Goal: Task Accomplishment & Management: Manage account settings

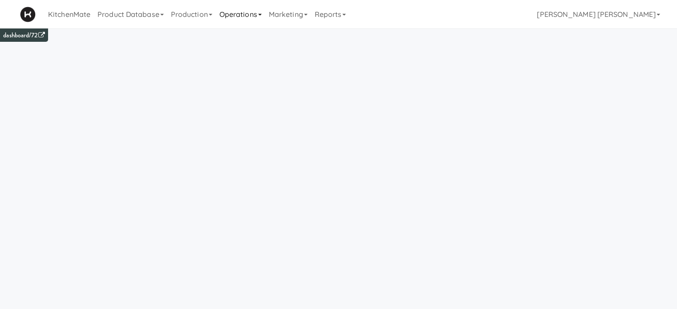
click at [237, 14] on link "Operations" at bounding box center [240, 14] width 49 height 28
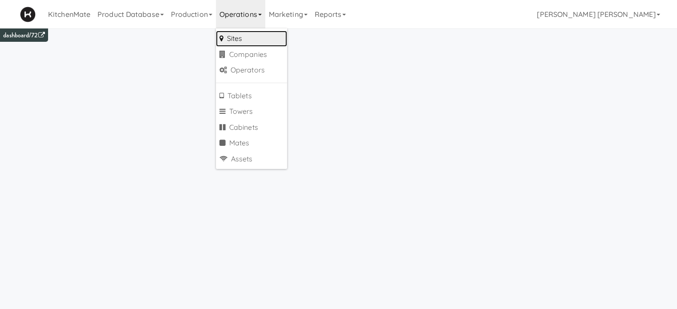
click at [256, 40] on link "Sites" at bounding box center [251, 39] width 71 height 16
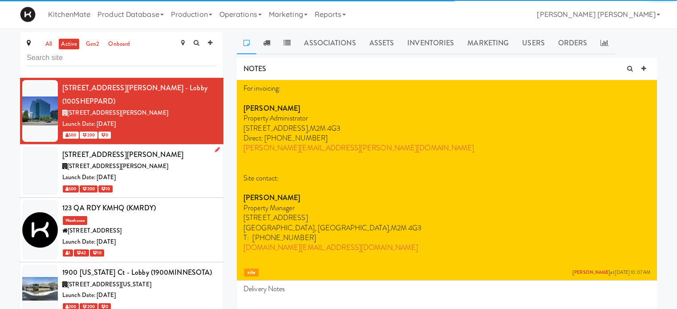
click at [127, 162] on span "[STREET_ADDRESS][PERSON_NAME]" at bounding box center [117, 166] width 101 height 8
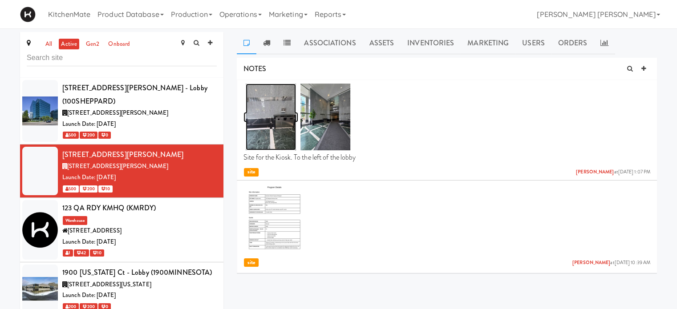
click at [280, 127] on img at bounding box center [271, 117] width 50 height 67
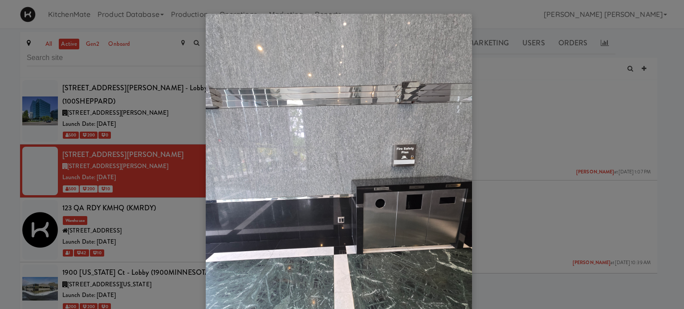
drag, startPoint x: 522, startPoint y: 131, endPoint x: 378, endPoint y: 128, distance: 143.8
click at [520, 133] on div at bounding box center [342, 154] width 684 height 309
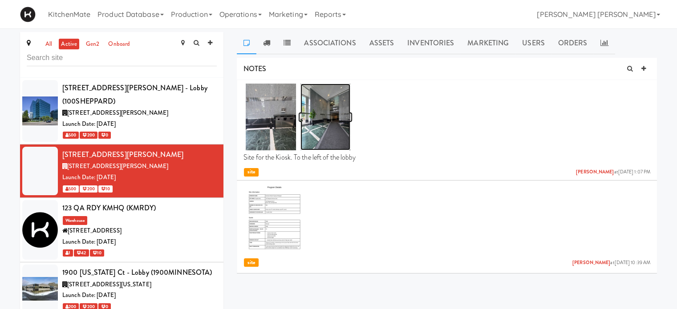
click at [322, 114] on img at bounding box center [325, 117] width 50 height 67
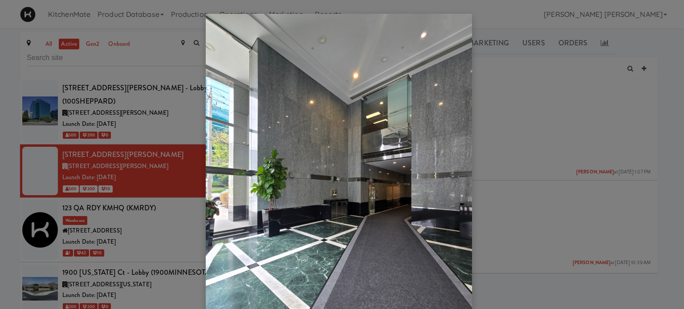
click at [496, 126] on div at bounding box center [342, 154] width 684 height 309
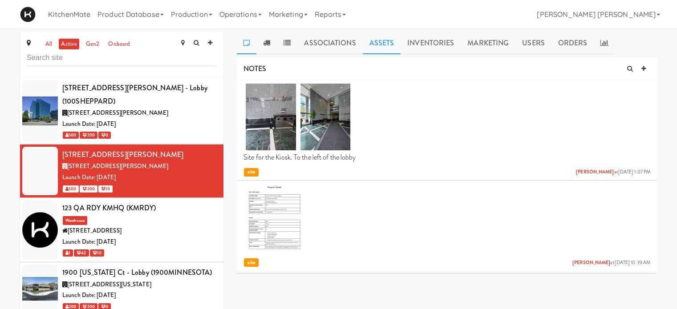
click at [382, 41] on link "Assets" at bounding box center [382, 43] width 38 height 22
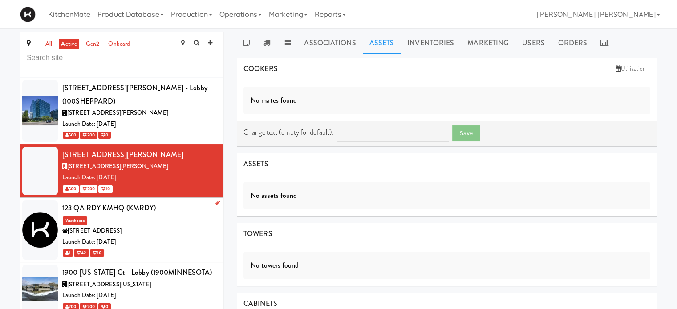
click at [121, 204] on div "123 QA RDY KMHQ (KMRDY) Warehouse [STREET_ADDRESS] Date: [DATE] 1 42 10" at bounding box center [139, 230] width 154 height 57
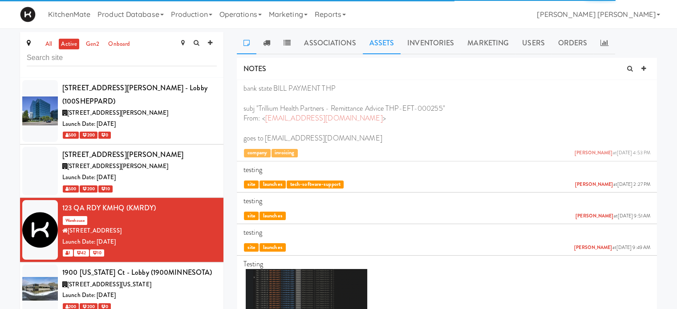
click at [376, 44] on link "Assets" at bounding box center [382, 43] width 38 height 22
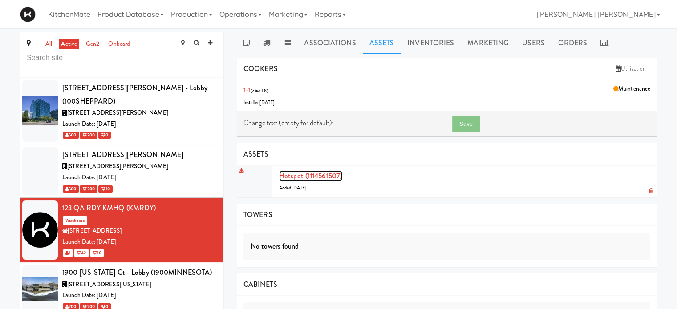
click at [322, 176] on link "Hotspot (1114561507)" at bounding box center [310, 176] width 63 height 10
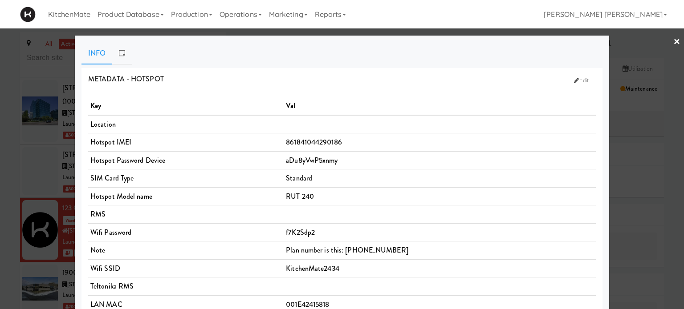
click at [94, 53] on link "Info" at bounding box center [96, 53] width 31 height 22
click at [673, 42] on link "×" at bounding box center [676, 42] width 7 height 28
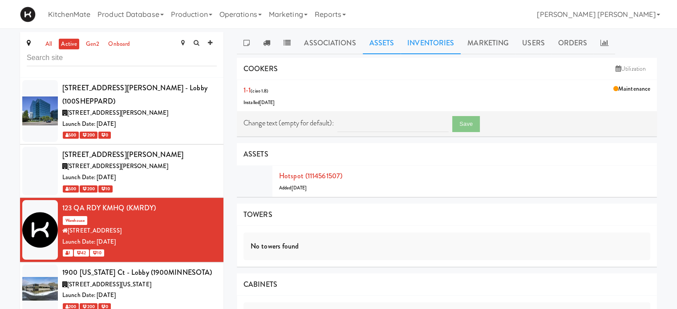
click at [432, 42] on link "Inventories" at bounding box center [431, 43] width 60 height 22
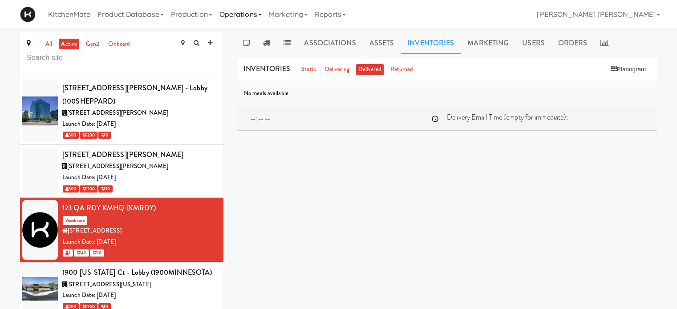
click at [247, 18] on link "Operations" at bounding box center [240, 14] width 49 height 28
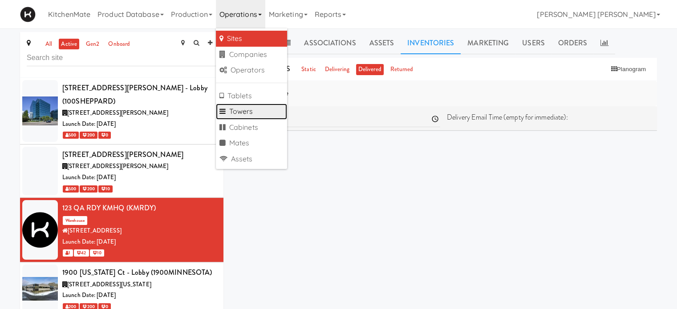
click at [246, 109] on link "Towers" at bounding box center [251, 112] width 71 height 16
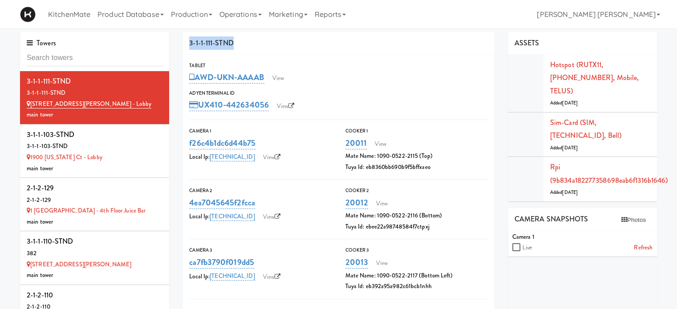
drag, startPoint x: 233, startPoint y: 43, endPoint x: 160, endPoint y: 49, distance: 73.7
click at [189, 35] on div "3-1-1-111-STND" at bounding box center [339, 43] width 312 height 23
copy div "3-1-1-111-STND"
click at [119, 58] on input "text" at bounding box center [95, 58] width 136 height 16
paste input "3-1-1-111-STND"
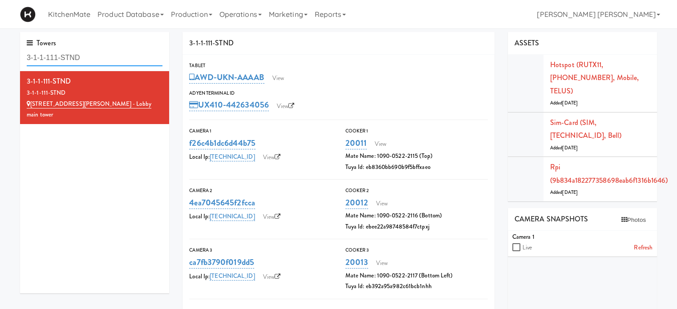
drag, startPoint x: 56, startPoint y: 57, endPoint x: 51, endPoint y: 55, distance: 5.2
click at [51, 55] on input "3-1-1-111-STND" at bounding box center [95, 58] width 136 height 16
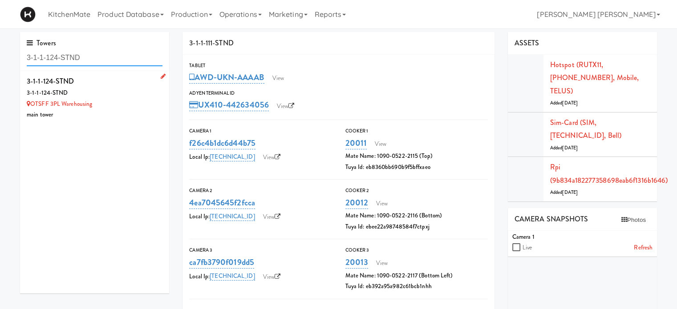
type input "3-1-1-124-STND"
click at [62, 102] on link "OTSFF 3PL Warehousing" at bounding box center [59, 104] width 65 height 8
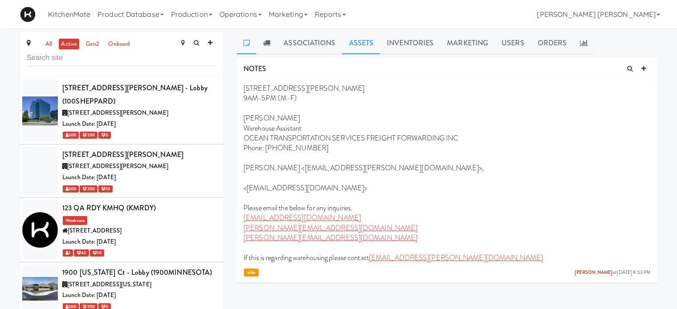
click at [360, 44] on link "Assets" at bounding box center [361, 43] width 38 height 22
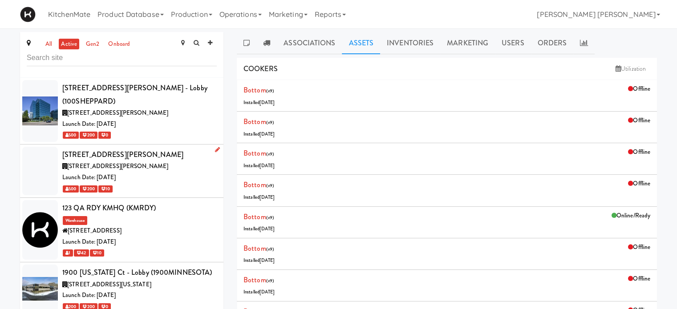
click at [115, 148] on div "[STREET_ADDRESS][PERSON_NAME]" at bounding box center [139, 154] width 154 height 13
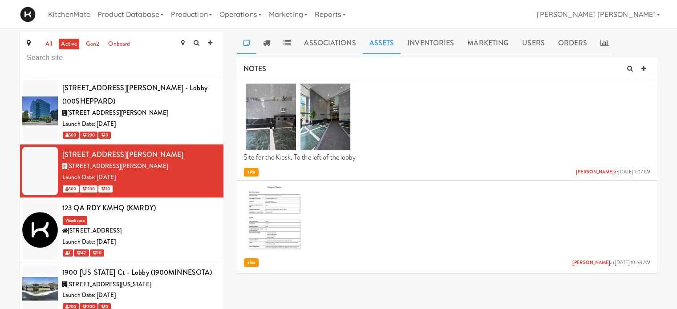
click at [377, 43] on link "Assets" at bounding box center [382, 43] width 38 height 22
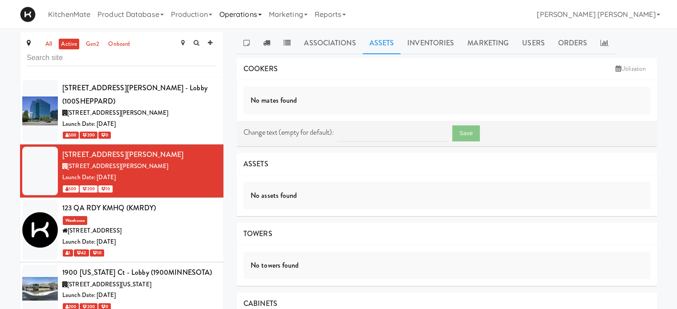
click at [228, 12] on link "Operations" at bounding box center [240, 14] width 49 height 28
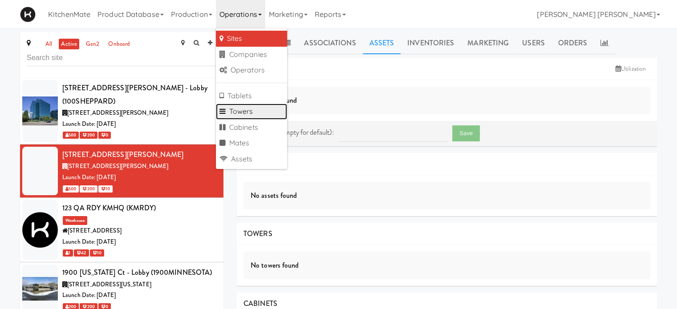
click at [243, 109] on link "Towers" at bounding box center [251, 112] width 71 height 16
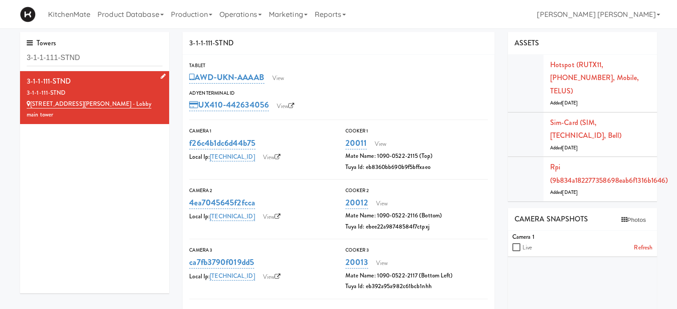
click at [115, 86] on div "3-1-1-111-STND" at bounding box center [95, 81] width 136 height 13
click at [56, 57] on input "3-1-1-111-STND" at bounding box center [95, 58] width 136 height 16
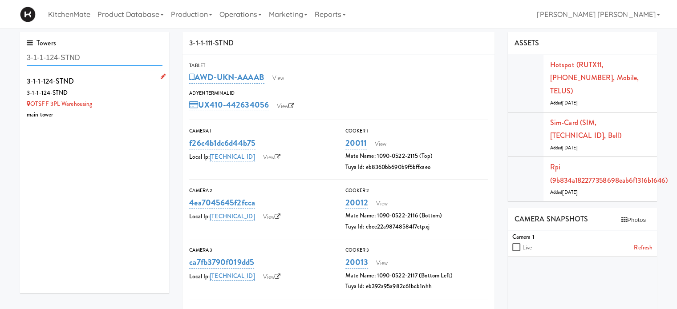
type input "3-1-1-124-STND"
click at [161, 77] on icon at bounding box center [163, 76] width 5 height 6
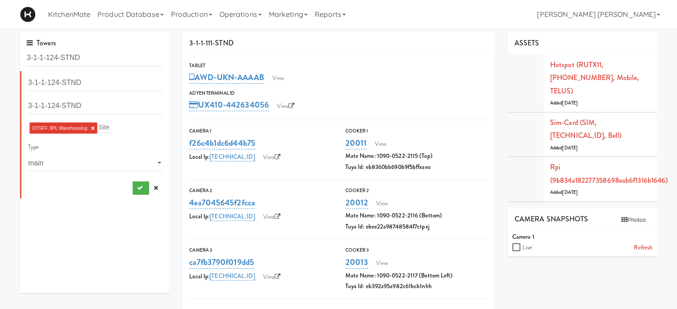
click at [91, 128] on link "×" at bounding box center [93, 129] width 4 height 8
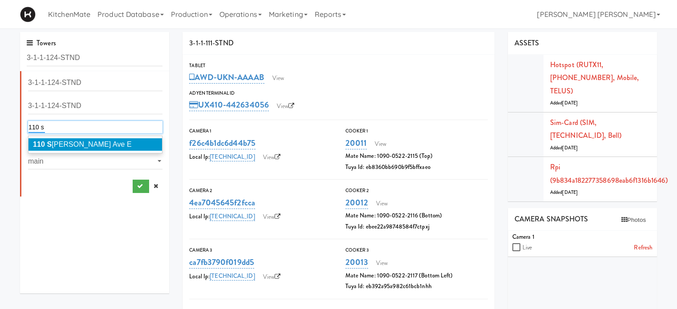
type input "110 s"
click at [87, 143] on span "[STREET_ADDRESS][PERSON_NAME]" at bounding box center [82, 145] width 99 height 8
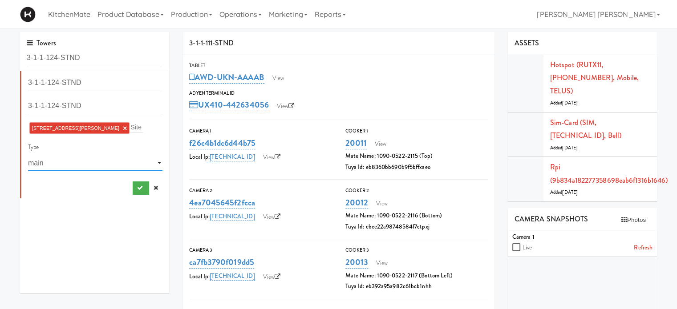
click at [137, 162] on select "- Select a special type - main extra_ind extra_adj standalone" at bounding box center [95, 163] width 134 height 16
click at [28, 155] on select "- Select a special type - main extra_ind extra_adj standalone" at bounding box center [95, 163] width 134 height 16
click at [137, 186] on icon "submit" at bounding box center [140, 188] width 6 height 6
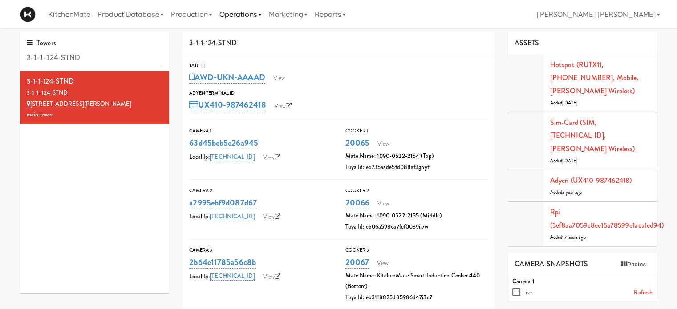
click at [246, 21] on link "Operations" at bounding box center [240, 14] width 49 height 28
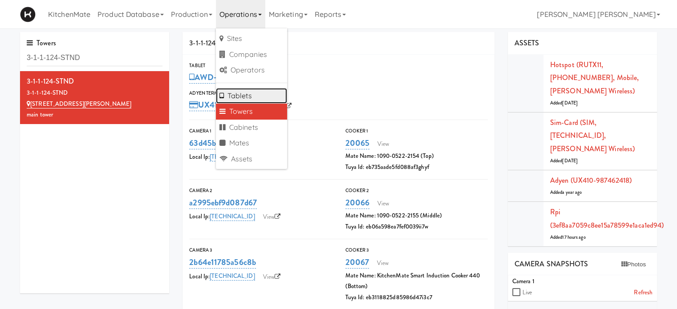
click at [251, 94] on link "Tablets" at bounding box center [251, 96] width 71 height 16
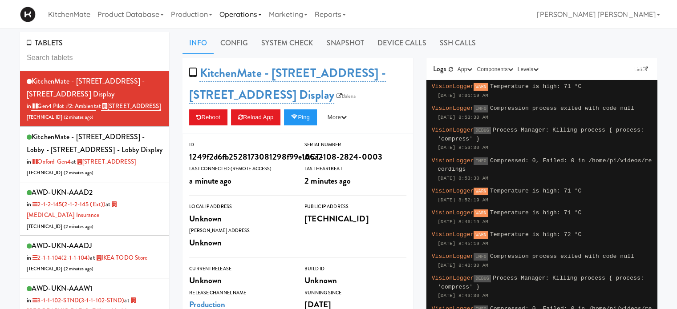
click at [253, 19] on link "Operations" at bounding box center [240, 14] width 49 height 28
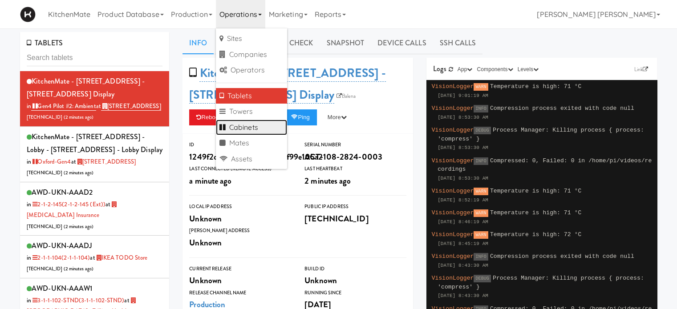
click at [248, 127] on link "Cabinets" at bounding box center [251, 128] width 71 height 16
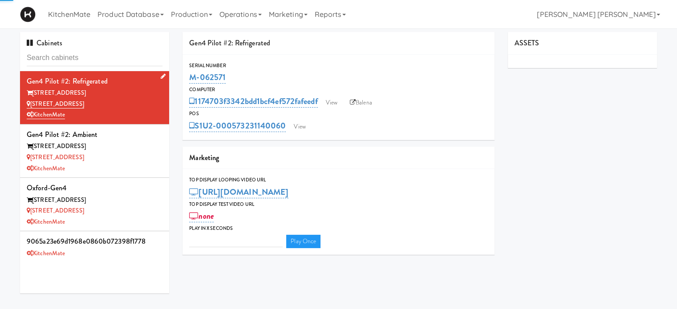
type input "3"
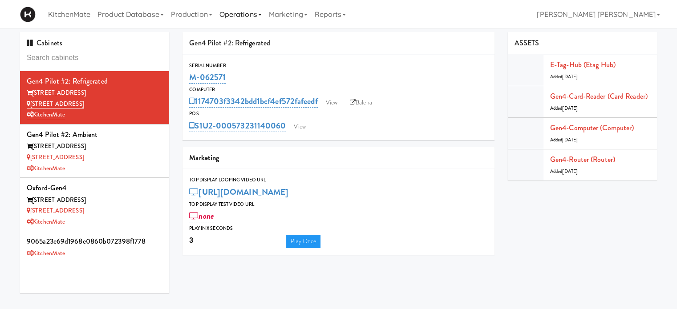
click at [247, 12] on link "Operations" at bounding box center [240, 14] width 49 height 28
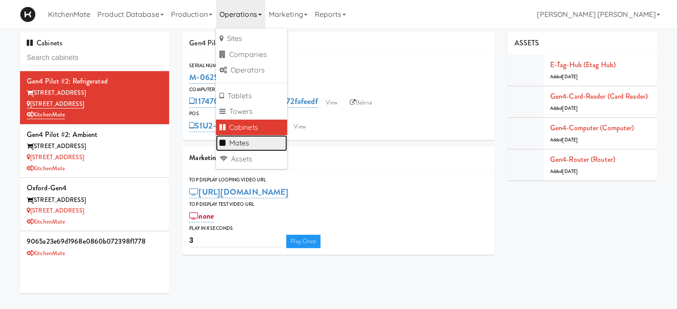
click at [241, 145] on link "Mates" at bounding box center [251, 143] width 71 height 16
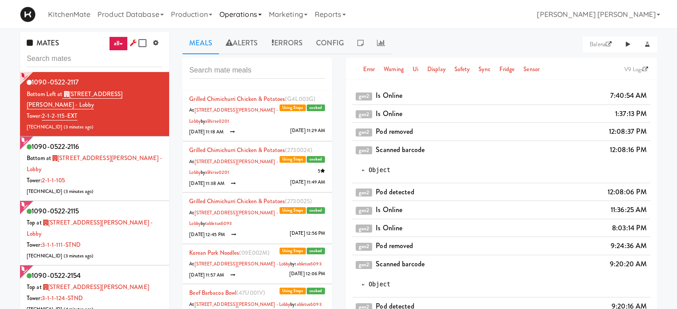
click at [244, 17] on link "Operations" at bounding box center [240, 14] width 49 height 28
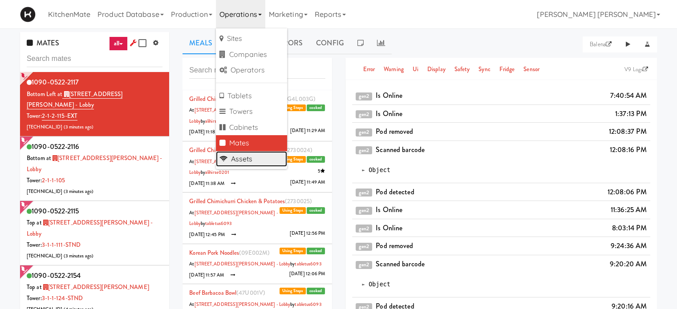
click at [249, 159] on link "Assets" at bounding box center [251, 159] width 71 height 16
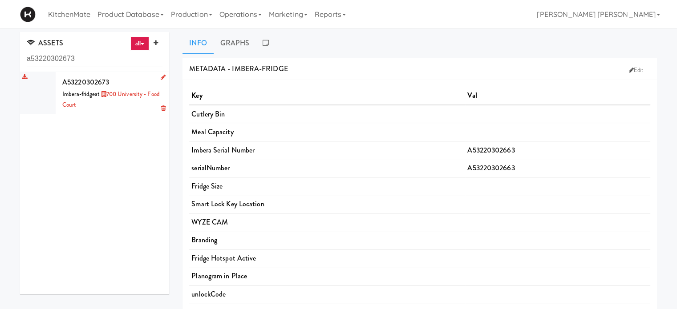
type input "a53220302673"
click at [83, 84] on span "A53220302673" at bounding box center [85, 82] width 47 height 10
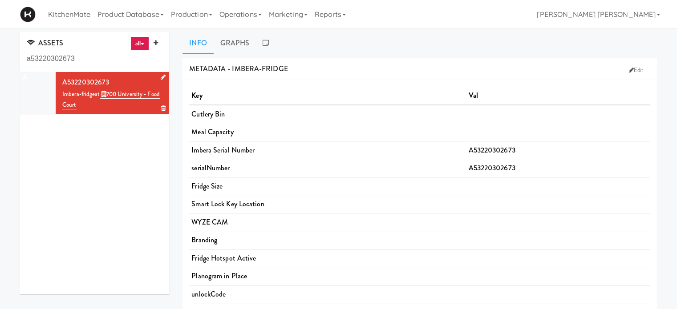
click at [161, 76] on icon at bounding box center [163, 77] width 5 height 6
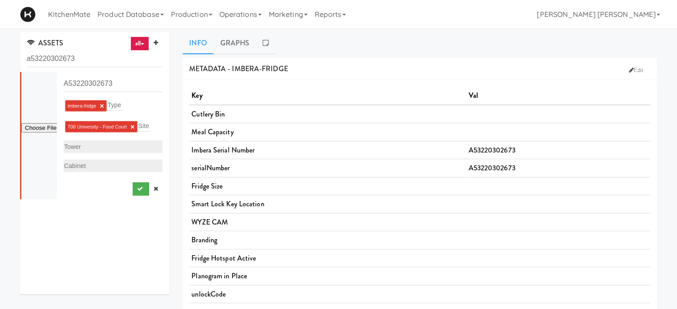
click at [133, 126] on link "×" at bounding box center [132, 127] width 4 height 8
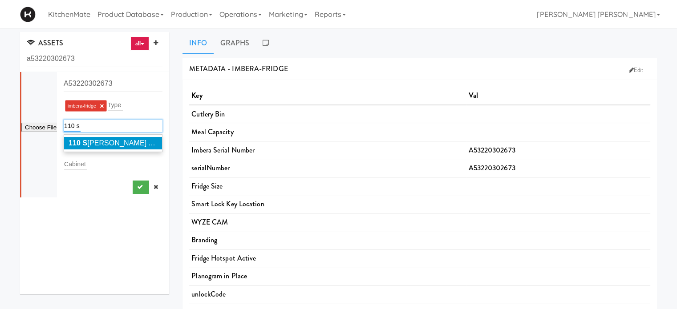
type input "110 s"
click at [106, 140] on span "[STREET_ADDRESS][PERSON_NAME]" at bounding box center [118, 143] width 99 height 8
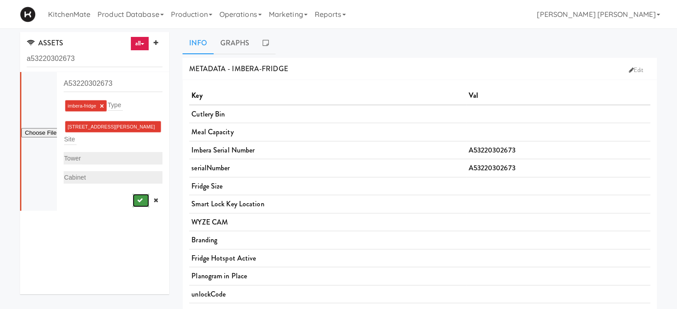
click at [137, 198] on icon "submit" at bounding box center [140, 201] width 6 height 6
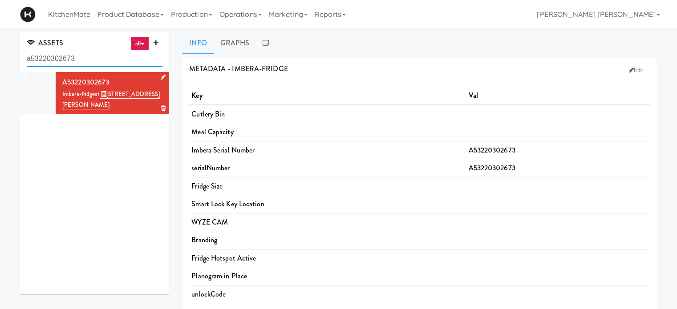
click at [97, 57] on input "a53220302673" at bounding box center [95, 59] width 136 height 16
click at [96, 83] on span "A53220302673" at bounding box center [85, 82] width 47 height 10
click at [57, 58] on input "a53220302673" at bounding box center [95, 59] width 136 height 16
click at [94, 57] on input "a53220302673" at bounding box center [95, 59] width 136 height 16
click at [98, 60] on input "a53220302673" at bounding box center [95, 59] width 136 height 16
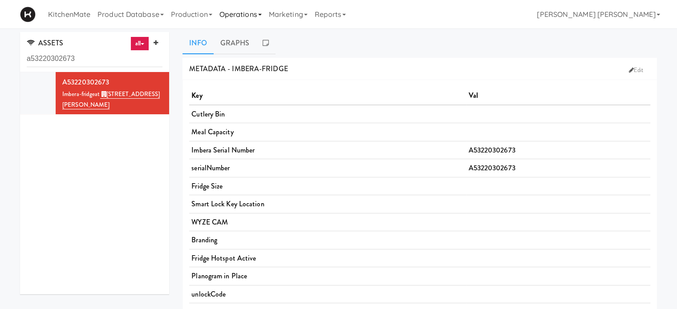
drag, startPoint x: 243, startPoint y: 13, endPoint x: 245, endPoint y: 24, distance: 10.3
click at [243, 16] on link "Operations" at bounding box center [240, 14] width 49 height 28
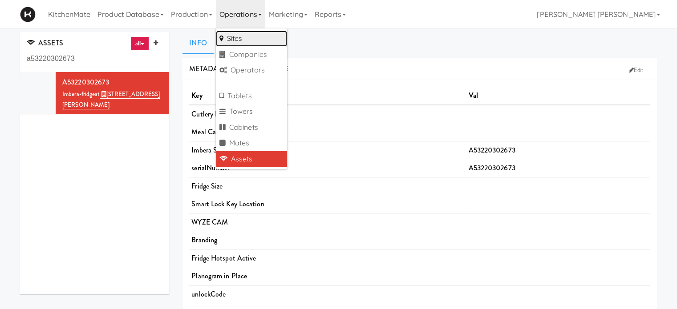
click at [246, 35] on link "Sites" at bounding box center [251, 39] width 71 height 16
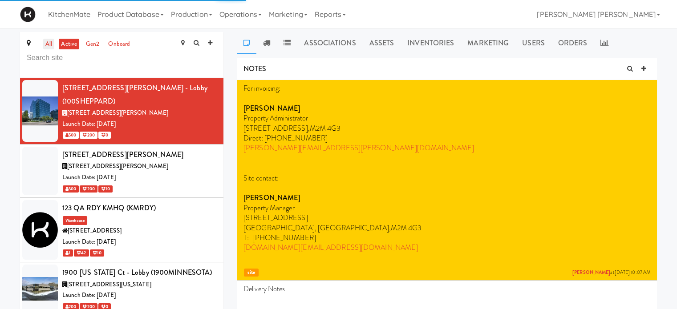
click at [52, 42] on link "all" at bounding box center [48, 44] width 11 height 11
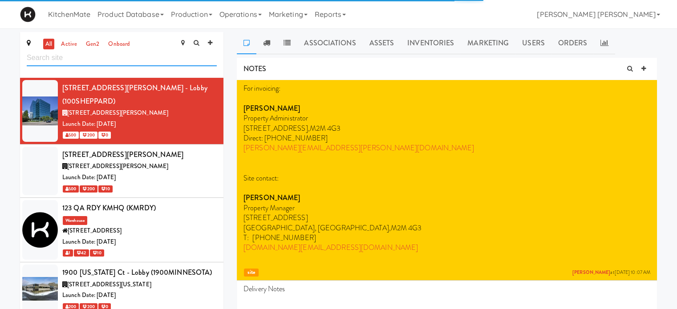
click at [48, 57] on input "text" at bounding box center [122, 58] width 190 height 16
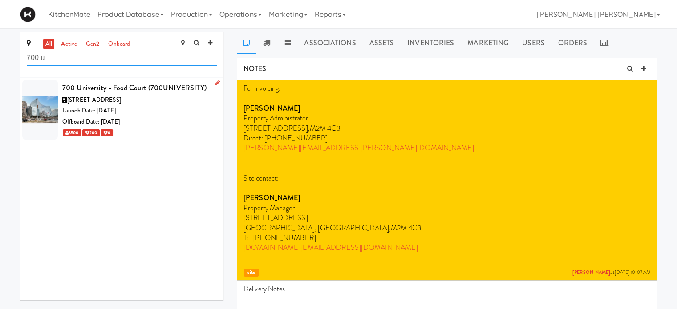
type input "700 u"
click at [50, 104] on div at bounding box center [40, 110] width 36 height 60
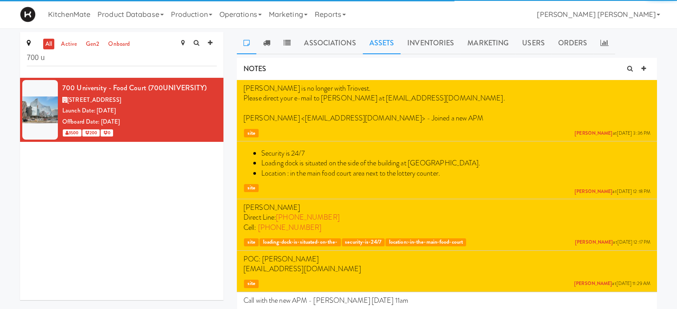
click at [385, 39] on link "Assets" at bounding box center [382, 43] width 38 height 22
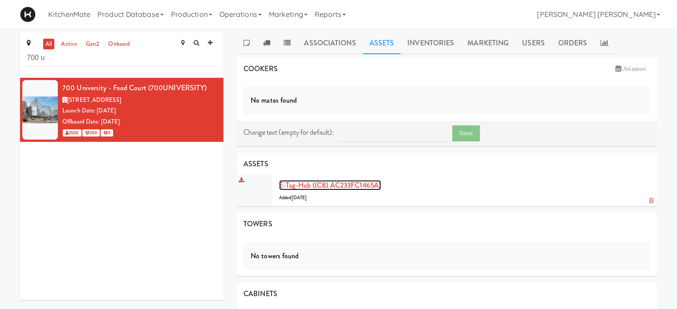
click at [344, 182] on link "E-tag-hub ((C8) AC233FC1465A)" at bounding box center [330, 185] width 102 height 10
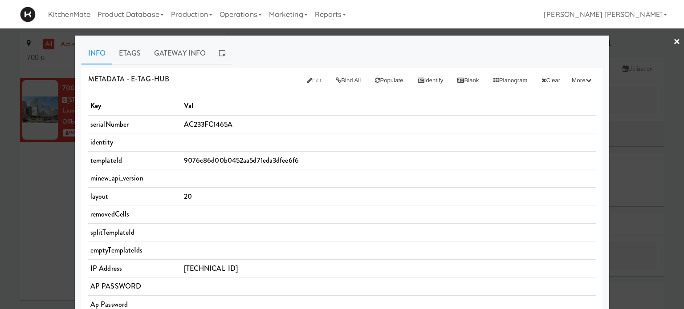
click at [673, 39] on link "×" at bounding box center [676, 42] width 7 height 28
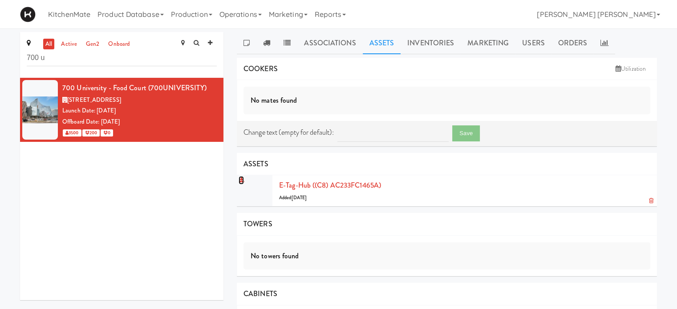
click at [239, 178] on icon at bounding box center [241, 181] width 5 height 6
click at [353, 185] on link "E-tag-hub ((C8) AC233FC1465A)" at bounding box center [330, 185] width 102 height 10
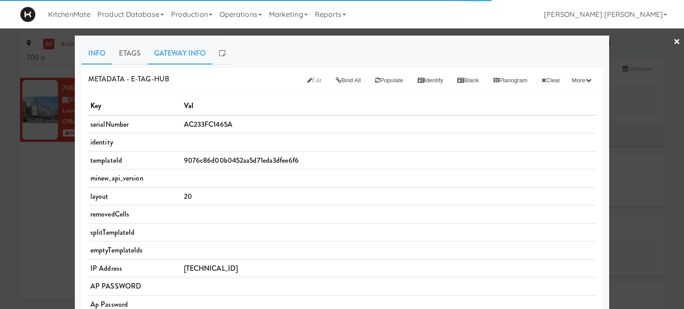
click at [155, 50] on link "Gateway Info" at bounding box center [179, 53] width 65 height 22
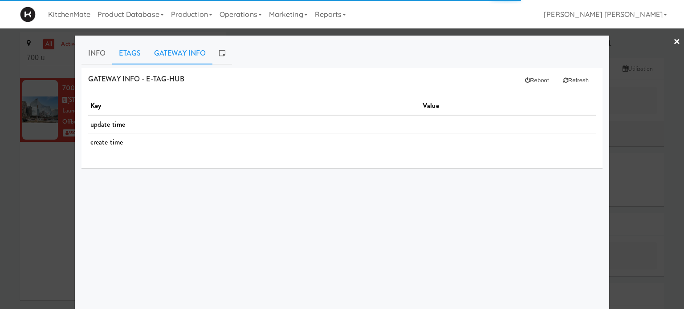
click at [134, 51] on link "Etags" at bounding box center [129, 53] width 35 height 22
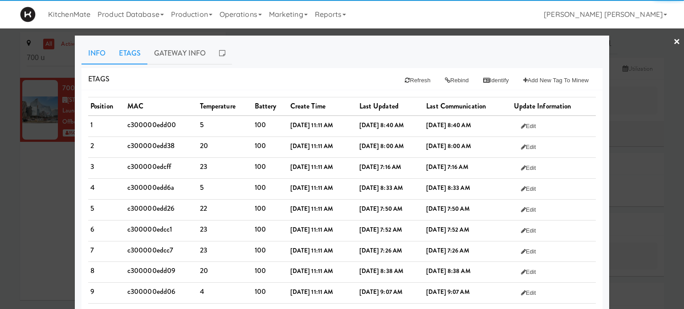
click at [90, 60] on link "Info" at bounding box center [96, 53] width 31 height 22
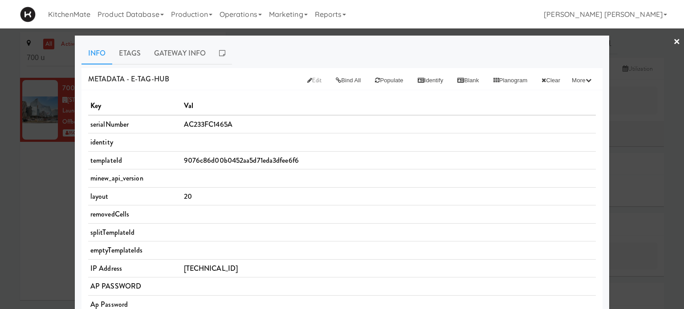
click at [673, 41] on link "×" at bounding box center [676, 42] width 7 height 28
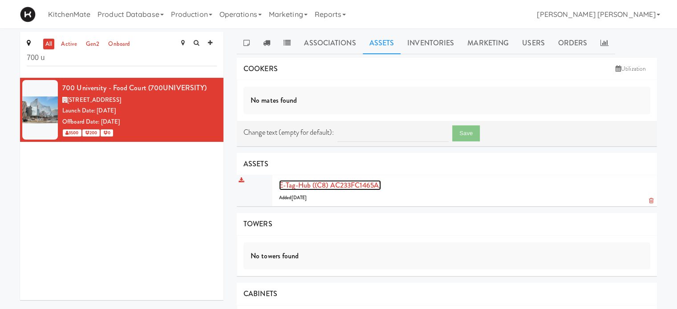
drag, startPoint x: 386, startPoint y: 185, endPoint x: 362, endPoint y: 181, distance: 24.0
drag, startPoint x: 362, startPoint y: 181, endPoint x: 351, endPoint y: 184, distance: 12.1
drag, startPoint x: 351, startPoint y: 184, endPoint x: 108, endPoint y: 214, distance: 244.8
click at [108, 214] on div "700 University - Food Court (700UNIVERSITY) [STREET_ADDRESS] Date: [DATE] Offbo…" at bounding box center [121, 189] width 203 height 223
click at [215, 81] on icon at bounding box center [217, 83] width 5 height 6
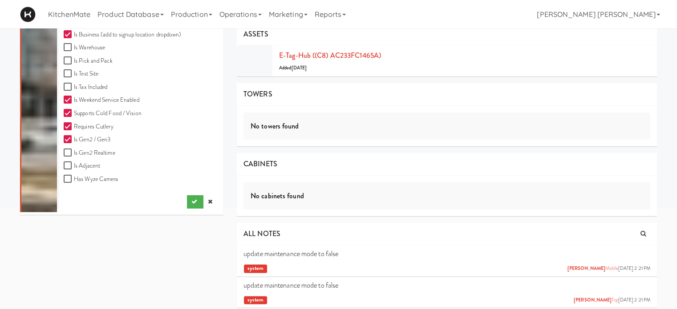
scroll to position [134, 0]
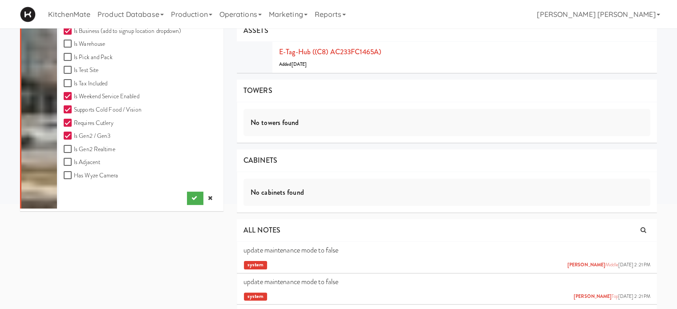
click at [86, 245] on div "all active gen2 onboard 700 u Site Name 700 University - Food Court Site Code 7…" at bounding box center [338, 122] width 650 height 447
click at [207, 199] on link at bounding box center [209, 198] width 13 height 13
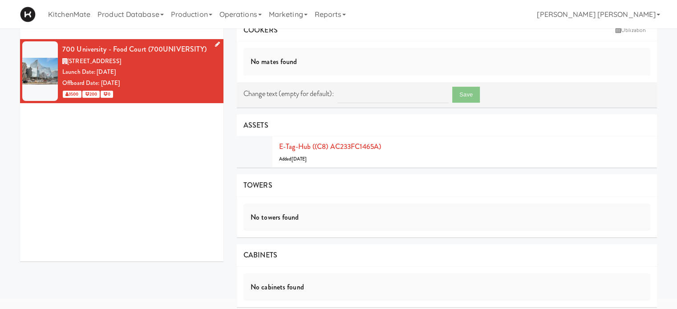
scroll to position [0, 0]
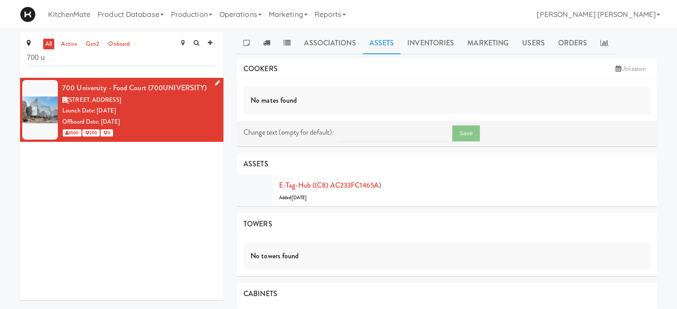
drag, startPoint x: 322, startPoint y: 187, endPoint x: 92, endPoint y: 261, distance: 242.4
click at [92, 261] on div "700 University - Food Court (700UNIVERSITY) [STREET_ADDRESS] Date: [DATE] Offbo…" at bounding box center [121, 189] width 203 height 223
drag, startPoint x: 388, startPoint y: 183, endPoint x: 280, endPoint y: 186, distance: 108.2
click at [280, 186] on div "E-tag-hub ((C8) AC233FC1465A) Added [DATE]" at bounding box center [464, 191] width 371 height 24
copy link "E-tag-hub ((C8) AC233FC1465A)"
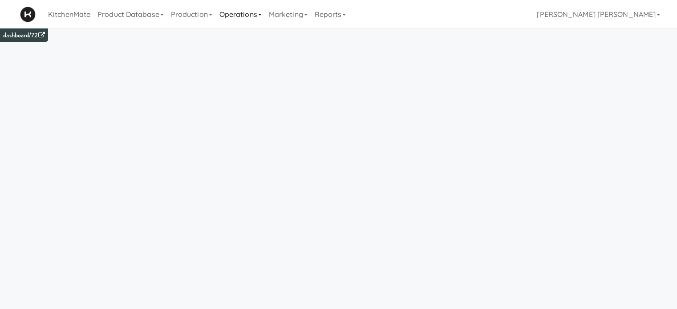
click at [232, 16] on link "Operations" at bounding box center [240, 14] width 49 height 28
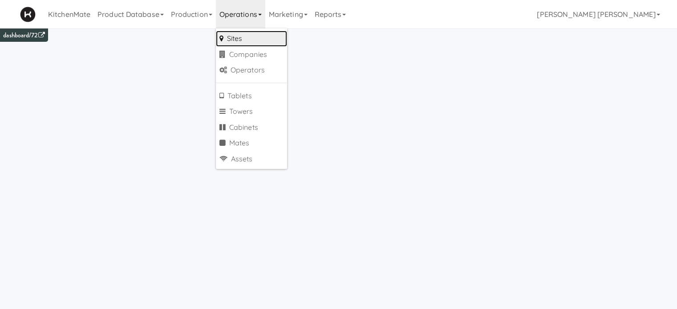
click at [229, 36] on link "Sites" at bounding box center [251, 39] width 71 height 16
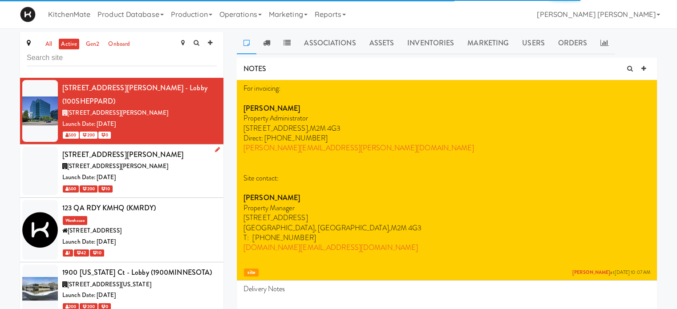
click at [87, 162] on span "[STREET_ADDRESS][PERSON_NAME]" at bounding box center [117, 166] width 101 height 8
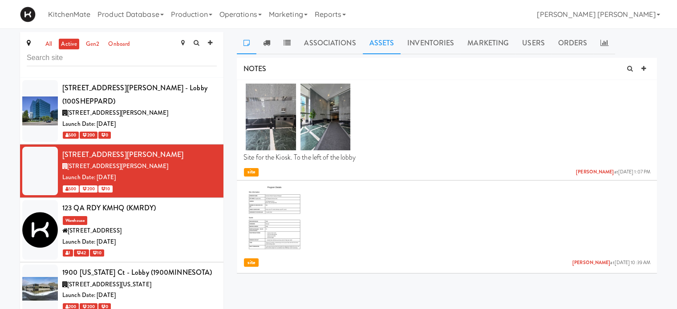
click at [375, 45] on link "Assets" at bounding box center [382, 43] width 38 height 22
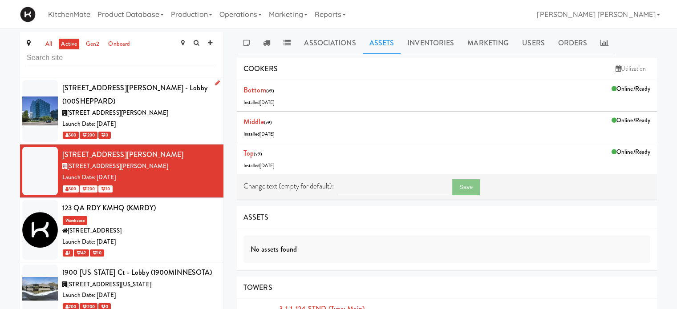
click at [146, 109] on span "[STREET_ADDRESS][PERSON_NAME]" at bounding box center [117, 113] width 101 height 8
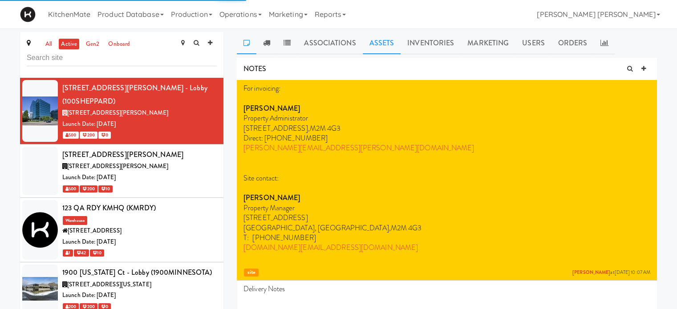
click at [385, 41] on link "Assets" at bounding box center [382, 43] width 38 height 22
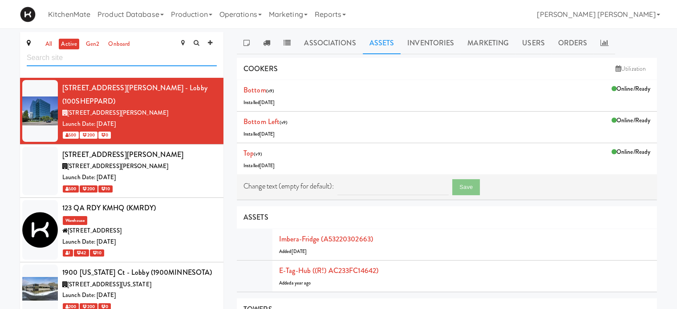
click at [60, 60] on input "text" at bounding box center [122, 58] width 190 height 16
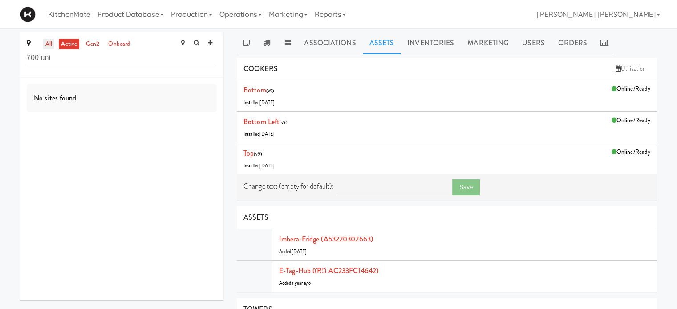
click at [49, 42] on link "all" at bounding box center [48, 44] width 11 height 11
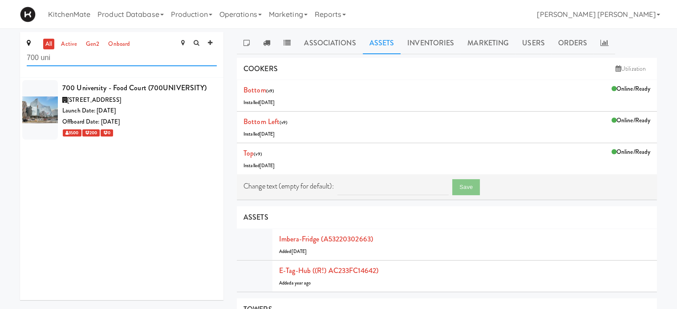
drag, startPoint x: 57, startPoint y: 58, endPoint x: 0, endPoint y: 54, distance: 57.1
click at [52, 108] on div at bounding box center [40, 110] width 36 height 60
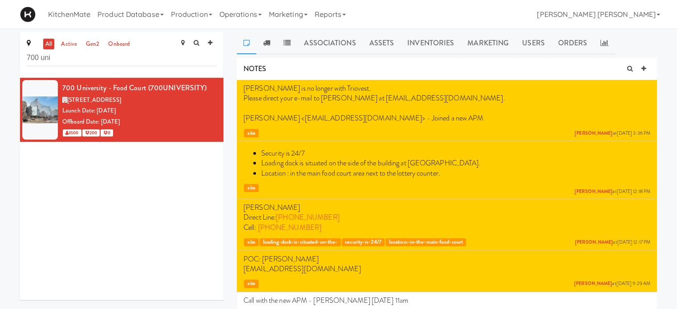
drag, startPoint x: 265, startPoint y: 46, endPoint x: 265, endPoint y: 59, distance: 12.9
click at [265, 46] on link at bounding box center [266, 43] width 20 height 22
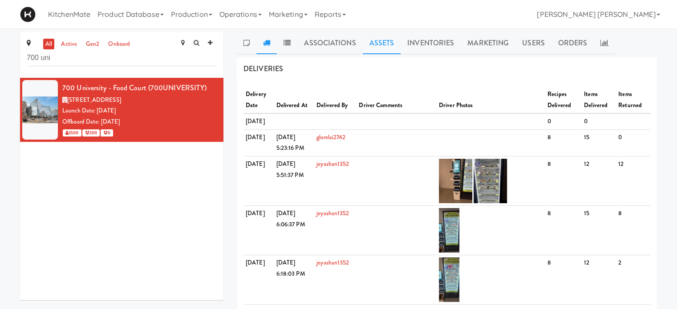
click at [368, 42] on link "Assets" at bounding box center [382, 43] width 38 height 22
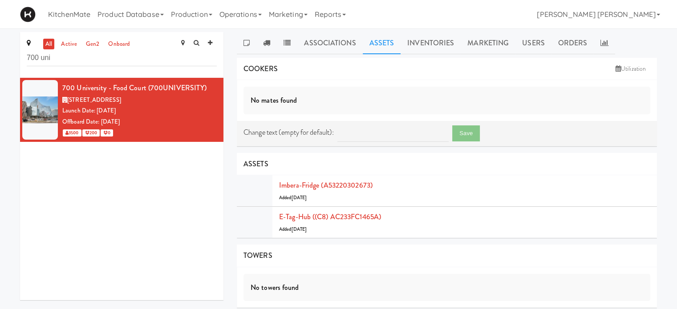
click at [49, 43] on link "all" at bounding box center [48, 44] width 11 height 11
click at [71, 41] on link "active" at bounding box center [69, 44] width 20 height 11
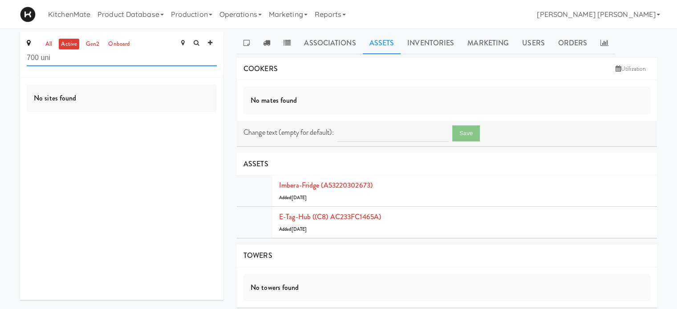
click at [129, 65] on input "700 uni" at bounding box center [122, 58] width 190 height 16
type input "7"
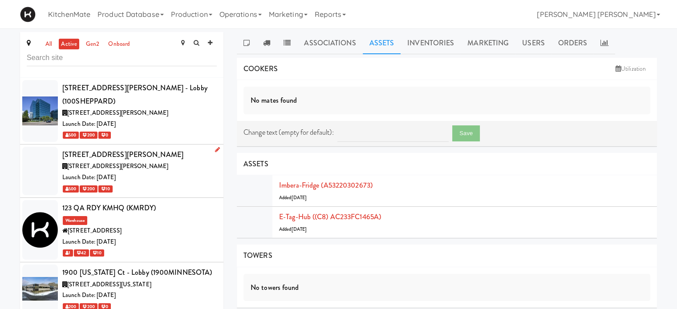
click at [128, 161] on div "[STREET_ADDRESS][PERSON_NAME]" at bounding box center [139, 166] width 154 height 11
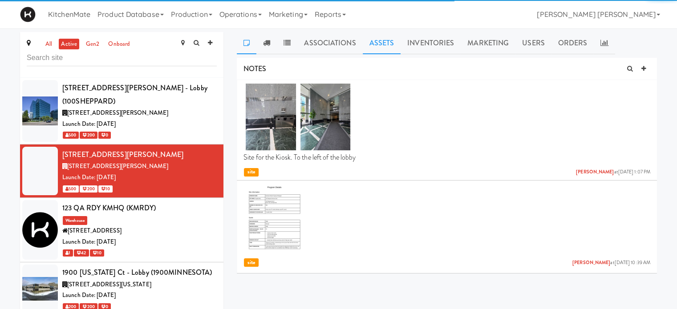
click at [384, 40] on link "Assets" at bounding box center [382, 43] width 38 height 22
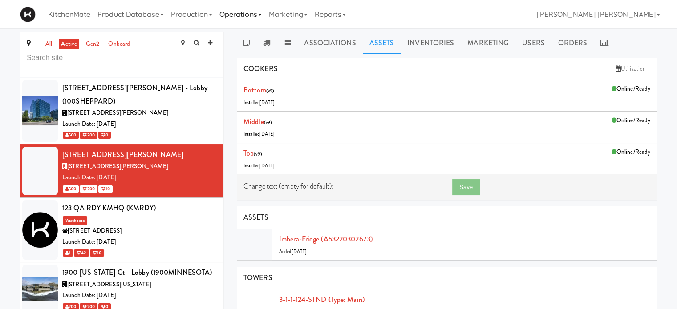
click at [243, 12] on link "Operations" at bounding box center [240, 14] width 49 height 28
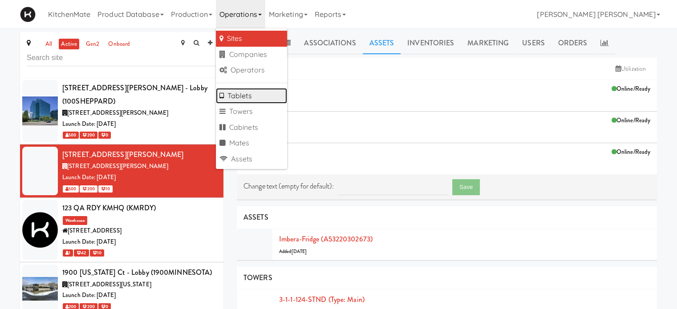
click at [249, 97] on link "Tablets" at bounding box center [251, 96] width 71 height 16
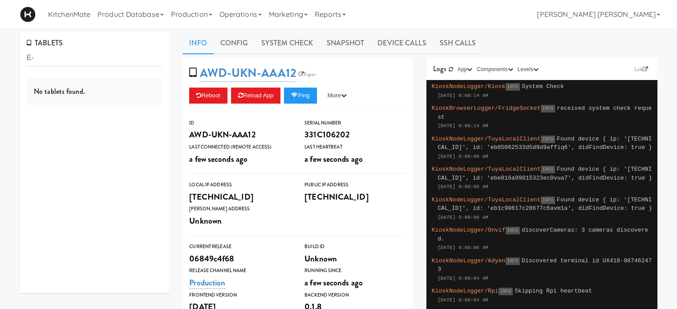
type input "E"
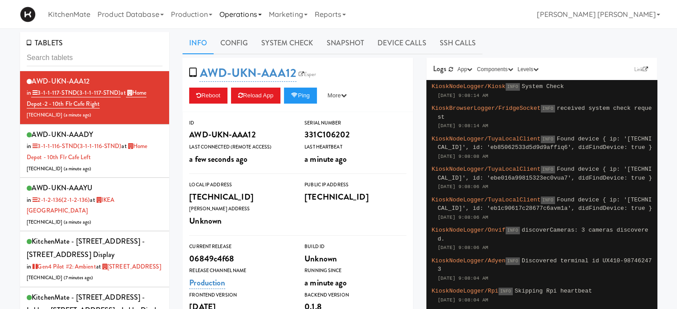
click at [253, 12] on link "Operations" at bounding box center [240, 14] width 49 height 28
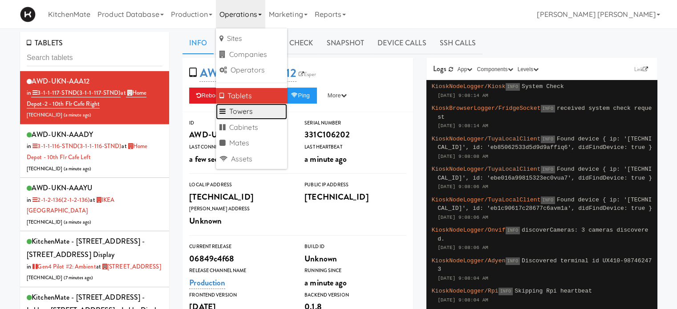
click at [249, 112] on link "Towers" at bounding box center [251, 112] width 71 height 16
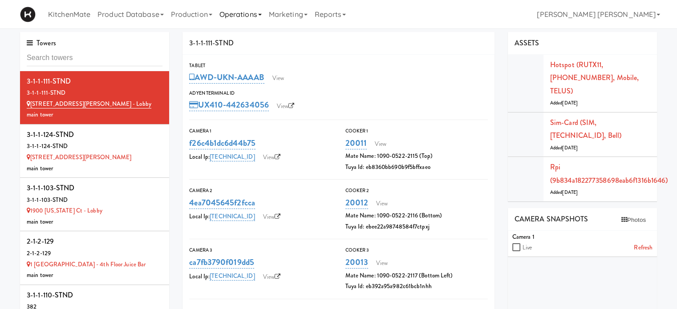
click at [237, 15] on link "Operations" at bounding box center [240, 14] width 49 height 28
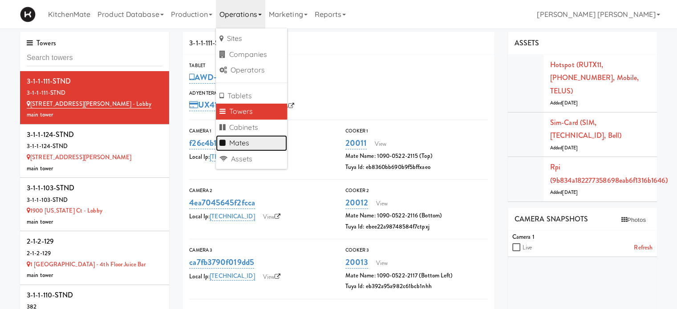
click at [242, 139] on link "Mates" at bounding box center [251, 143] width 71 height 16
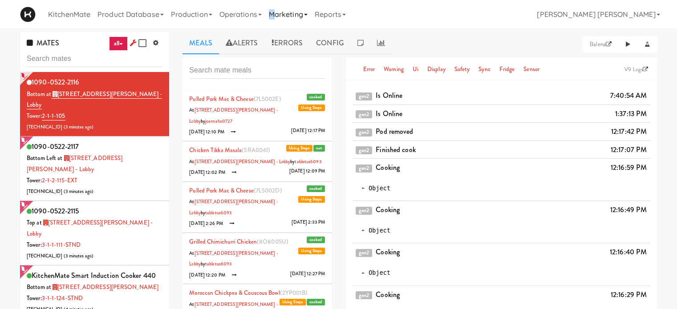
click at [280, 13] on link "Marketing" at bounding box center [288, 14] width 46 height 28
click at [263, 17] on link "Operations" at bounding box center [240, 14] width 49 height 28
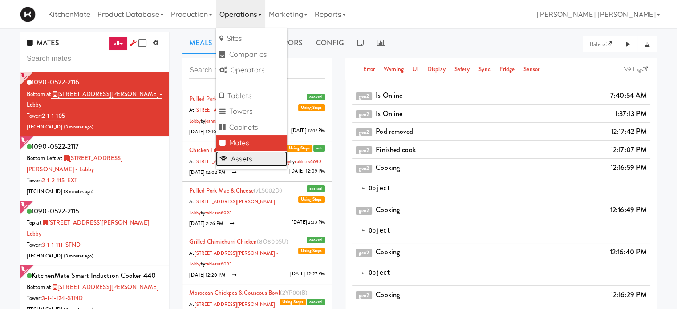
click at [246, 159] on link "Assets" at bounding box center [251, 159] width 71 height 16
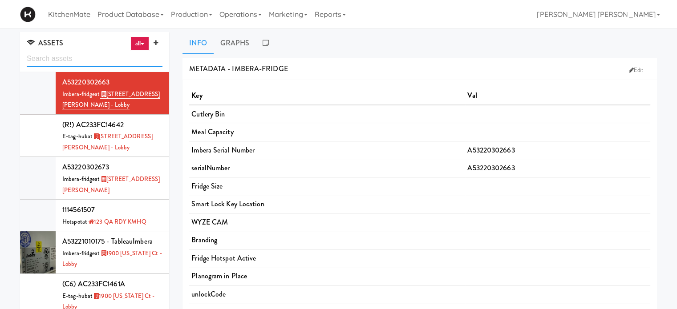
click at [92, 60] on input "text" at bounding box center [95, 59] width 136 height 16
paste input "AC233FC1465A"
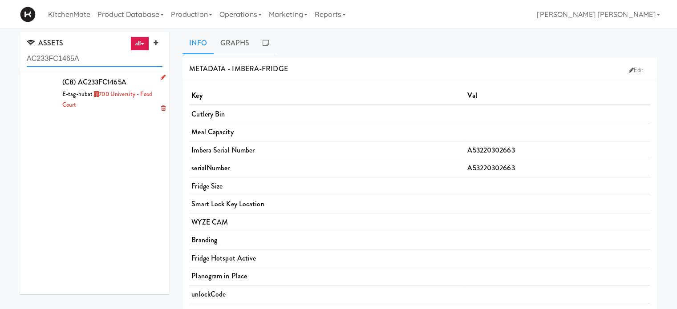
type input "AC233FC1465A"
click at [161, 77] on icon at bounding box center [163, 77] width 5 height 6
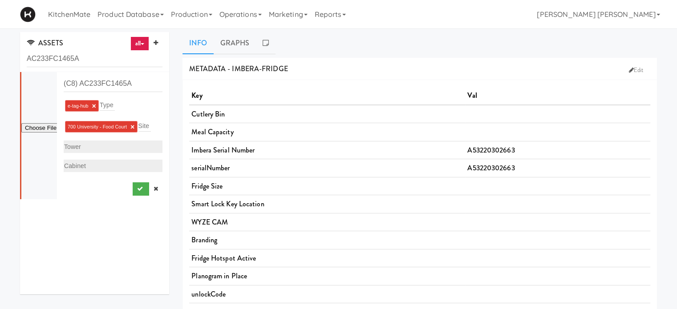
click at [132, 124] on link "×" at bounding box center [132, 127] width 4 height 8
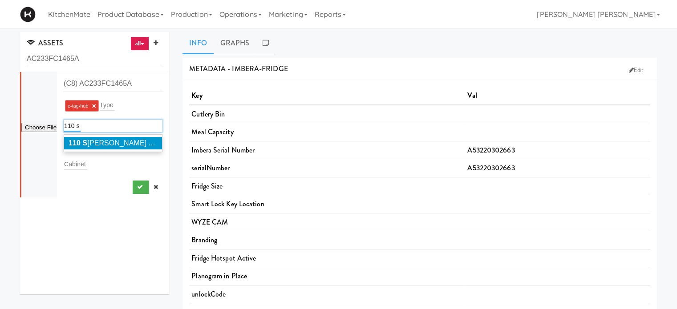
type input "110 s"
click at [118, 145] on span "[STREET_ADDRESS][PERSON_NAME]" at bounding box center [118, 143] width 99 height 8
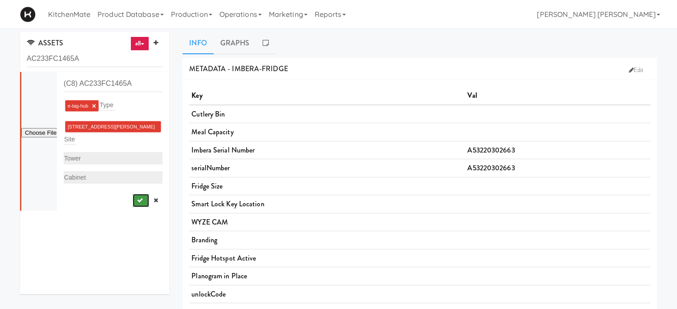
click at [137, 198] on icon "submit" at bounding box center [140, 201] width 6 height 6
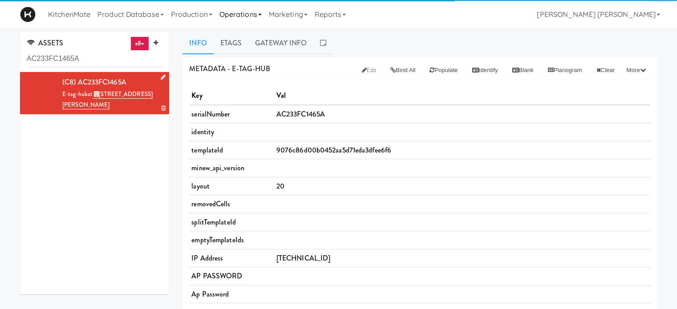
click at [245, 14] on link "Operations" at bounding box center [240, 14] width 49 height 28
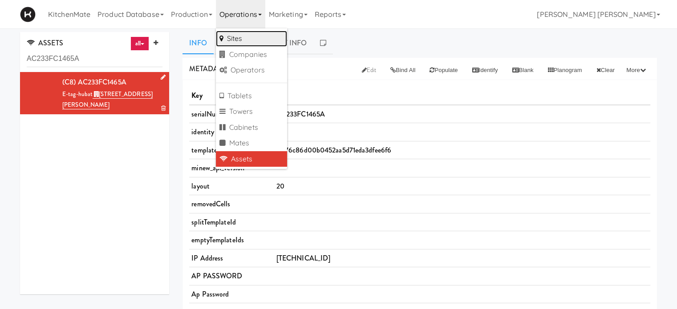
click at [252, 41] on link "Sites" at bounding box center [251, 39] width 71 height 16
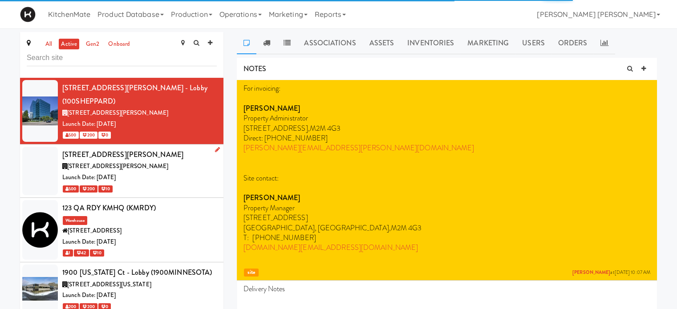
click at [47, 156] on div at bounding box center [40, 171] width 36 height 49
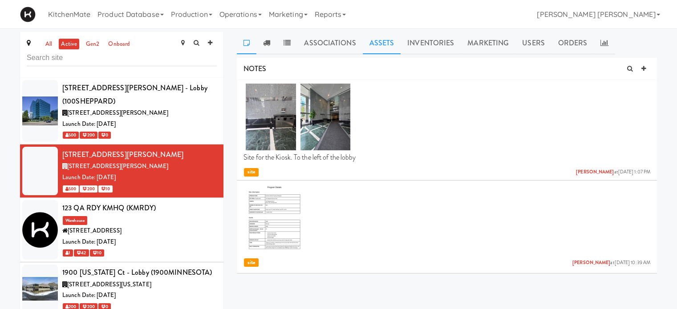
click at [379, 43] on link "Assets" at bounding box center [382, 43] width 38 height 22
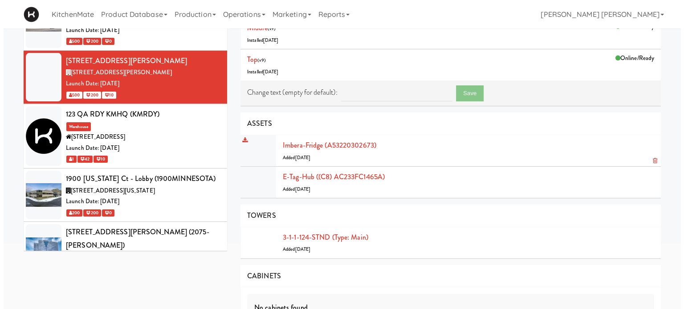
scroll to position [99, 0]
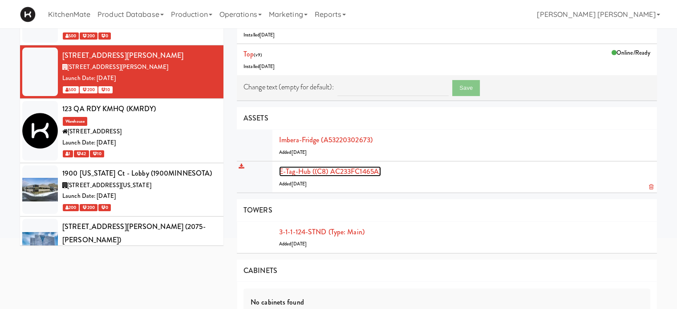
click at [358, 171] on link "E-tag-hub ((C8) AC233FC1465A)" at bounding box center [330, 171] width 102 height 10
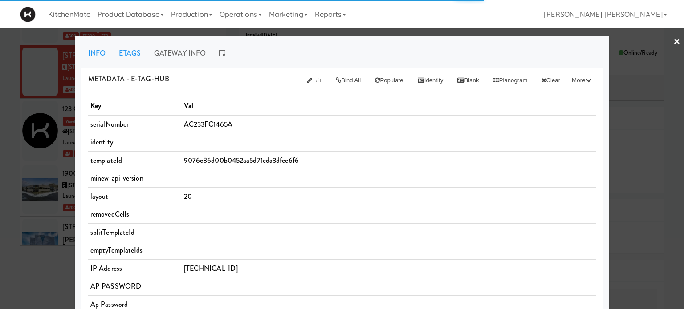
click at [123, 57] on link "Etags" at bounding box center [129, 53] width 35 height 22
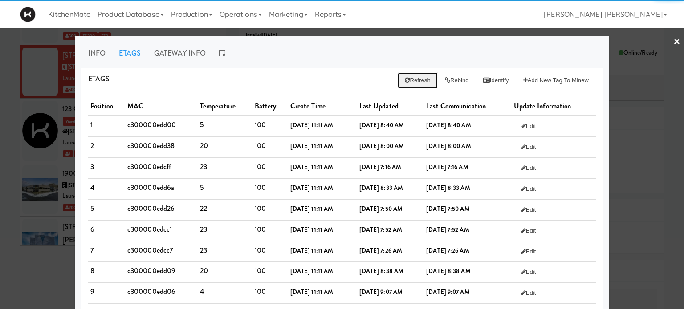
click at [408, 78] on button "Refresh" at bounding box center [418, 81] width 40 height 16
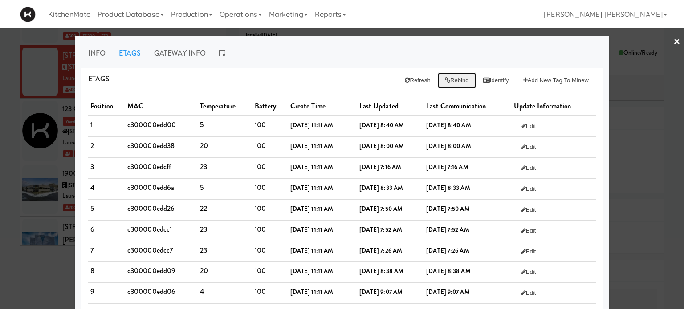
click at [446, 81] on button "Rebind" at bounding box center [457, 81] width 38 height 16
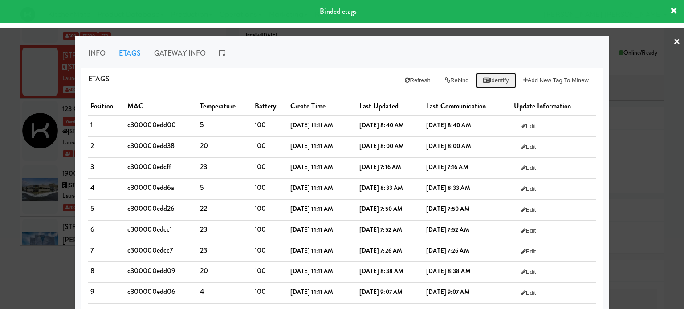
click at [494, 75] on button "Identify" at bounding box center [496, 81] width 40 height 16
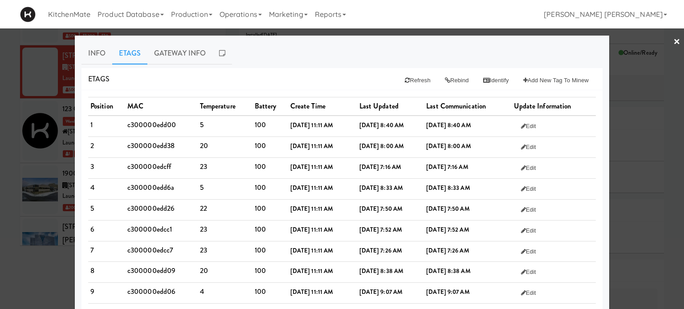
click at [673, 42] on link "×" at bounding box center [676, 42] width 7 height 28
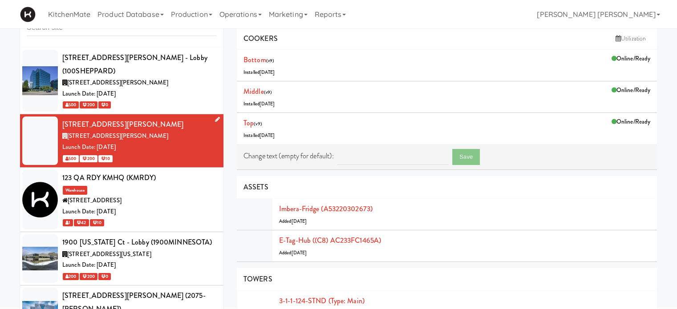
scroll to position [10, 0]
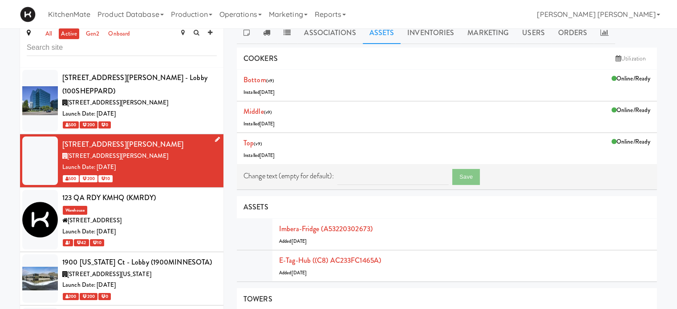
click at [215, 137] on icon at bounding box center [217, 140] width 5 height 6
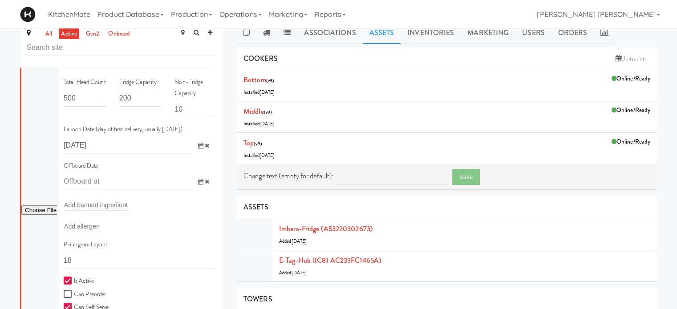
scroll to position [178, 0]
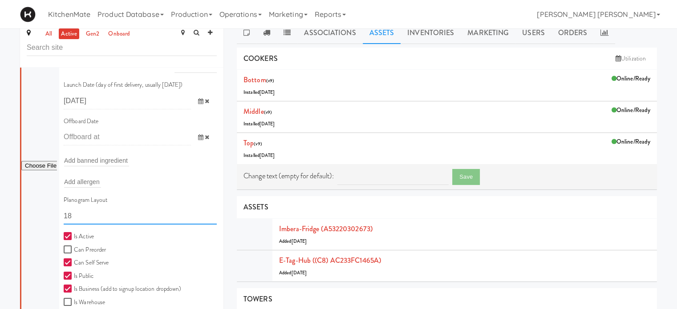
drag, startPoint x: 108, startPoint y: 203, endPoint x: 0, endPoint y: 205, distance: 107.7
click at [0, 205] on div "all active gen2 onboard 100 Sheppard Ave - Lobby (100SHEPPARD) 100 Sheppard Ave…" at bounding box center [338, 255] width 677 height 467
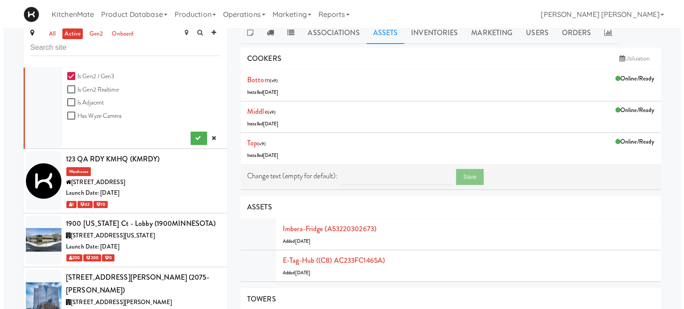
scroll to position [490, 0]
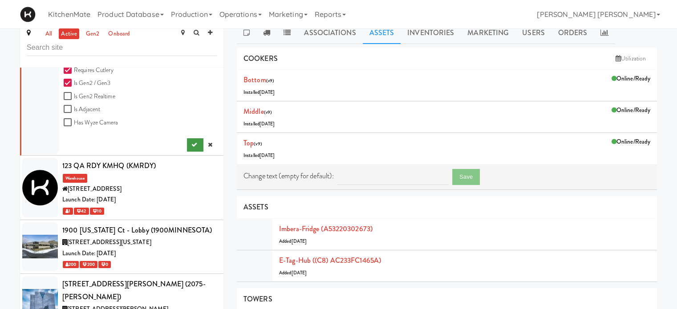
type input "11111,11111,11111,1111,1111,11111"
click at [191, 142] on icon "submit" at bounding box center [194, 145] width 6 height 6
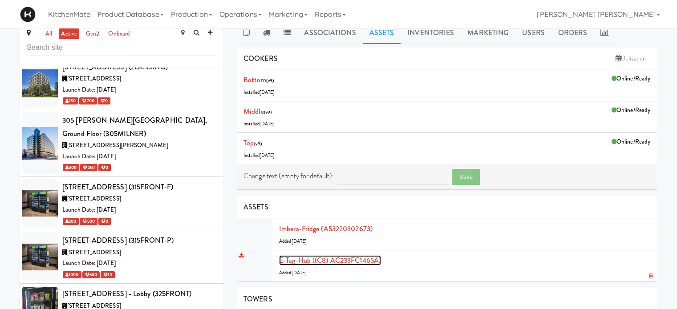
click at [364, 263] on link "E-tag-hub ((C8) AC233FC1465A)" at bounding box center [330, 261] width 102 height 10
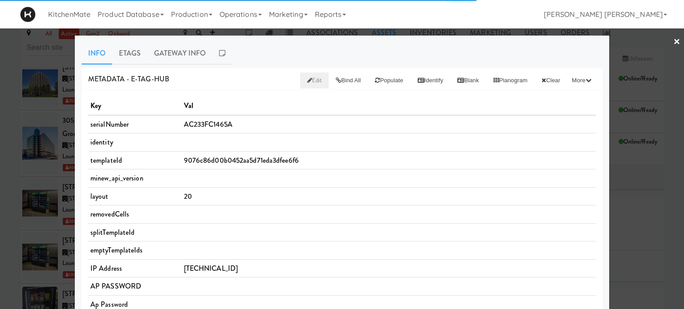
click at [307, 81] on span "Edit" at bounding box center [314, 80] width 15 height 8
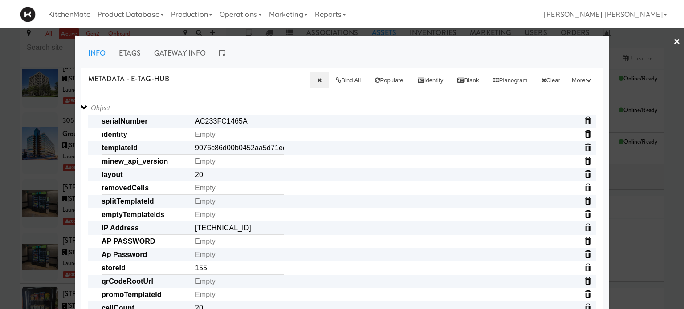
drag, startPoint x: 221, startPoint y: 174, endPoint x: 133, endPoint y: 170, distance: 88.2
click at [133, 170] on span "layout 20" at bounding box center [348, 174] width 494 height 13
paste input "11111,11111,11111,1111,1111,11111"
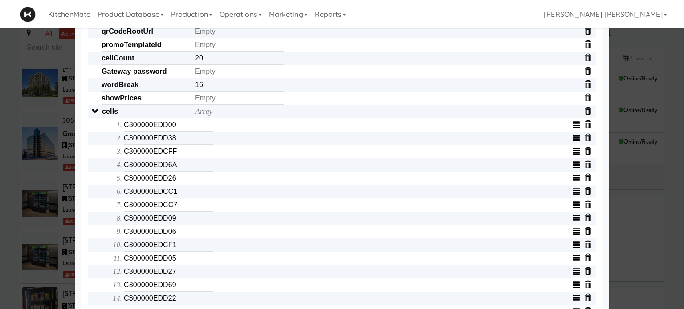
scroll to position [405, 0]
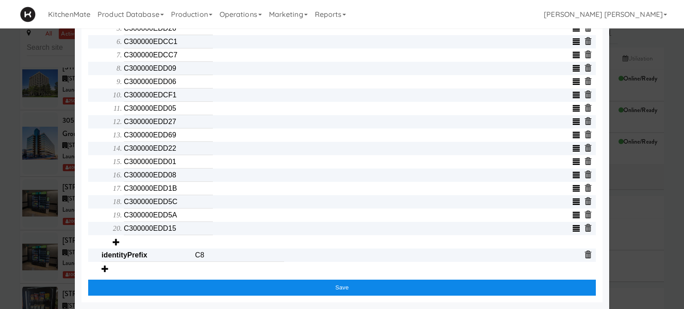
type input "11111,11111,11111,1111,1111,11111"
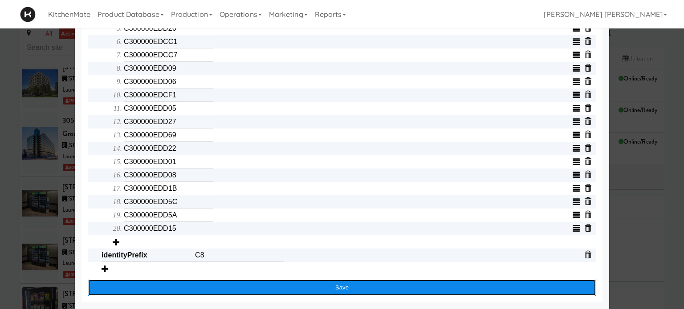
scroll to position [0, 0]
click at [308, 289] on button "Save" at bounding box center [341, 288] width 507 height 16
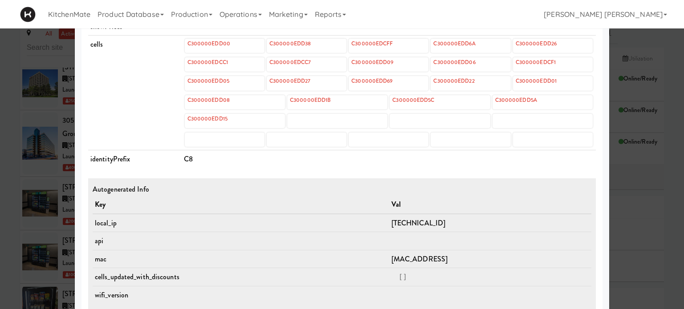
click at [0, 184] on div at bounding box center [342, 154] width 684 height 309
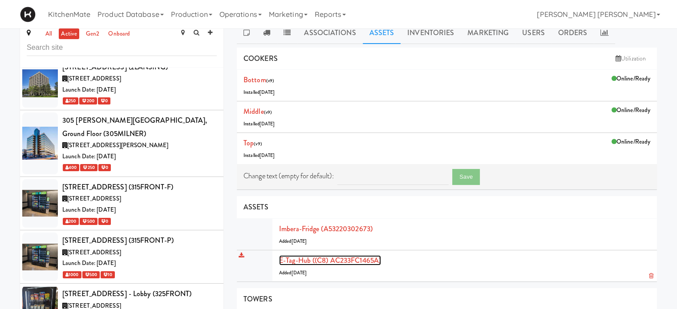
click at [346, 257] on link "E-tag-hub ((C8) AC233FC1465A)" at bounding box center [330, 261] width 102 height 10
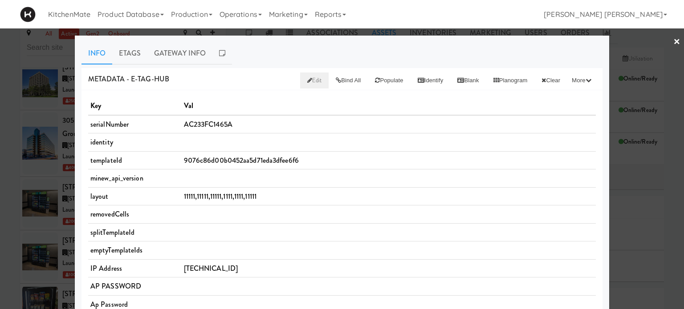
click at [307, 78] on span "Edit" at bounding box center [314, 80] width 15 height 8
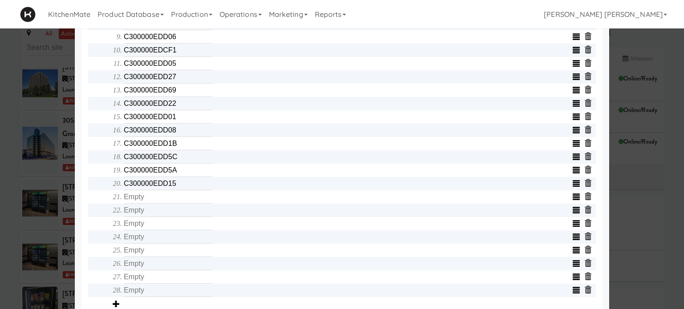
scroll to position [490, 0]
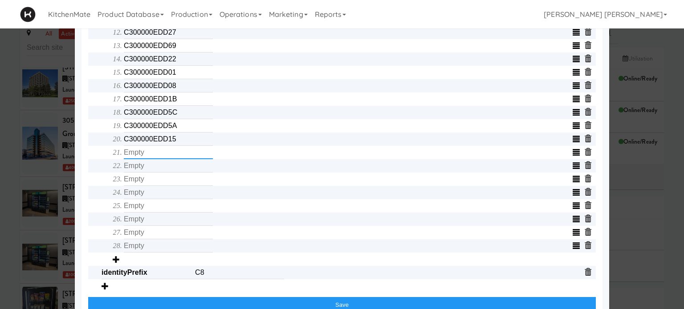
drag, startPoint x: 163, startPoint y: 163, endPoint x: 167, endPoint y: 157, distance: 7.6
click at [166, 157] on input "text" at bounding box center [168, 152] width 89 height 13
type input "AC233FD1CC0D"
click at [169, 173] on input "text" at bounding box center [168, 165] width 89 height 13
type input "AC233FD387C0"
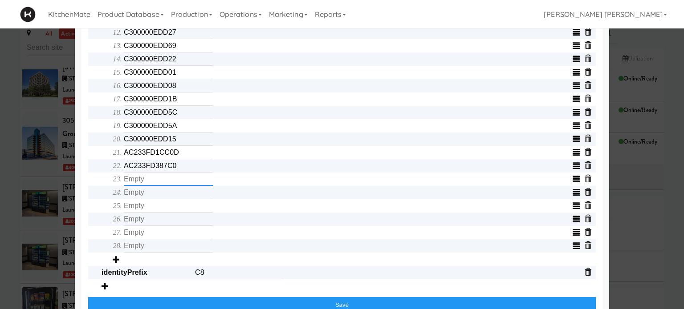
click at [171, 179] on input "text" at bounding box center [168, 179] width 89 height 13
type input "AC233FD1C366"
click at [169, 197] on input "text" at bounding box center [168, 192] width 89 height 13
type input "AC233FD1C4F8"
click at [169, 211] on input "text" at bounding box center [168, 205] width 89 height 13
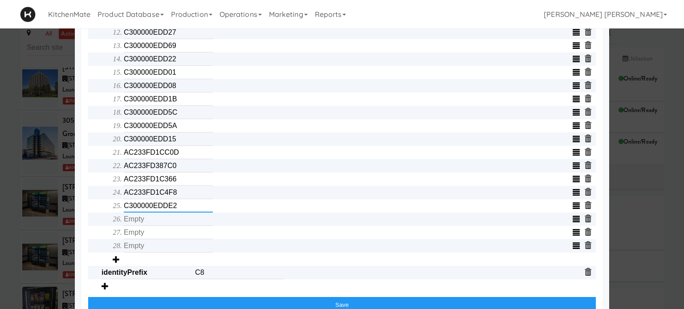
type input "C300000EDDE2"
click at [172, 226] on input "text" at bounding box center [168, 219] width 89 height 13
drag, startPoint x: 180, startPoint y: 227, endPoint x: 56, endPoint y: 197, distance: 128.3
click at [56, 197] on div "× Info Etags Gateway Info METADATA - e-tag-hub Bind All Populate Identify Blank…" at bounding box center [342, 154] width 684 height 309
type input "C300000EDDDC"
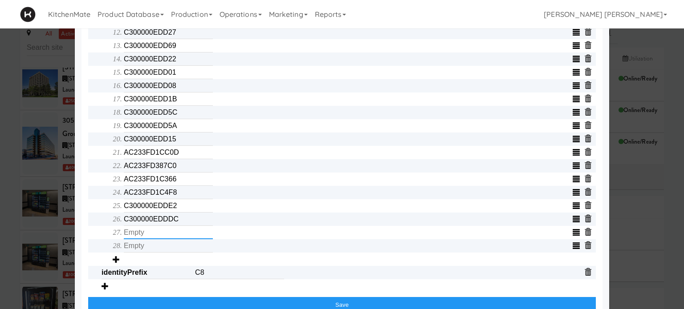
click at [134, 234] on input "text" at bounding box center [168, 232] width 89 height 13
type input "AC233FD387A9"
click at [150, 253] on input "text" at bounding box center [168, 245] width 89 height 13
type input "AC233FD1BDED"
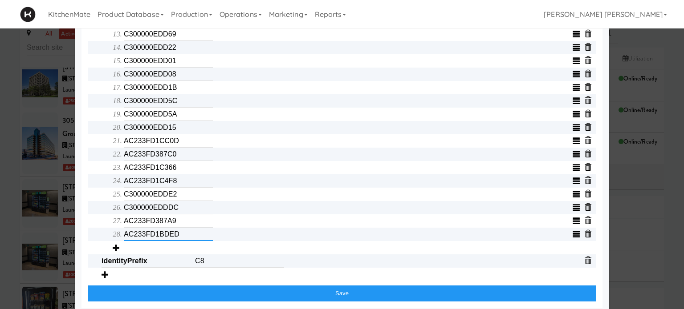
scroll to position [511, 0]
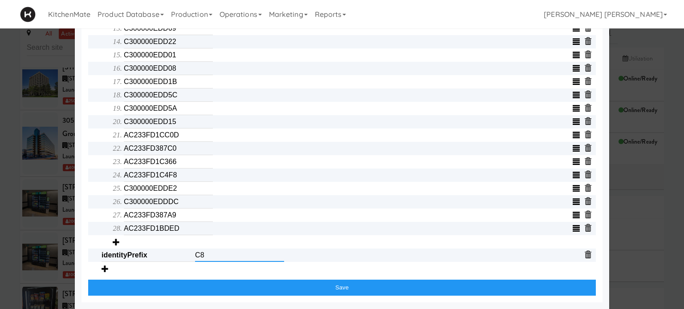
click at [219, 252] on input "C8" at bounding box center [239, 255] width 89 height 13
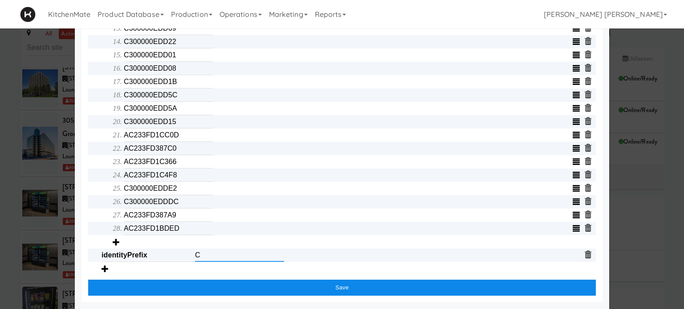
type input "C"
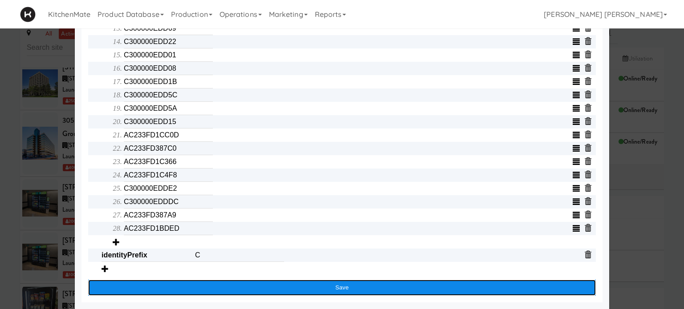
click at [258, 285] on button "Save" at bounding box center [341, 288] width 507 height 16
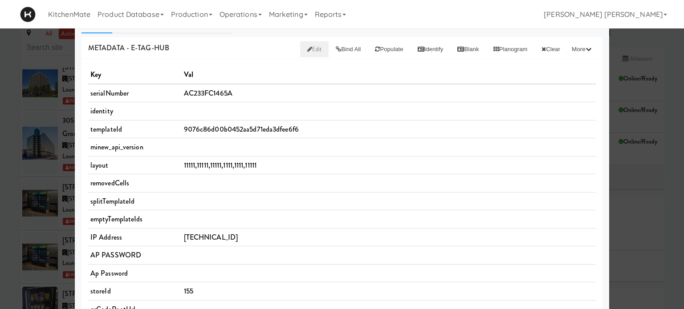
scroll to position [0, 0]
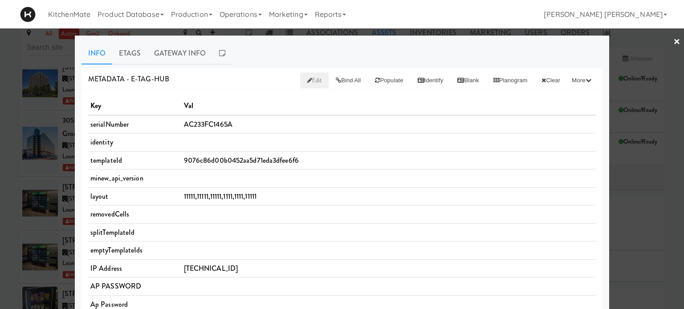
click at [0, 138] on div at bounding box center [342, 154] width 684 height 309
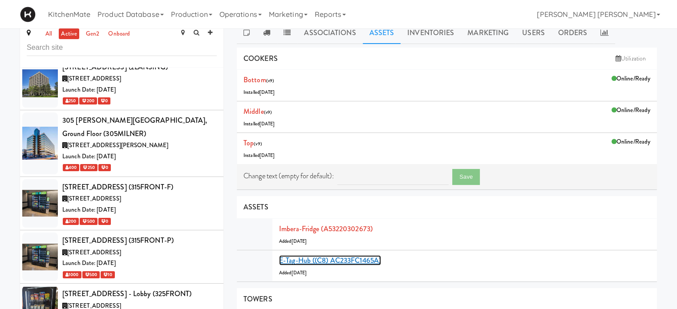
click at [302, 260] on link "E-tag-hub ((C8) AC233FC1465A)" at bounding box center [330, 261] width 102 height 10
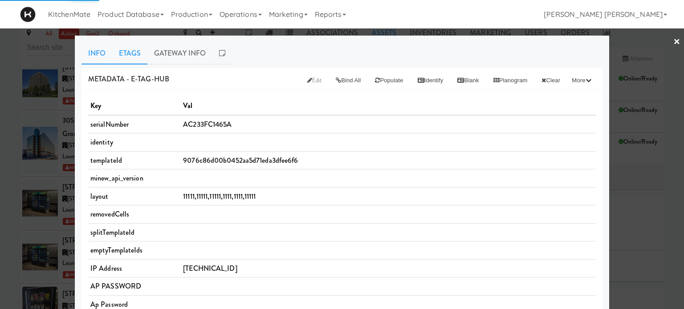
click at [121, 54] on link "Etags" at bounding box center [129, 53] width 35 height 22
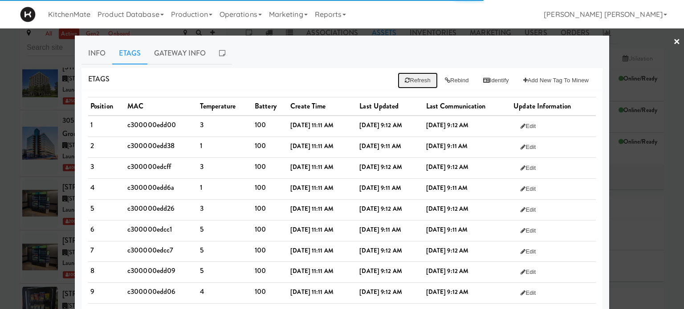
click at [410, 82] on button "Refresh" at bounding box center [418, 81] width 40 height 16
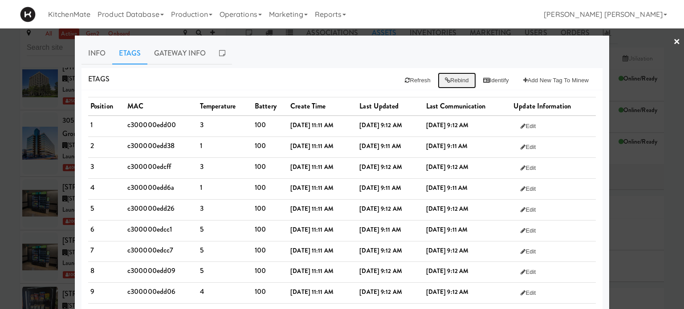
click at [442, 81] on button "Rebind" at bounding box center [457, 81] width 38 height 16
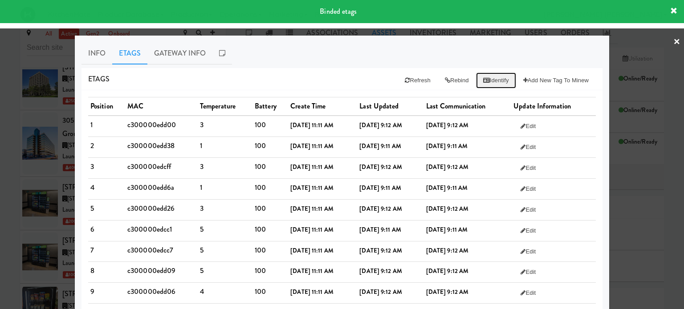
click at [483, 77] on icon at bounding box center [486, 80] width 7 height 6
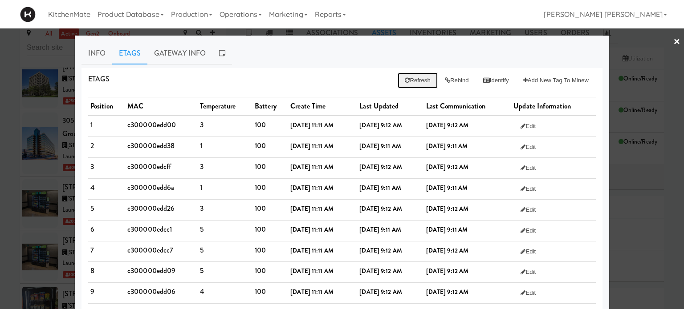
click at [418, 79] on button "Refresh" at bounding box center [418, 81] width 40 height 16
click at [452, 84] on button "Rebind" at bounding box center [457, 81] width 38 height 16
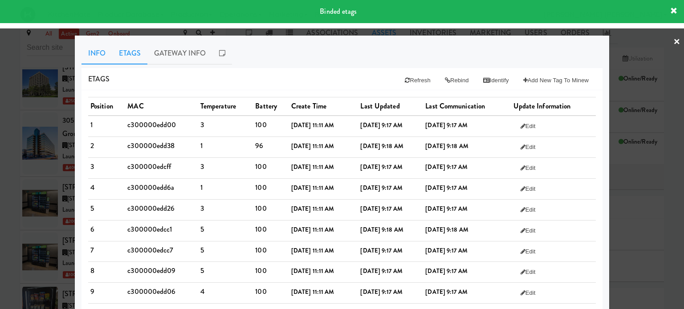
click at [96, 53] on link "Info" at bounding box center [96, 53] width 31 height 22
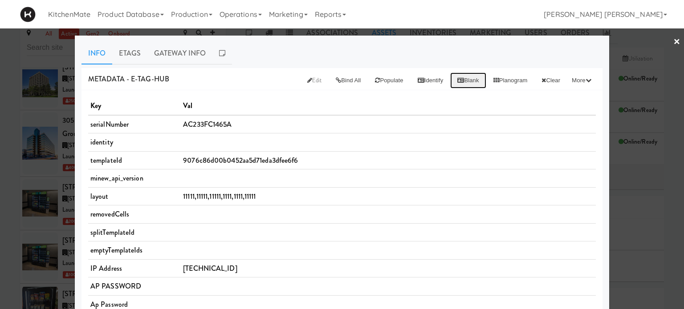
click at [460, 81] on button "Blank" at bounding box center [468, 81] width 36 height 16
click at [130, 53] on link "Etags" at bounding box center [129, 53] width 35 height 22
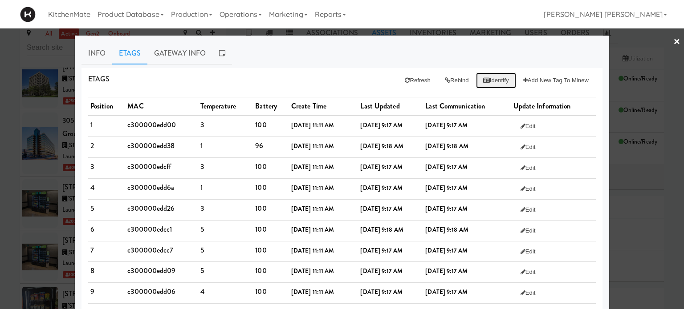
click at [486, 80] on button "Identify" at bounding box center [496, 81] width 40 height 16
click at [89, 55] on link "Info" at bounding box center [96, 53] width 31 height 22
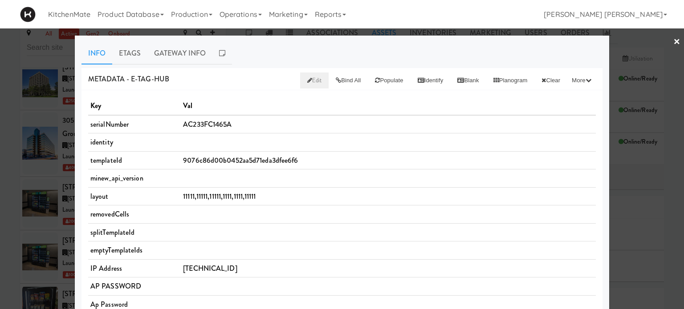
click at [307, 80] on span "Edit" at bounding box center [314, 80] width 15 height 8
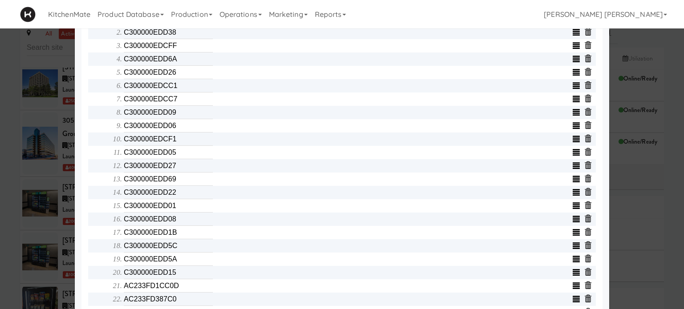
scroll to position [511, 0]
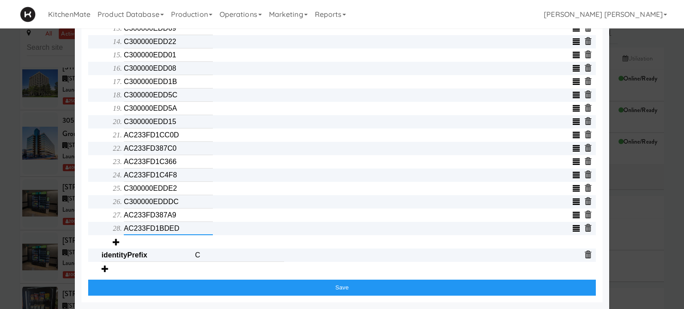
drag, startPoint x: 187, startPoint y: 227, endPoint x: 80, endPoint y: 229, distance: 106.4
type input "C300000EDDCF"
drag, startPoint x: 184, startPoint y: 132, endPoint x: 0, endPoint y: 133, distance: 183.8
click at [0, 133] on div "× Info Etags Gateway Info METADATA - e-tag-hub Bind All Populate Identify Blank…" at bounding box center [342, 154] width 684 height 309
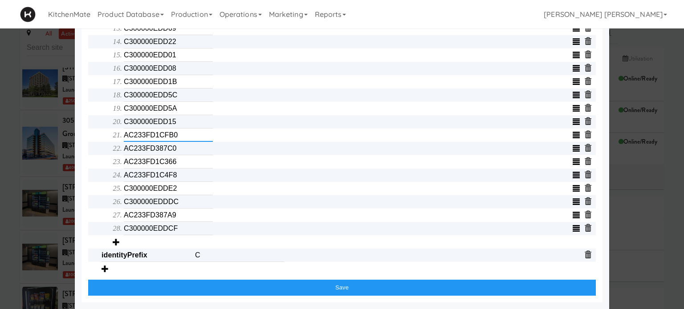
type input "AC233FD1CFB0"
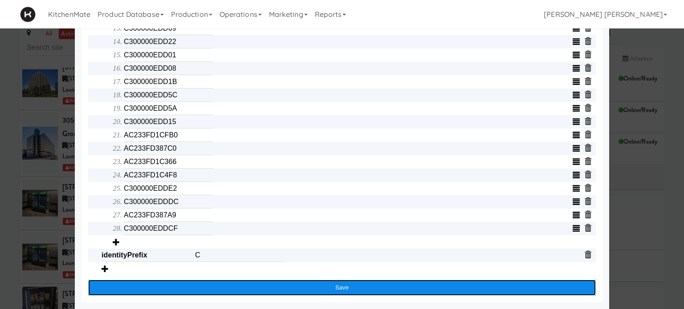
click at [361, 290] on button "Save" at bounding box center [341, 288] width 507 height 16
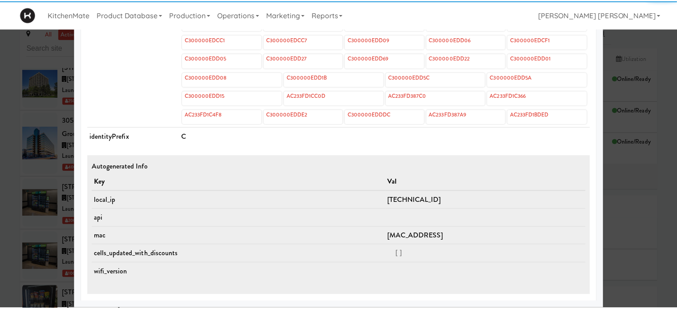
scroll to position [425, 0]
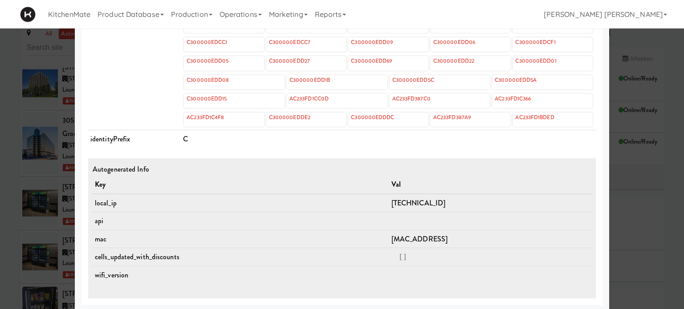
click at [0, 213] on div at bounding box center [342, 154] width 684 height 309
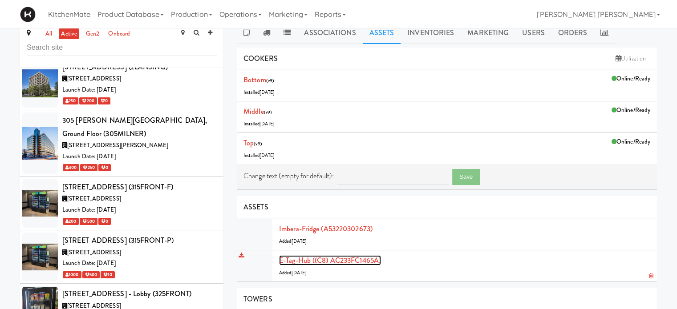
click at [335, 261] on link "E-tag-hub ((C8) AC233FC1465A)" at bounding box center [330, 261] width 102 height 10
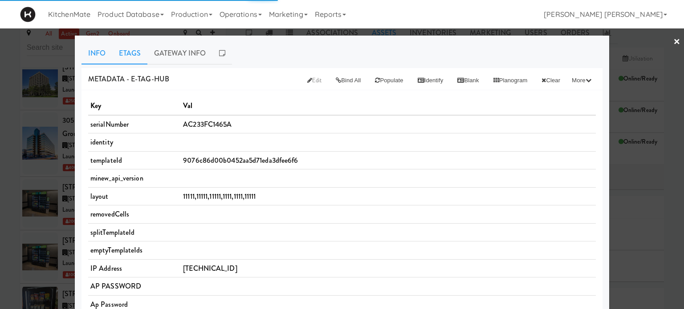
click at [122, 57] on link "Etags" at bounding box center [129, 53] width 35 height 22
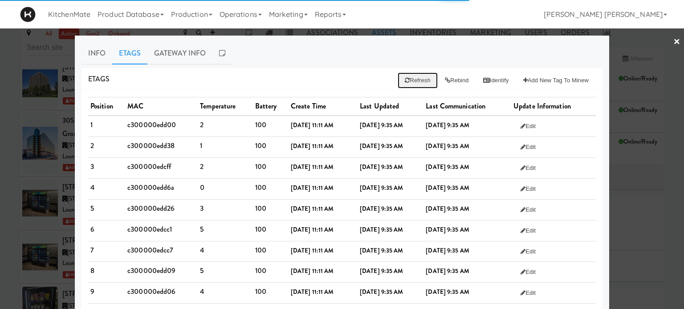
click at [402, 80] on button "Refresh" at bounding box center [418, 81] width 40 height 16
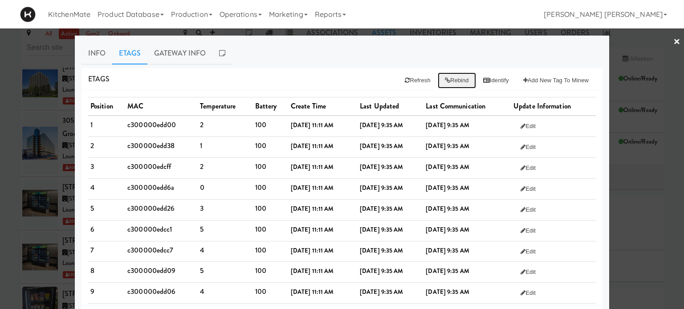
click at [448, 81] on button "Rebind" at bounding box center [457, 81] width 38 height 16
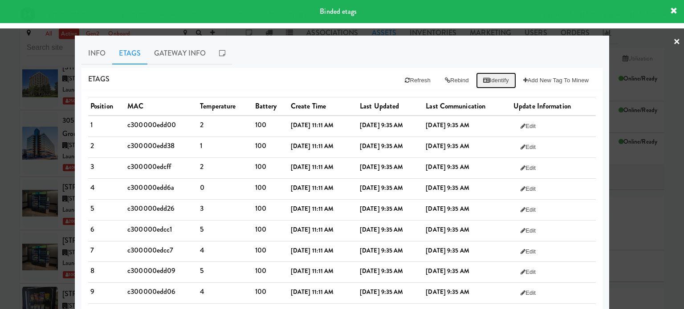
click at [490, 83] on button "Identify" at bounding box center [496, 81] width 40 height 16
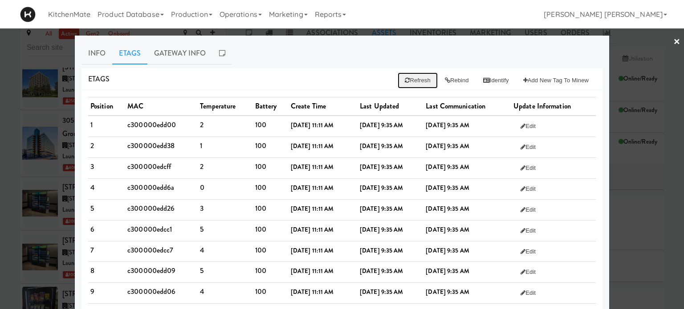
click at [414, 82] on button "Refresh" at bounding box center [418, 81] width 40 height 16
click at [452, 81] on button "Rebind" at bounding box center [457, 81] width 38 height 16
click at [489, 79] on button "Identify" at bounding box center [496, 81] width 40 height 16
click at [92, 57] on link "Info" at bounding box center [96, 53] width 31 height 22
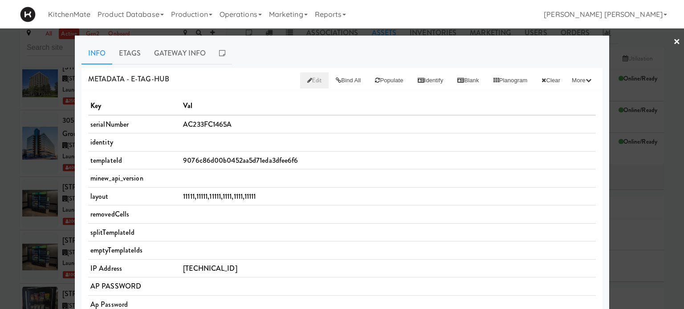
click at [307, 80] on span "Edit" at bounding box center [314, 80] width 15 height 8
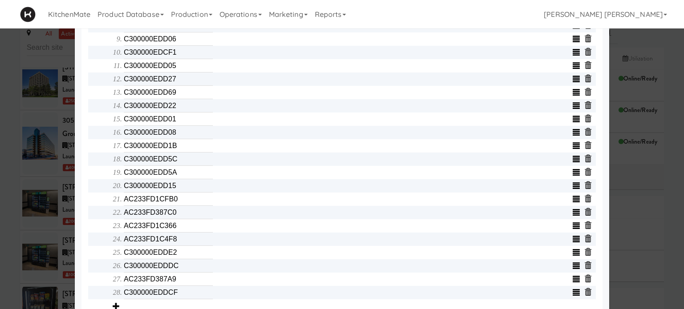
scroll to position [445, 0]
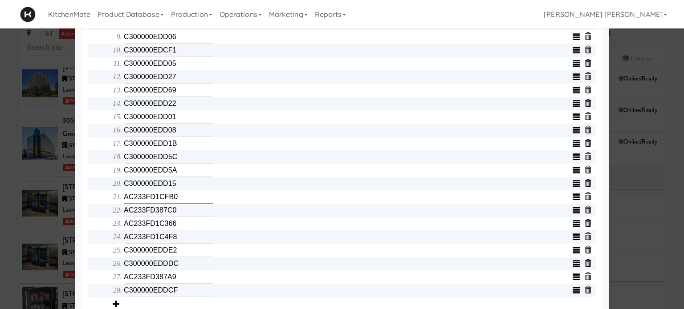
drag, startPoint x: 192, startPoint y: 202, endPoint x: 37, endPoint y: 202, distance: 155.8
click at [37, 202] on div "× Info Etags Gateway Info METADATA - e-tag-hub Bind All Populate Identify Blank…" at bounding box center [342, 154] width 684 height 309
type input "AC233FD1D062"
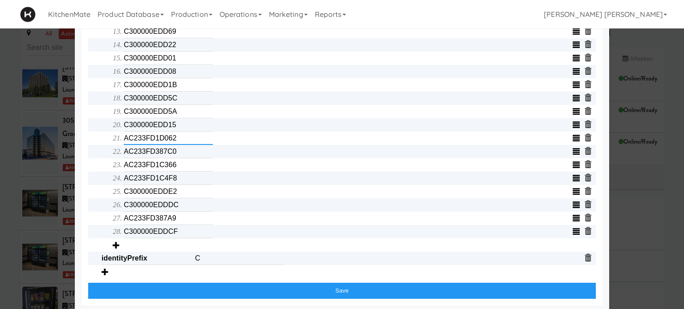
scroll to position [511, 0]
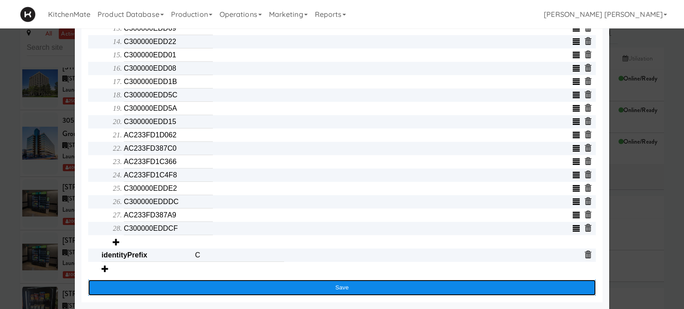
click at [292, 288] on button "Save" at bounding box center [341, 288] width 507 height 16
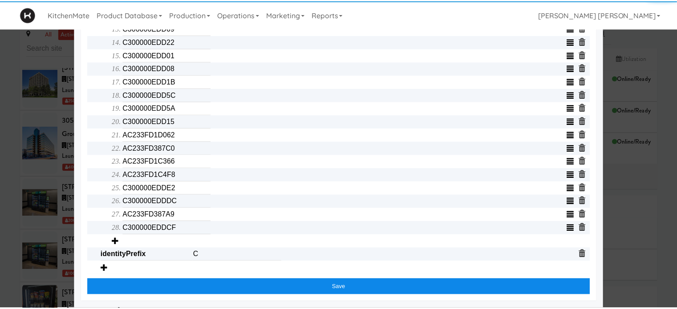
scroll to position [425, 0]
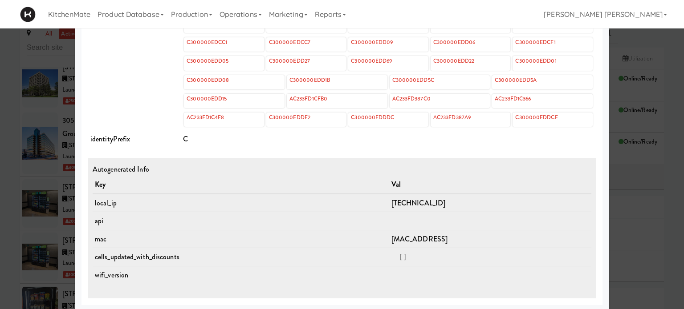
click at [0, 178] on div at bounding box center [342, 154] width 684 height 309
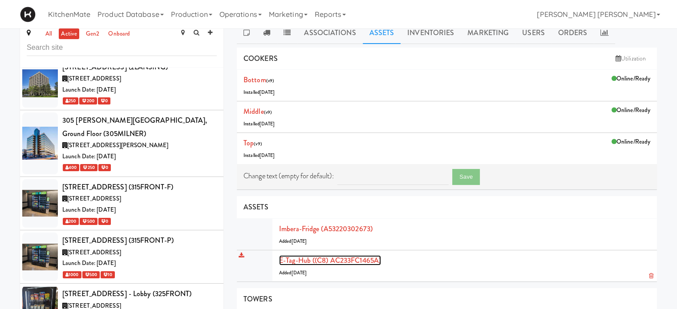
click at [324, 256] on link "E-tag-hub ((C8) AC233FC1465A)" at bounding box center [330, 261] width 102 height 10
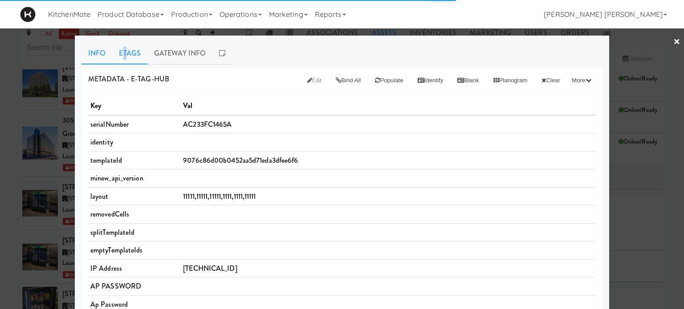
click at [122, 52] on link "Etags" at bounding box center [129, 53] width 35 height 22
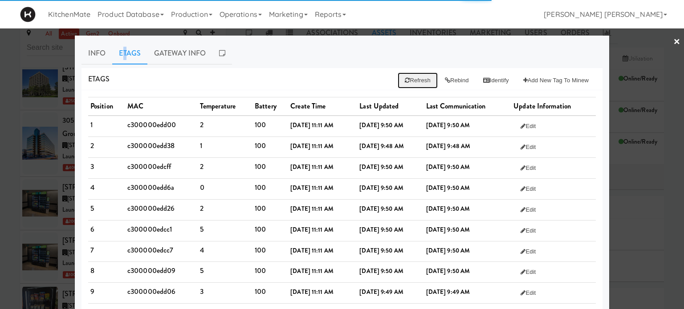
click at [406, 80] on button "Refresh" at bounding box center [418, 81] width 40 height 16
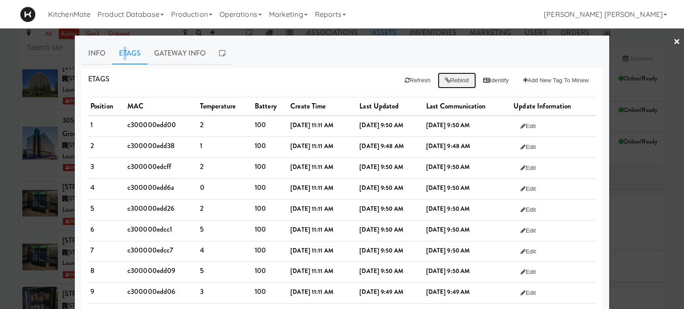
click at [445, 79] on button "Rebind" at bounding box center [457, 81] width 38 height 16
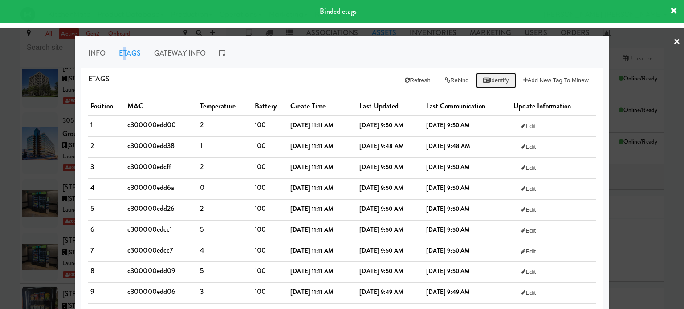
click at [499, 81] on button "Identify" at bounding box center [496, 81] width 40 height 16
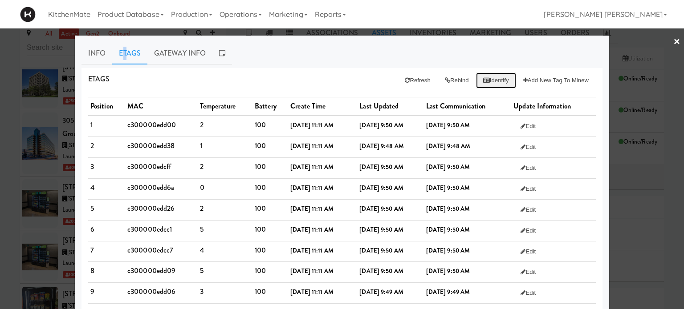
click at [499, 81] on button "Identify" at bounding box center [496, 81] width 40 height 16
click at [407, 81] on button "Refresh" at bounding box center [418, 81] width 40 height 16
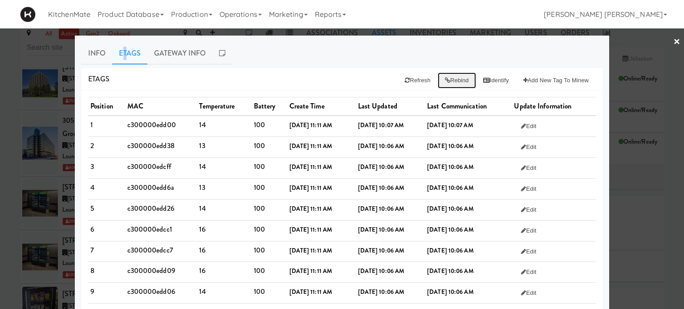
click at [444, 80] on button "Rebind" at bounding box center [457, 81] width 38 height 16
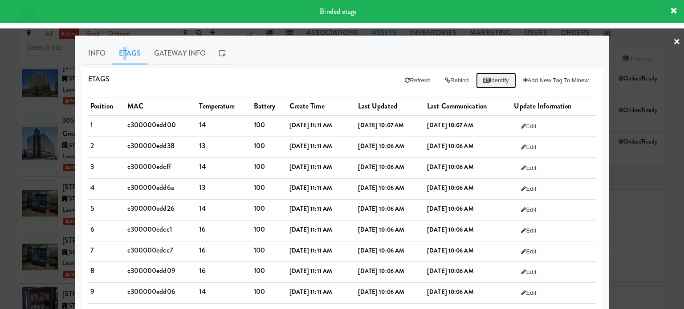
click at [491, 80] on button "Identify" at bounding box center [496, 81] width 40 height 16
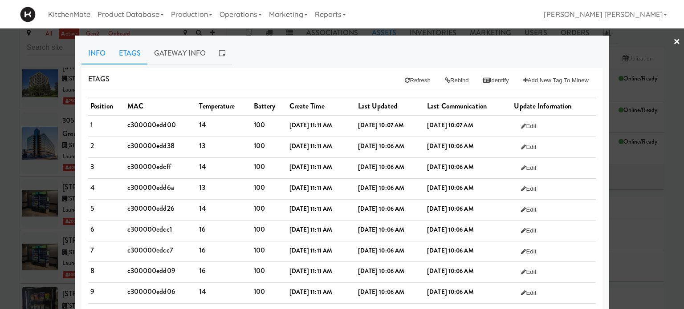
click at [97, 51] on link "Info" at bounding box center [96, 53] width 31 height 22
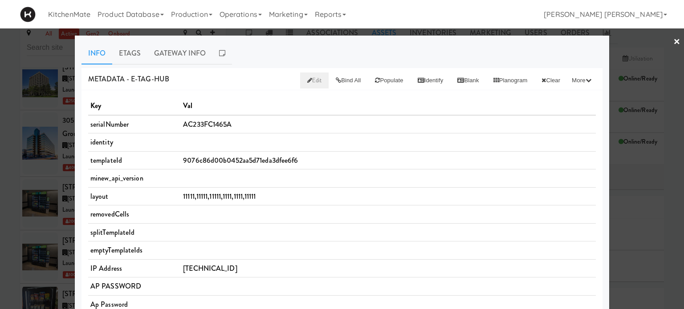
click at [306, 81] on link "Edit" at bounding box center [314, 81] width 29 height 16
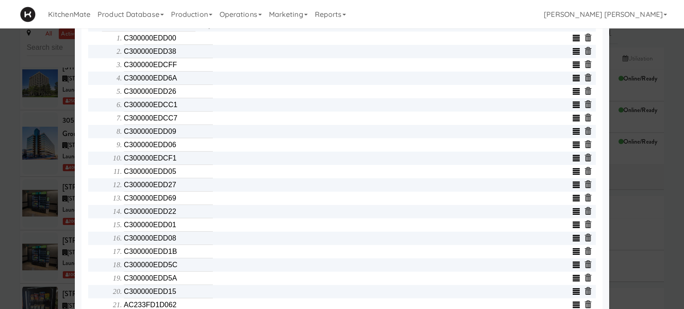
scroll to position [356, 0]
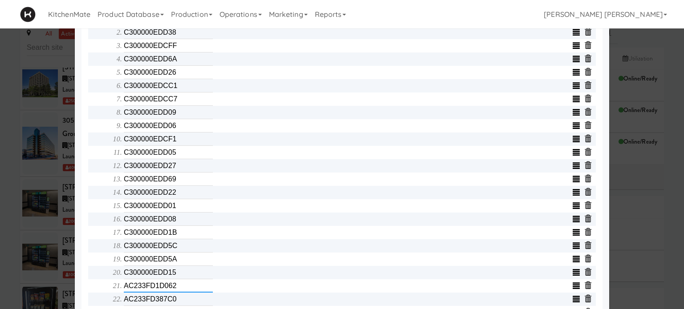
drag, startPoint x: 181, startPoint y: 292, endPoint x: 54, endPoint y: 274, distance: 128.1
click at [54, 274] on div "× Info Etags Gateway Info METADATA - e-tag-hub Bind All Populate Identify Blank…" at bounding box center [342, 154] width 684 height 309
type input "AC233FD1C917"
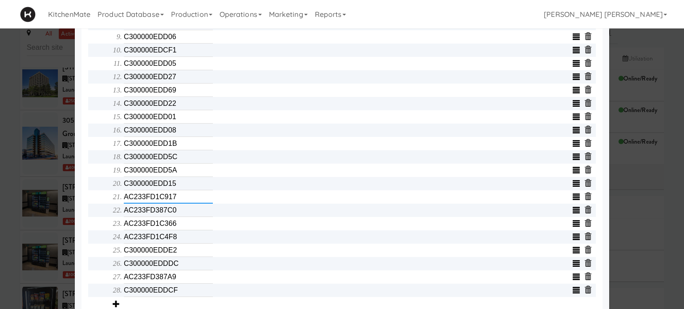
scroll to position [511, 0]
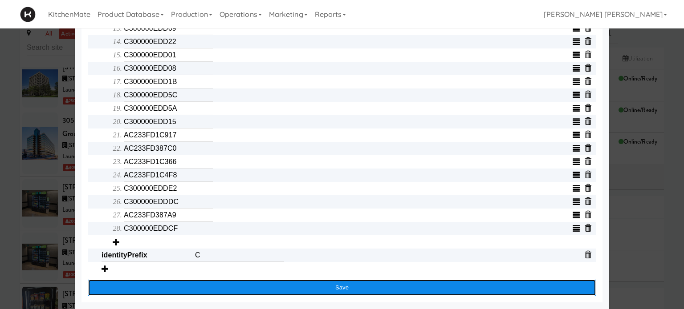
click at [270, 284] on button "Save" at bounding box center [341, 288] width 507 height 16
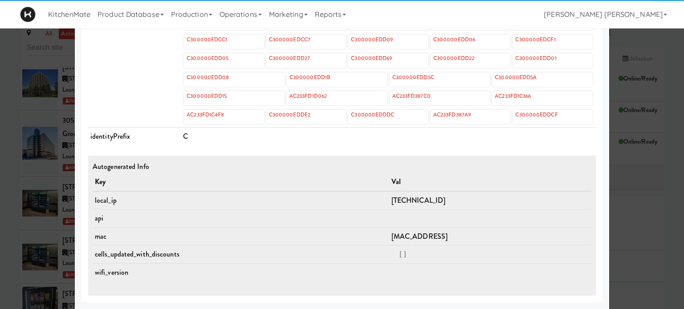
scroll to position [425, 0]
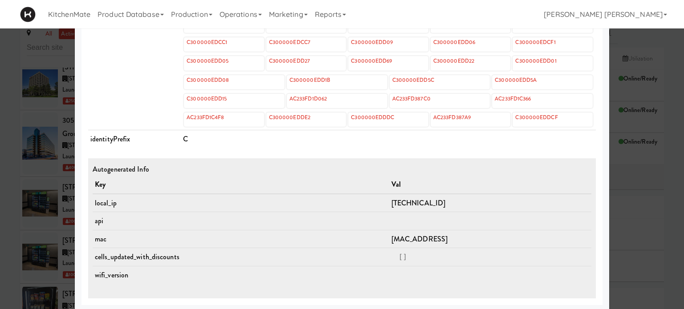
click at [0, 226] on div at bounding box center [342, 154] width 684 height 309
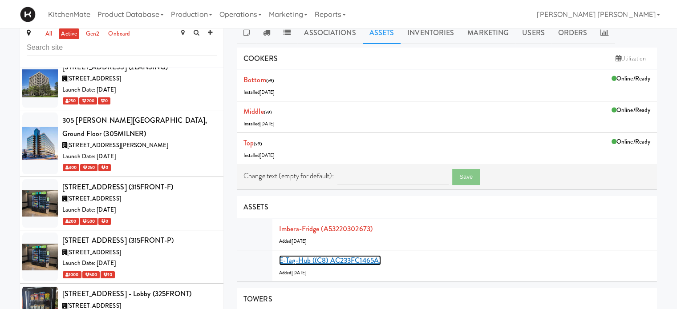
click at [336, 258] on link "E-tag-hub ((C8) AC233FC1465A)" at bounding box center [330, 261] width 102 height 10
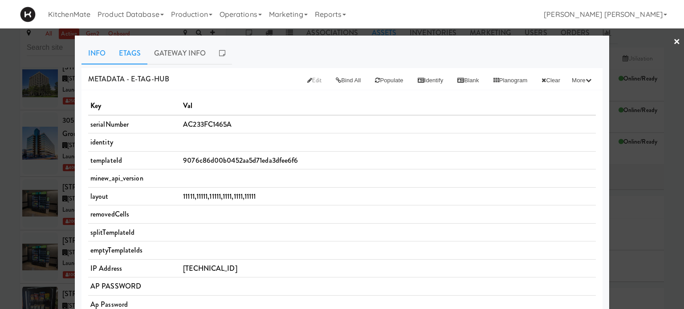
click at [126, 56] on link "Etags" at bounding box center [129, 53] width 35 height 22
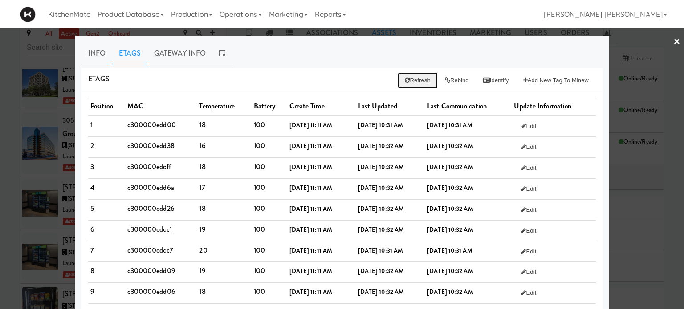
click at [408, 83] on button "Refresh" at bounding box center [418, 81] width 40 height 16
click at [446, 80] on button "Rebind" at bounding box center [457, 81] width 38 height 16
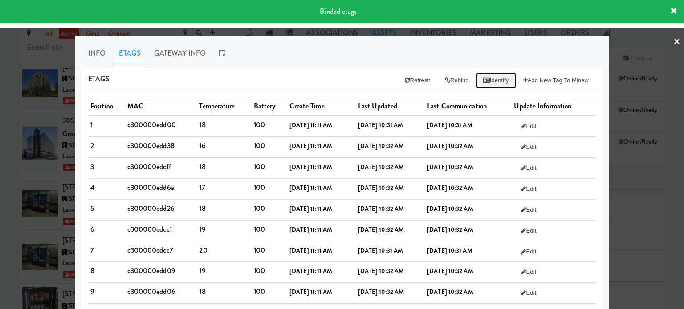
drag, startPoint x: 484, startPoint y: 80, endPoint x: 479, endPoint y: 81, distance: 5.2
click at [485, 80] on button "Identify" at bounding box center [496, 81] width 40 height 16
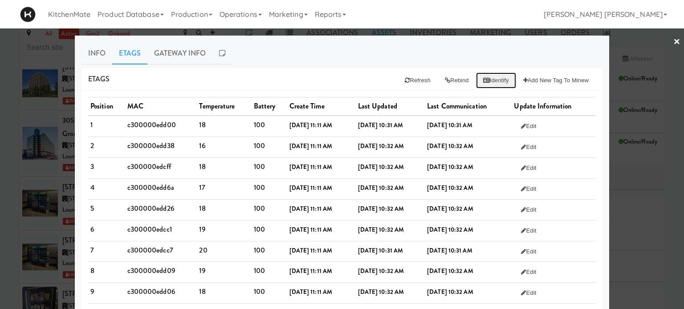
click at [486, 77] on button "Identify" at bounding box center [496, 81] width 40 height 16
click at [673, 40] on link "×" at bounding box center [676, 42] width 7 height 28
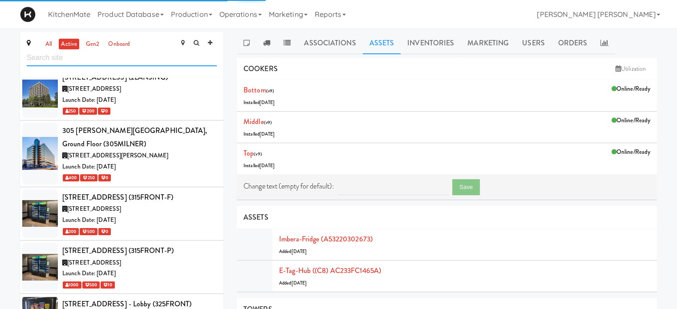
click at [112, 57] on input "text" at bounding box center [122, 58] width 190 height 16
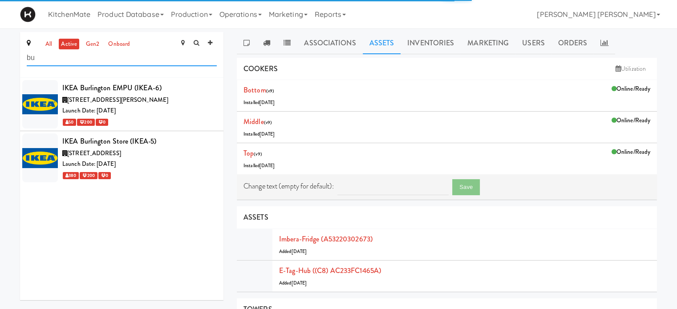
type input "b"
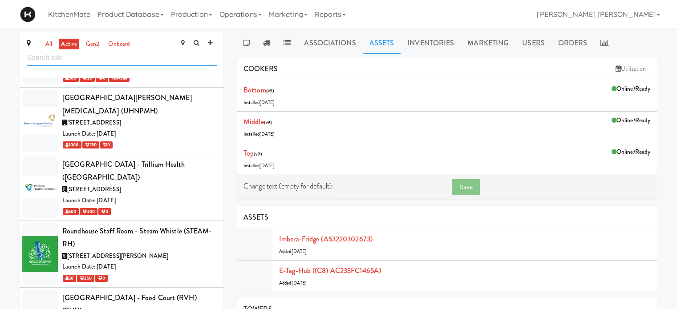
paste input "5035 south"
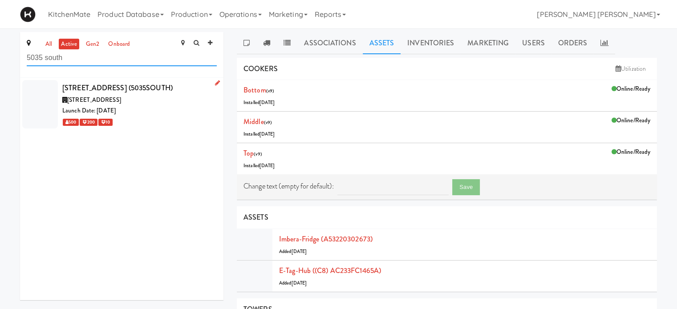
type input "5035 south"
click at [41, 96] on div at bounding box center [40, 104] width 36 height 49
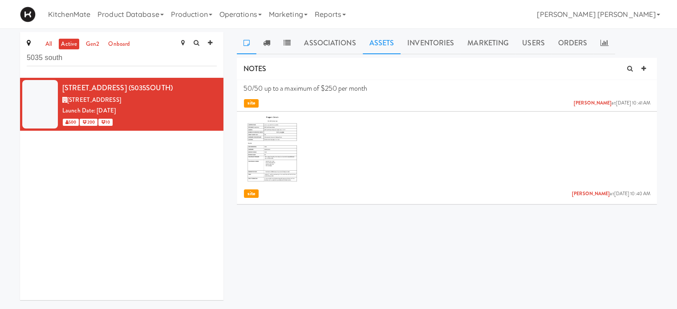
click at [378, 45] on link "Assets" at bounding box center [382, 43] width 38 height 22
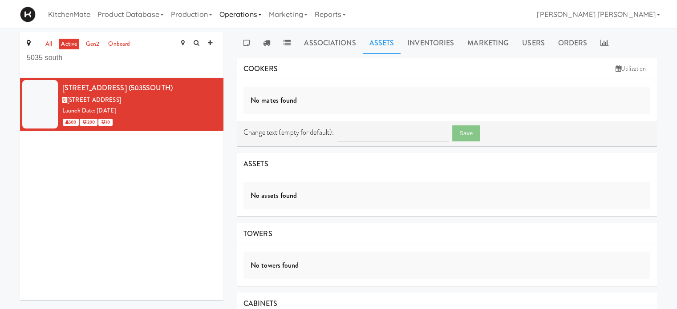
click at [244, 16] on link "Operations" at bounding box center [240, 14] width 49 height 28
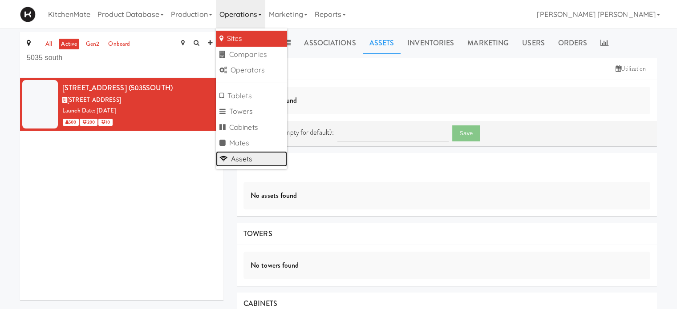
click at [247, 156] on link "Assets" at bounding box center [251, 159] width 71 height 16
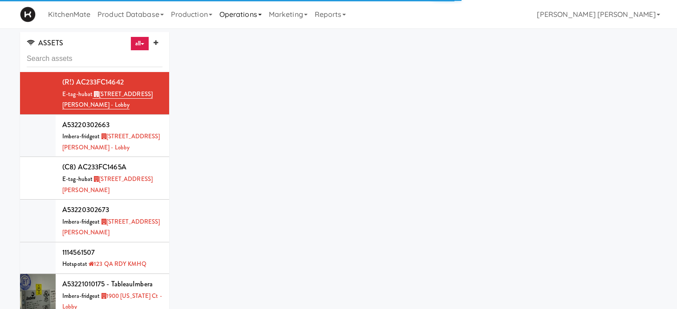
click at [258, 16] on link "Operations" at bounding box center [240, 14] width 49 height 28
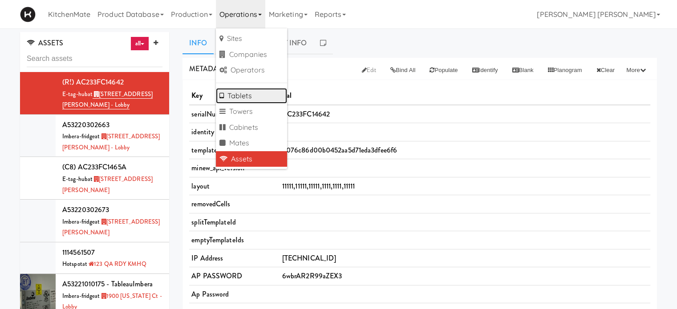
click at [255, 92] on link "Tablets" at bounding box center [251, 96] width 71 height 16
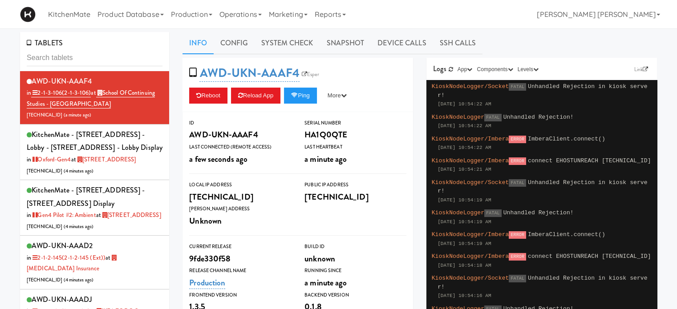
click at [71, 57] on input "text" at bounding box center [95, 58] width 136 height 16
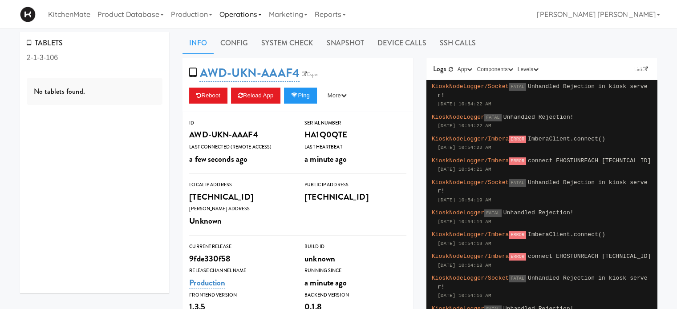
type input "2-1-3-106"
click at [237, 16] on link "Operations" at bounding box center [240, 14] width 49 height 28
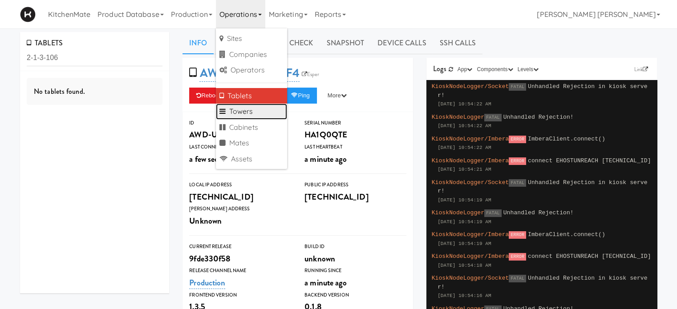
click at [248, 108] on link "Towers" at bounding box center [251, 112] width 71 height 16
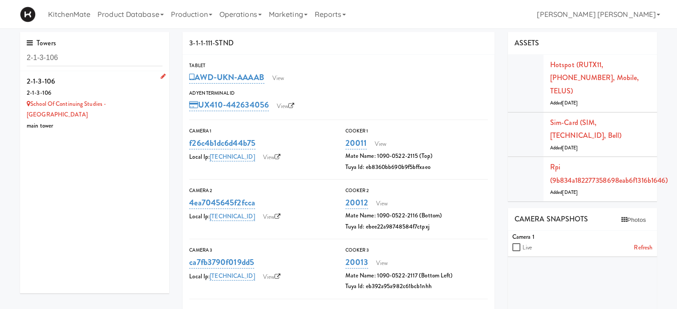
type input "2-1-3-106"
click at [161, 76] on icon at bounding box center [163, 76] width 5 height 6
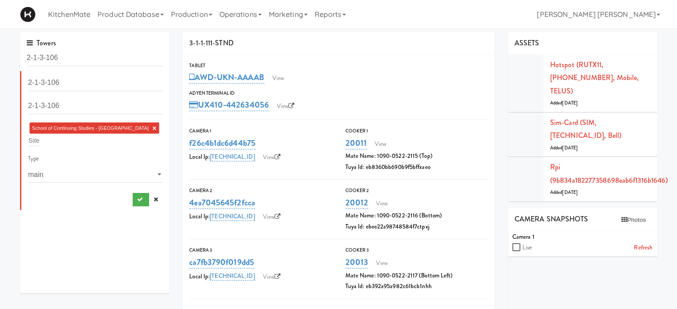
click at [152, 128] on link "×" at bounding box center [154, 129] width 4 height 8
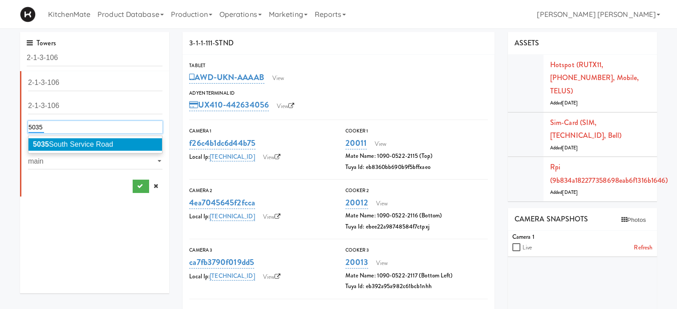
type input "5035"
click at [119, 145] on li "5035 South Service Road" at bounding box center [95, 144] width 134 height 12
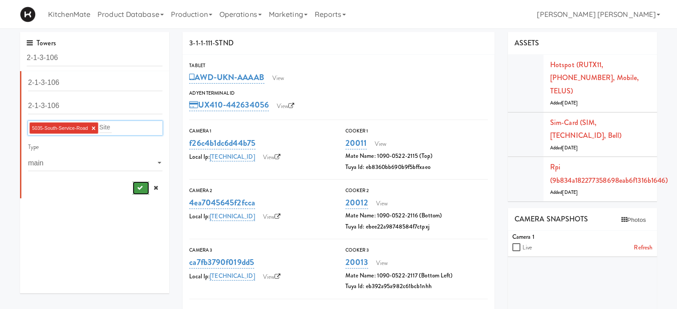
click at [137, 185] on button "submit" at bounding box center [141, 188] width 16 height 13
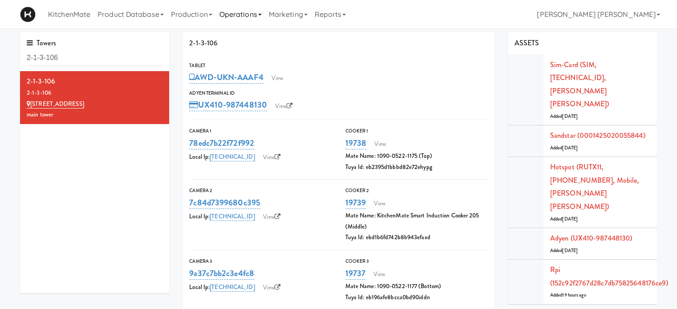
click at [243, 13] on link "Operations" at bounding box center [240, 14] width 49 height 28
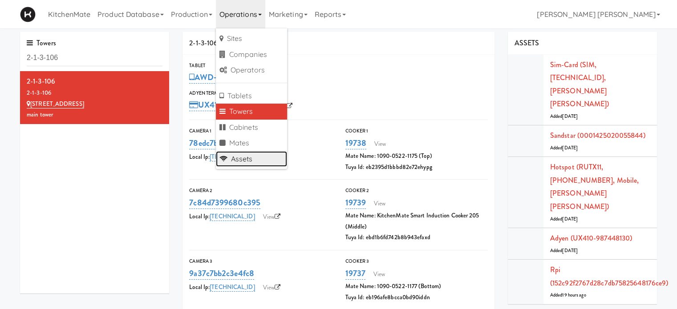
click at [244, 157] on link "Assets" at bounding box center [251, 159] width 71 height 16
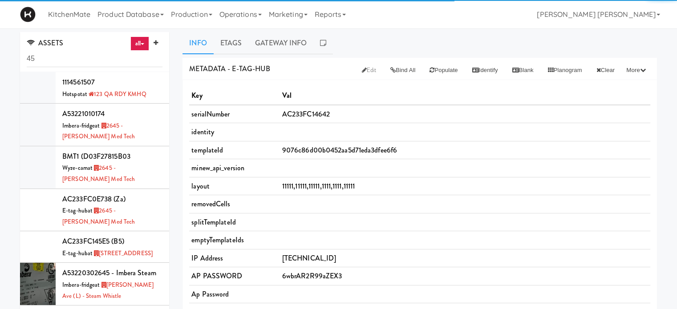
type input "4"
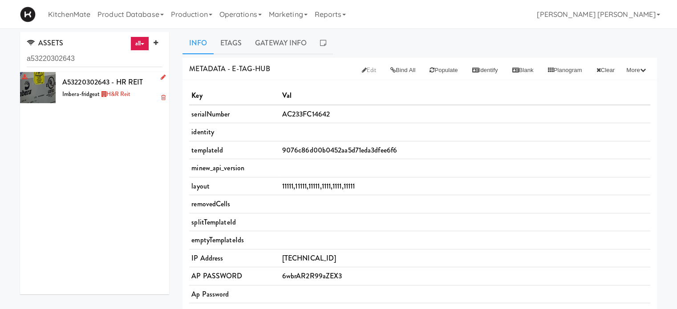
type input "a53220302643"
click at [44, 89] on div at bounding box center [38, 87] width 36 height 31
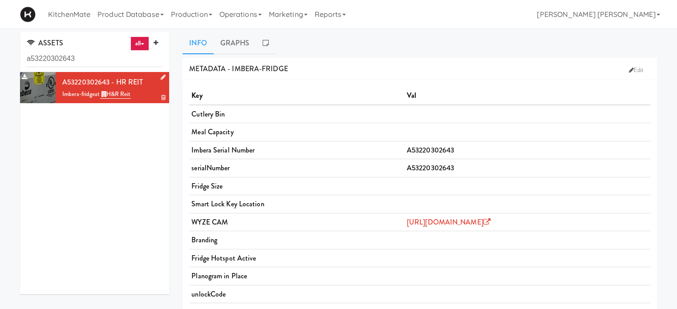
click at [161, 77] on icon at bounding box center [163, 77] width 5 height 6
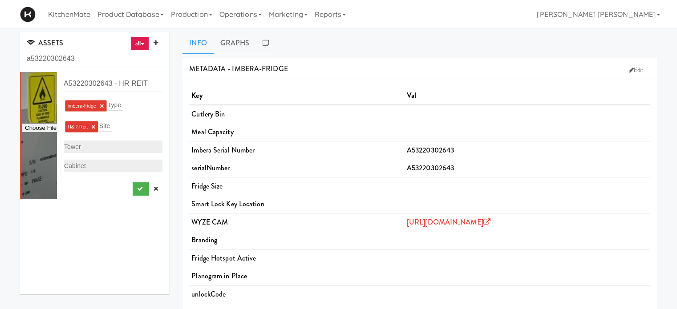
click at [94, 127] on link "×" at bounding box center [93, 127] width 4 height 8
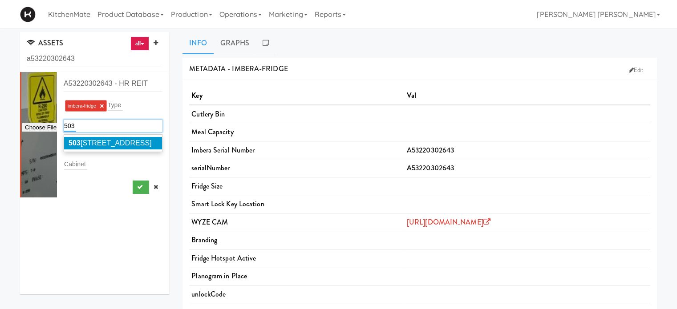
type input "503"
click at [104, 140] on span "503 5 South Service Road" at bounding box center [110, 143] width 83 height 8
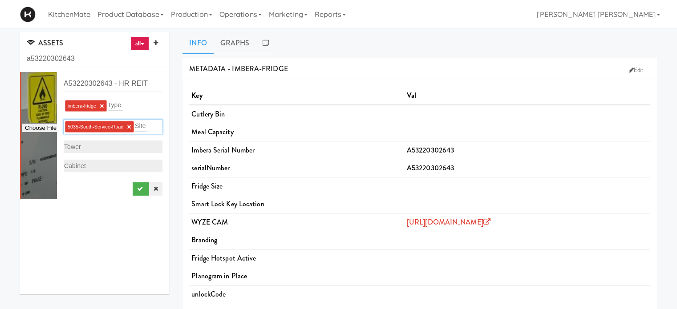
click at [154, 189] on icon at bounding box center [156, 189] width 4 height 6
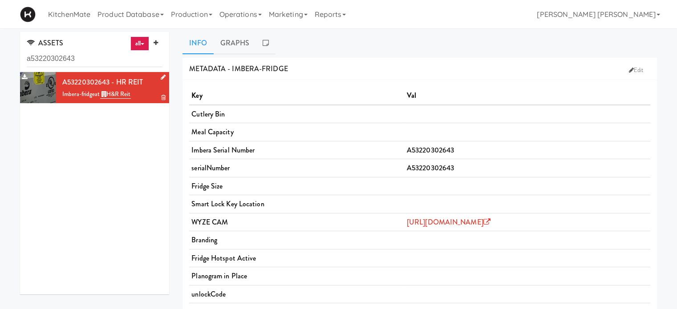
click at [161, 76] on icon at bounding box center [163, 77] width 5 height 6
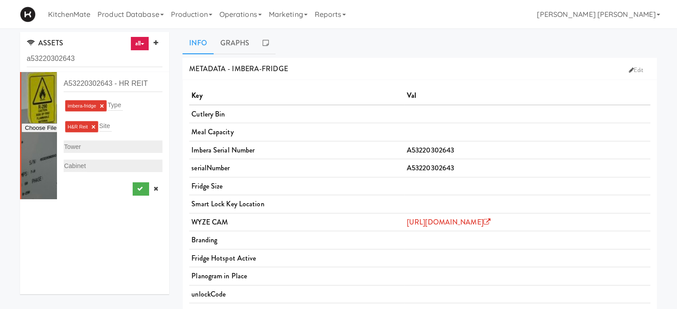
click at [91, 127] on link "×" at bounding box center [93, 127] width 4 height 8
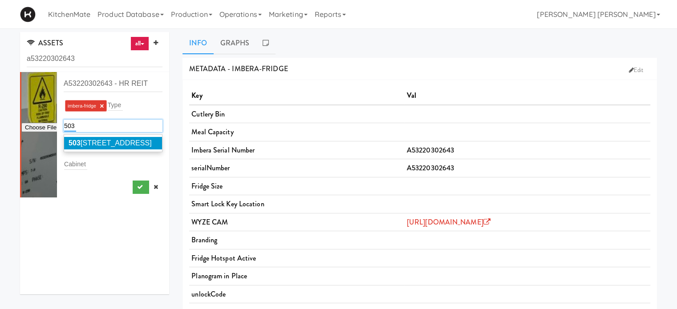
type input "503"
click at [109, 141] on span "503 5 South Service Road" at bounding box center [110, 143] width 83 height 8
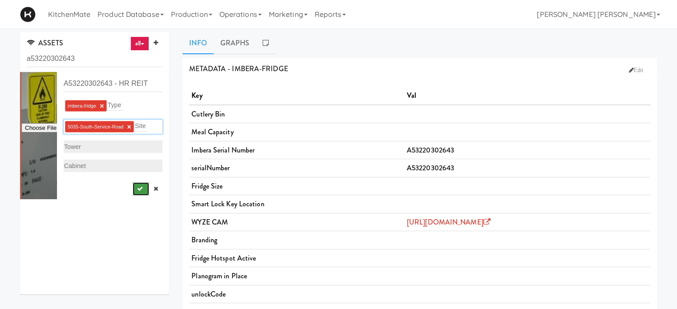
click at [137, 186] on icon "submit" at bounding box center [140, 189] width 6 height 6
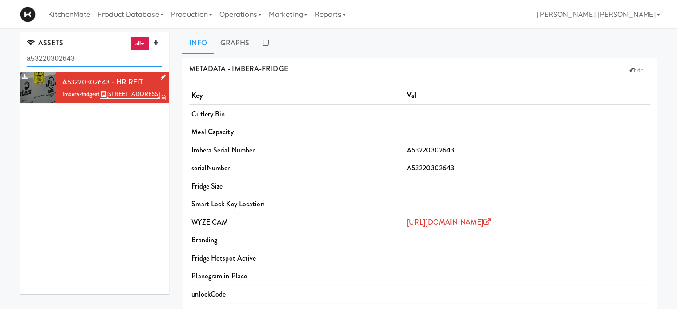
drag, startPoint x: 91, startPoint y: 59, endPoint x: 0, endPoint y: 58, distance: 90.8
click at [0, 58] on div "ASSETS all all access-point adyen blank card-reader e-tag-hub fork-disp fridge …" at bounding box center [338, 241] width 677 height 418
paste input "(AC233FC0834D (B) HR REIT)"
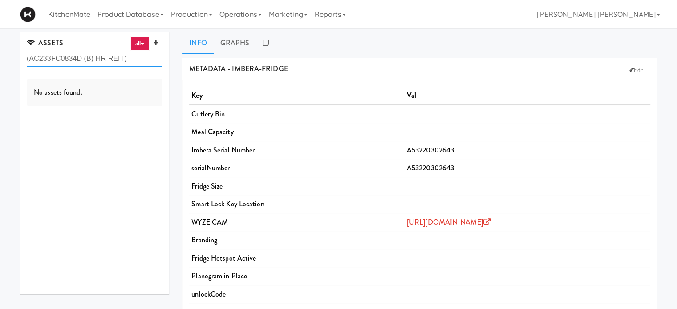
drag, startPoint x: 130, startPoint y: 62, endPoint x: 81, endPoint y: 55, distance: 49.9
click at [81, 55] on input "(AC233FC0834D (B) HR REIT)" at bounding box center [95, 59] width 136 height 16
click at [28, 60] on input "(AC233FC0834D" at bounding box center [95, 59] width 136 height 16
click at [30, 60] on input "(AC233FC0834D" at bounding box center [95, 59] width 136 height 16
type input "AC233FC0834D"
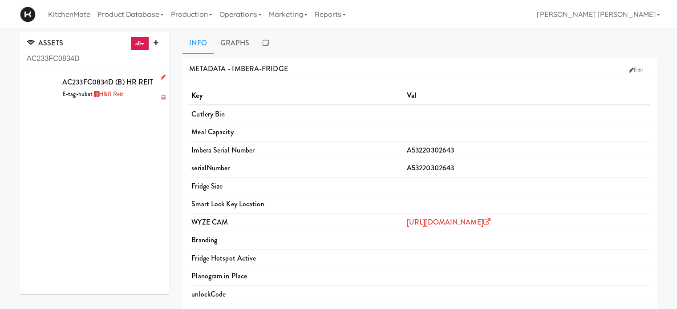
click at [161, 77] on icon at bounding box center [163, 77] width 5 height 6
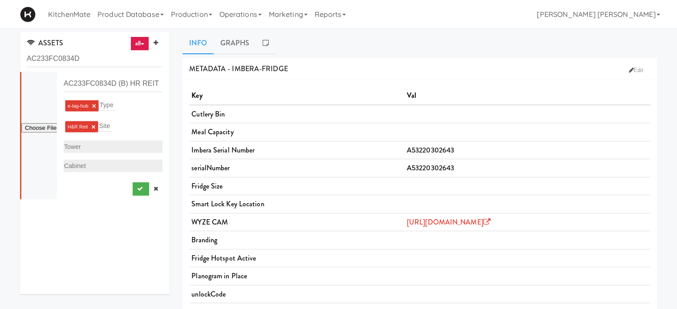
click at [95, 126] on ti-tag-item "H&R Reit ×" at bounding box center [82, 126] width 28 height 5
click at [93, 124] on link "×" at bounding box center [93, 127] width 4 height 8
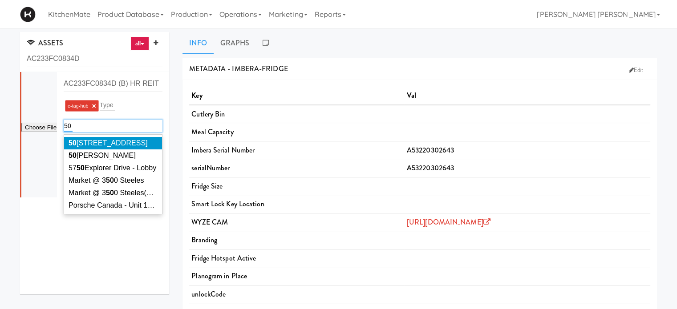
type input "50"
click at [98, 142] on span "50 35 South Service Road" at bounding box center [108, 143] width 79 height 8
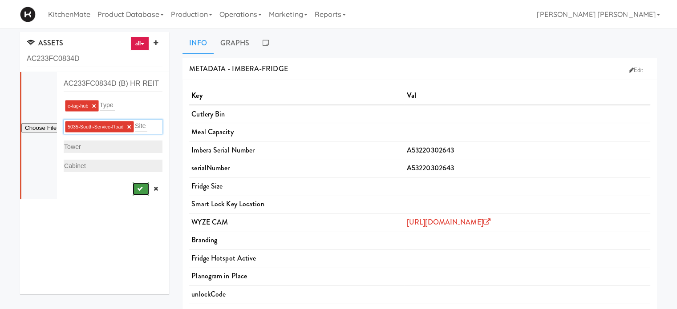
click at [137, 187] on icon "submit" at bounding box center [140, 189] width 6 height 6
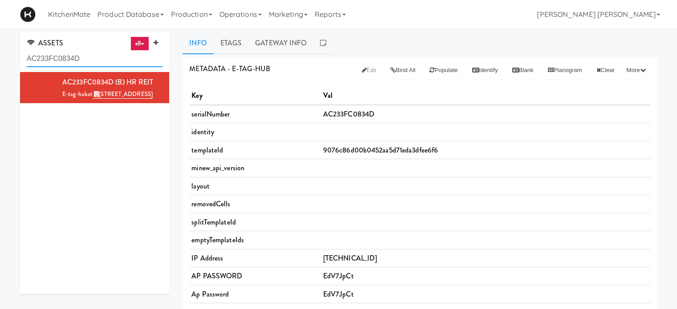
drag, startPoint x: 99, startPoint y: 59, endPoint x: 0, endPoint y: 44, distance: 100.4
paste input "(D03F272612B1) HR REIT)"
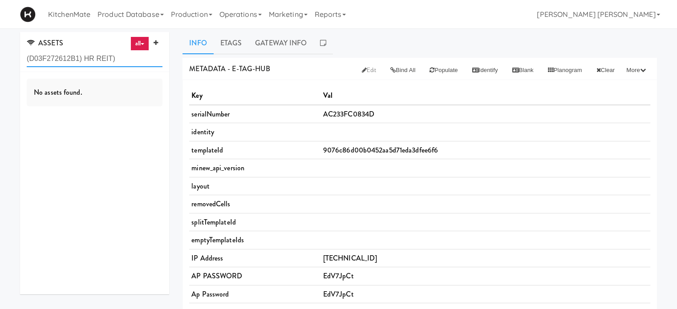
drag, startPoint x: 118, startPoint y: 56, endPoint x: 81, endPoint y: 58, distance: 37.0
click at [78, 58] on input "(D03F272612B1) HR REIT)" at bounding box center [95, 59] width 136 height 16
click at [28, 61] on input "(D03F272612B1" at bounding box center [95, 59] width 136 height 16
type input "(D03F272612B1"
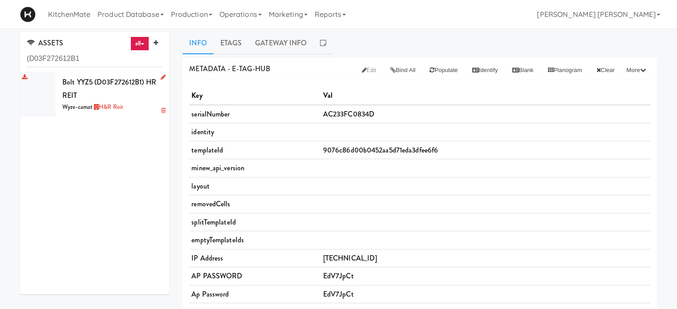
click at [161, 76] on icon at bounding box center [163, 77] width 5 height 6
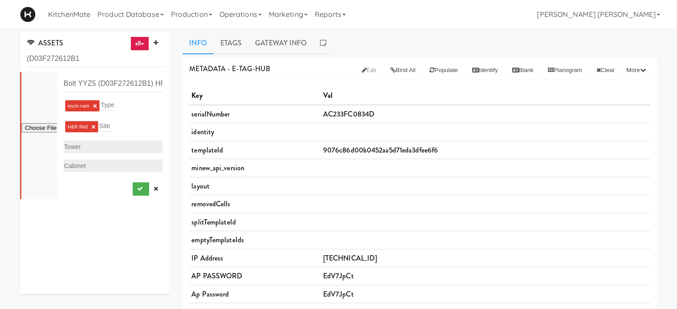
click at [94, 126] on link "×" at bounding box center [93, 127] width 4 height 8
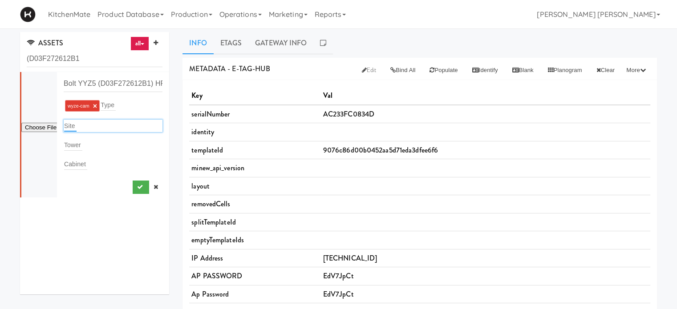
type input "w"
type input "5035"
click at [122, 142] on span "5035 South Service Road" at bounding box center [109, 143] width 80 height 8
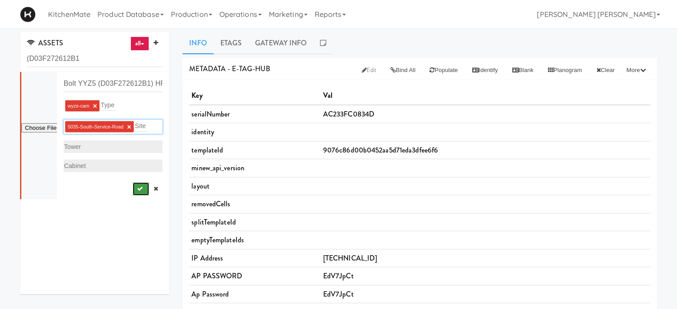
click at [137, 190] on icon "submit" at bounding box center [140, 189] width 6 height 6
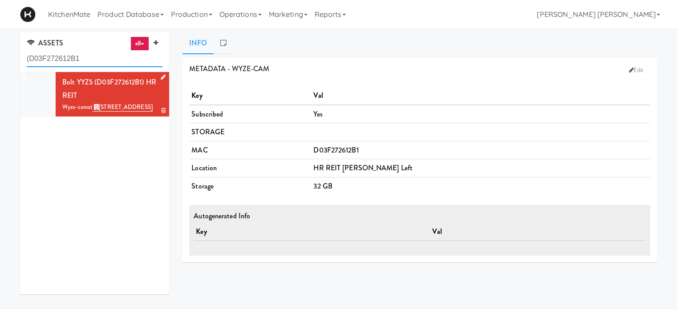
drag, startPoint x: 83, startPoint y: 58, endPoint x: 0, endPoint y: 58, distance: 82.8
click at [0, 58] on div "ASSETS all all access-point adyen blank card-reader e-tag-hub fork-disp fridge …" at bounding box center [338, 212] width 677 height 360
paste input "HR REIT 14x22 - TURN RIGHT)"
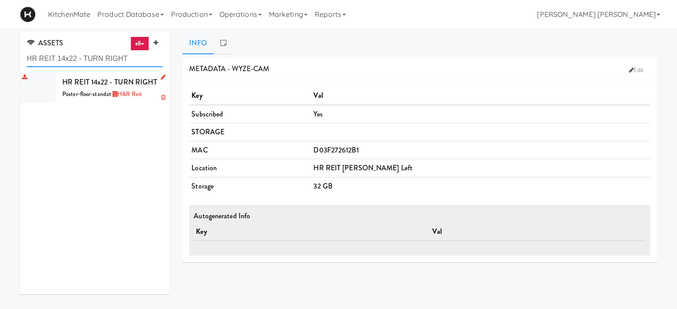
type input "HR REIT 14x22 - TURN RIGHT"
click at [161, 78] on icon at bounding box center [163, 77] width 5 height 6
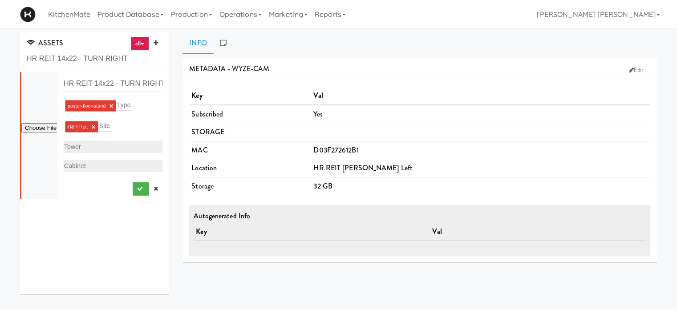
click at [94, 126] on link "×" at bounding box center [93, 127] width 4 height 8
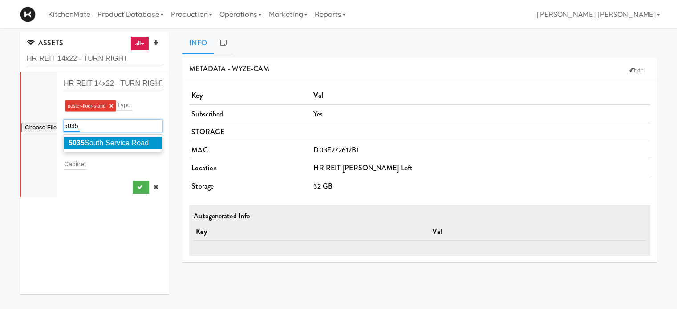
type input "5035"
click at [105, 142] on span "5035 South Service Road" at bounding box center [109, 143] width 80 height 8
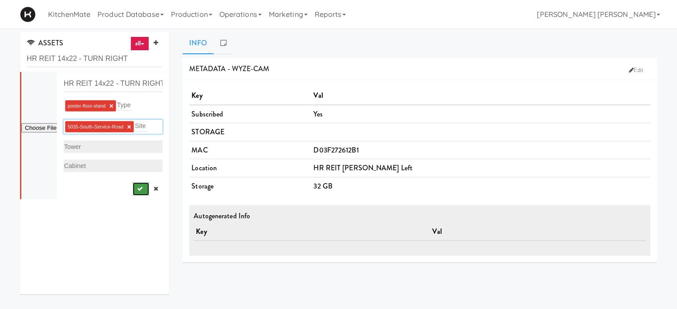
click at [137, 188] on icon "submit" at bounding box center [140, 189] width 6 height 6
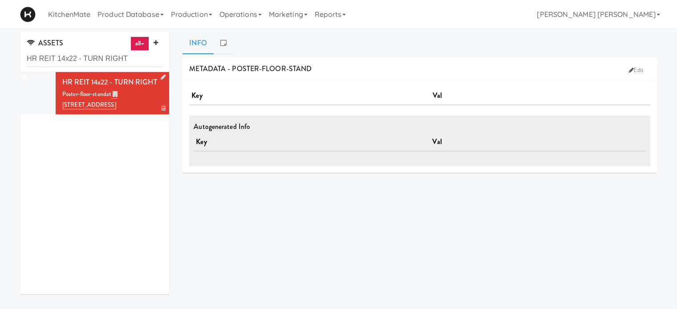
click at [90, 90] on div "Poster-floor-stand at 5035 South Service Road" at bounding box center [112, 100] width 100 height 22
click at [161, 77] on icon at bounding box center [163, 77] width 5 height 6
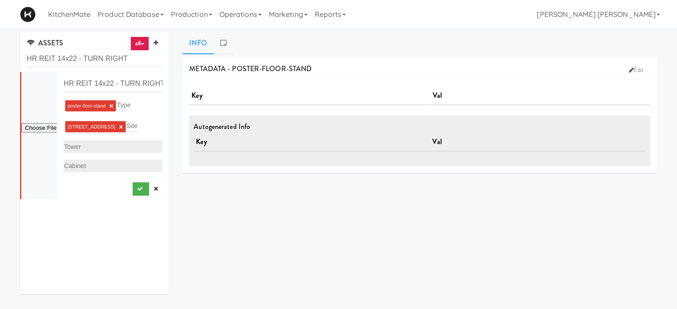
click at [0, 155] on div "ASSETS all all access-point adyen blank card-reader e-tag-hub fork-disp fridge …" at bounding box center [338, 212] width 677 height 360
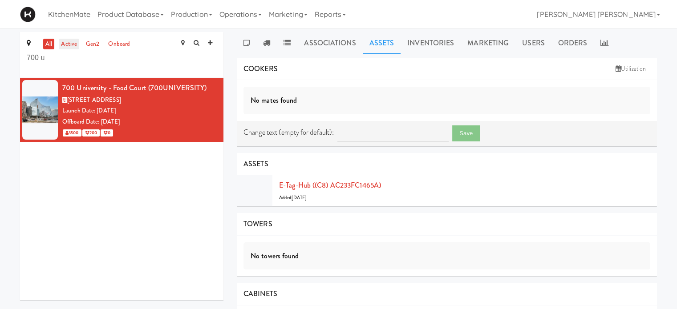
click at [63, 45] on link "active" at bounding box center [69, 44] width 20 height 11
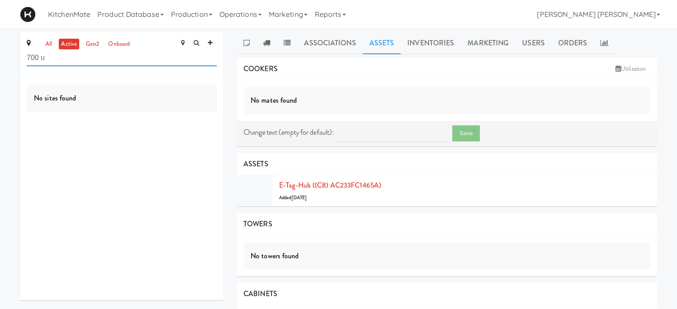
click at [171, 58] on input "700 u" at bounding box center [122, 58] width 190 height 16
type input "7"
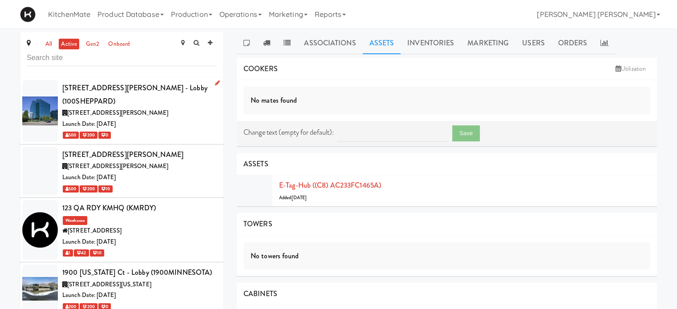
click at [96, 88] on div "[STREET_ADDRESS][PERSON_NAME] - Lobby (100SHEPPARD)" at bounding box center [139, 94] width 154 height 26
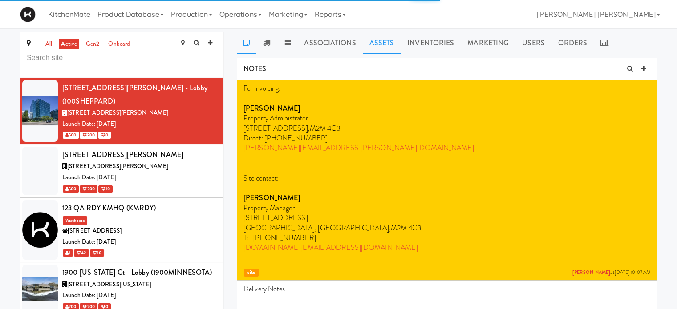
click at [377, 44] on link "Assets" at bounding box center [382, 43] width 38 height 22
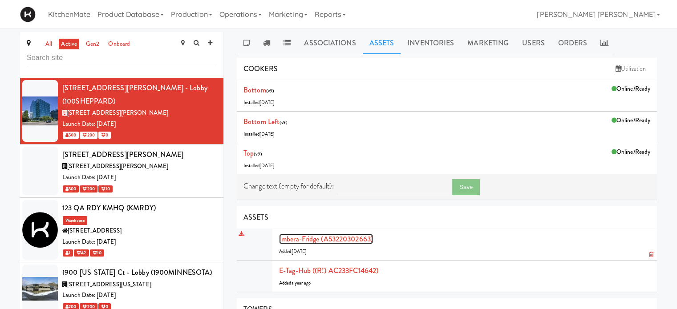
click at [348, 240] on link "Imbera-fridge (A53220302663)" at bounding box center [326, 239] width 94 height 10
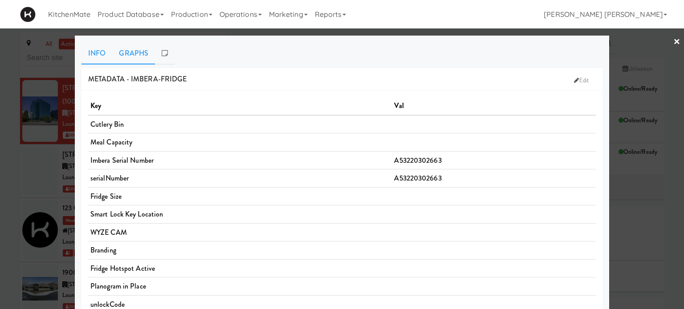
click at [128, 53] on link "Graphs" at bounding box center [133, 53] width 43 height 22
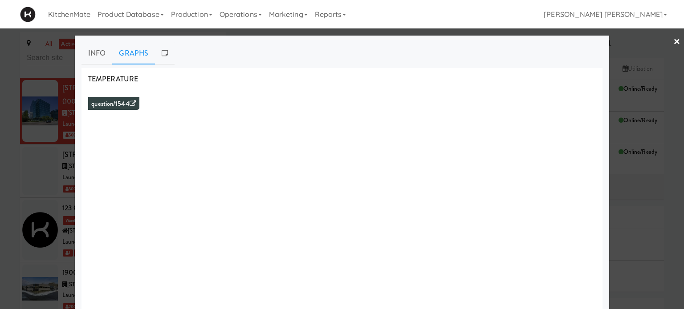
click at [0, 190] on div at bounding box center [342, 154] width 684 height 309
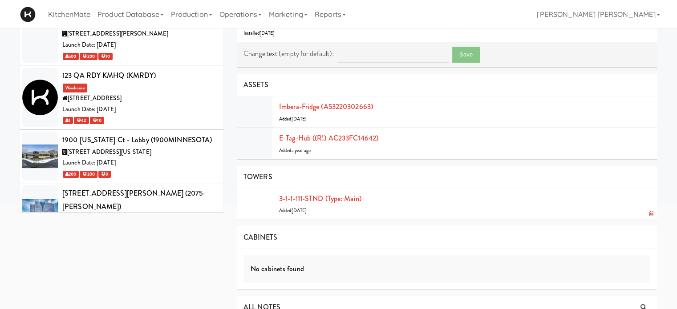
scroll to position [134, 0]
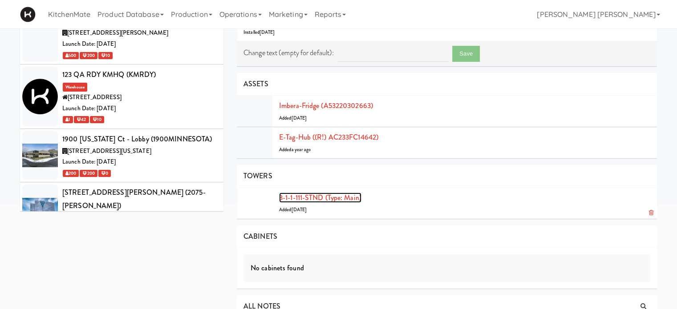
click at [348, 196] on link "3-1-1-111-STND (type: main)" at bounding box center [320, 198] width 82 height 10
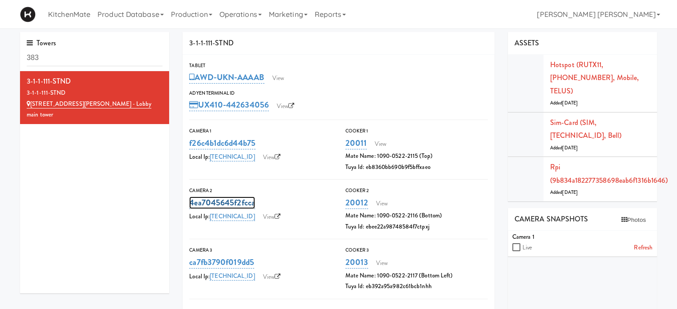
click at [224, 201] on link "4ea7045645f2fcca" at bounding box center [222, 203] width 66 height 12
click at [69, 228] on div "3-1-1-111-STND 3-1-1-111-STND [STREET_ADDRESS][PERSON_NAME] - [GEOGRAPHIC_DATA]" at bounding box center [94, 182] width 149 height 223
click at [259, 217] on link "View" at bounding box center [272, 217] width 27 height 13
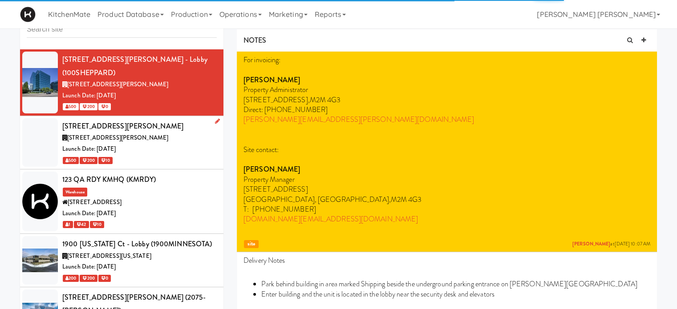
click at [45, 119] on div at bounding box center [40, 142] width 36 height 49
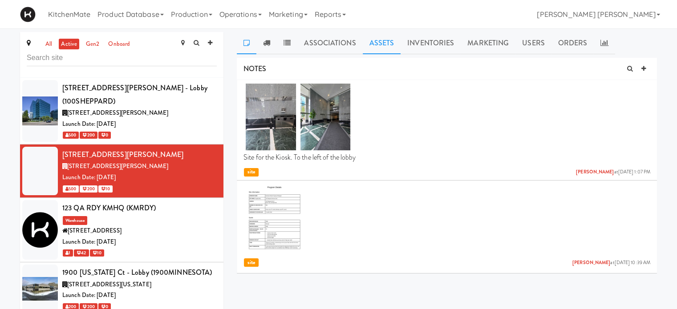
click at [373, 41] on link "Assets" at bounding box center [382, 43] width 38 height 22
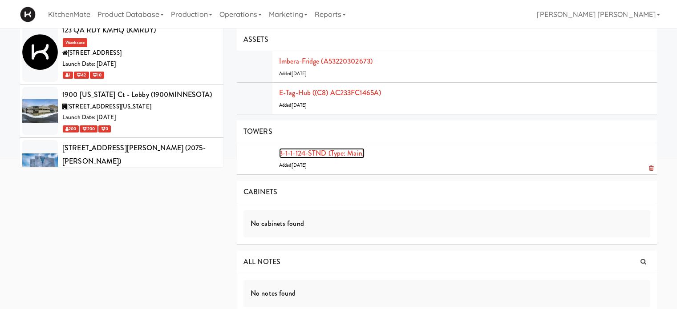
click at [328, 151] on link "3-1-1-124-STND (type: main)" at bounding box center [321, 153] width 85 height 10
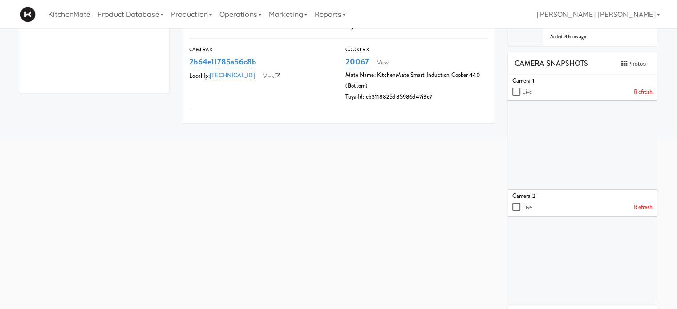
scroll to position [207, 0]
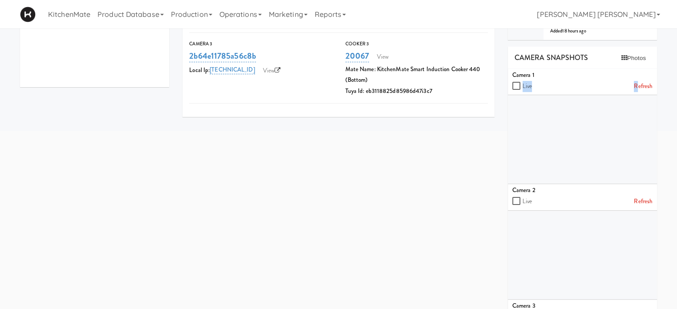
click at [637, 70] on li "Camera 1 Live Refresh" at bounding box center [582, 82] width 149 height 26
click at [641, 81] on link "Refresh" at bounding box center [643, 86] width 19 height 11
click at [640, 81] on link "Refresh" at bounding box center [643, 86] width 19 height 11
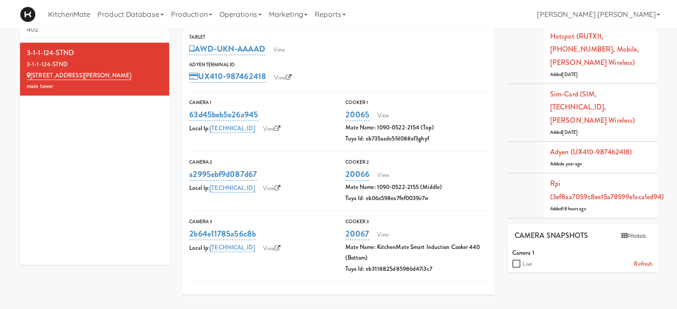
scroll to position [0, 0]
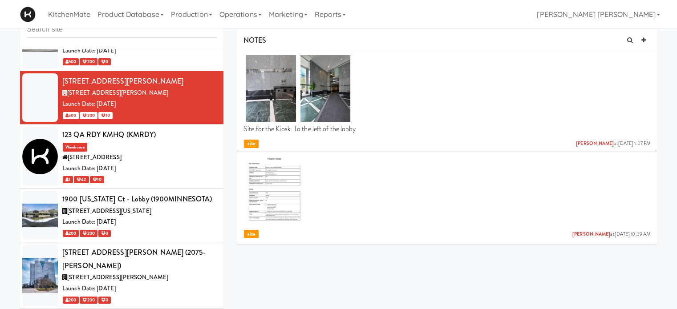
scroll to position [45, 0]
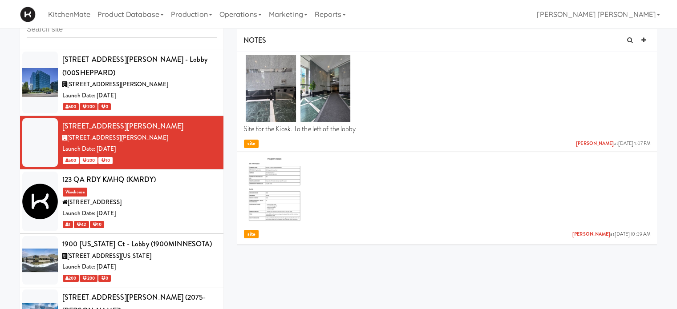
scroll to position [45, 0]
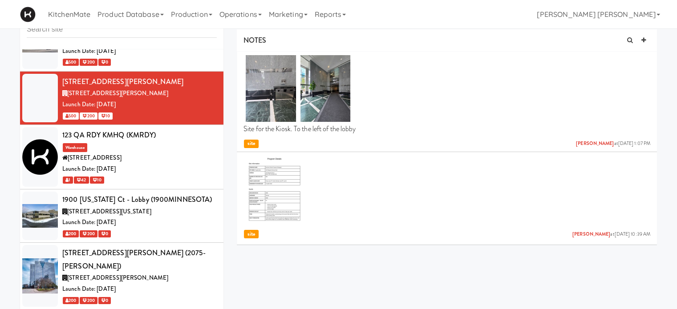
click at [134, 30] on input "text" at bounding box center [122, 29] width 190 height 16
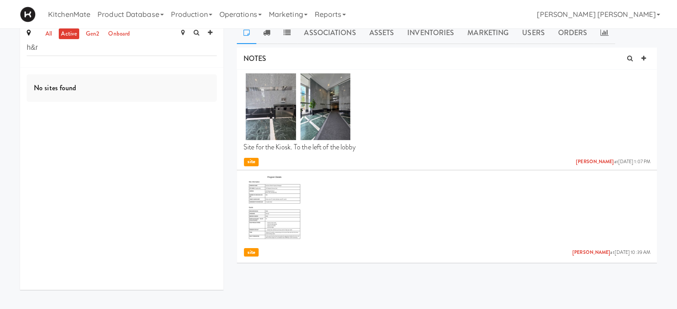
scroll to position [0, 0]
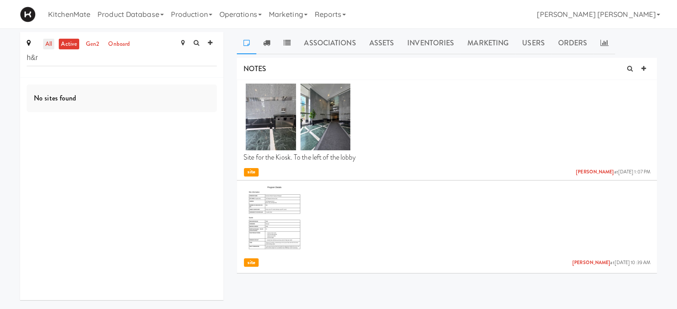
click at [47, 44] on link "all" at bounding box center [48, 44] width 11 height 11
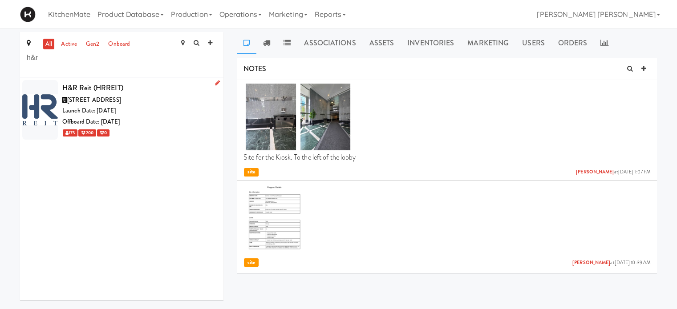
click at [64, 101] on icon at bounding box center [64, 100] width 5 height 6
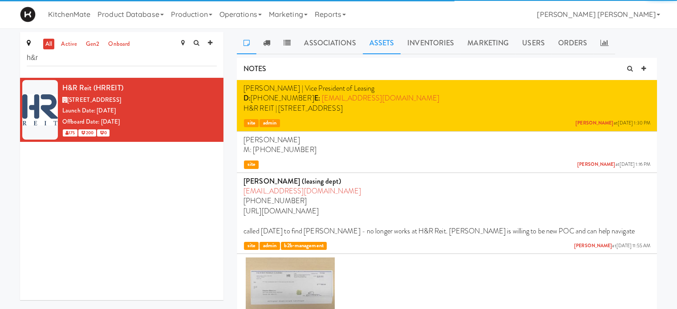
click at [374, 41] on link "Assets" at bounding box center [382, 43] width 38 height 22
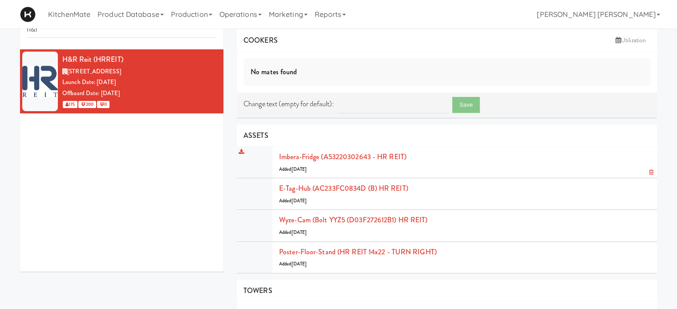
scroll to position [45, 0]
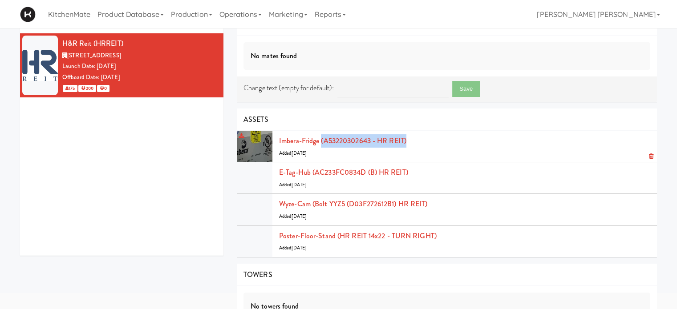
drag, startPoint x: 414, startPoint y: 139, endPoint x: 322, endPoint y: 143, distance: 91.8
click at [322, 143] on div "Imbera-fridge (A53220302643 - HR REIT) Added 3 years ago" at bounding box center [464, 146] width 371 height 24
copy link "(A53220302643 - HR REIT)"
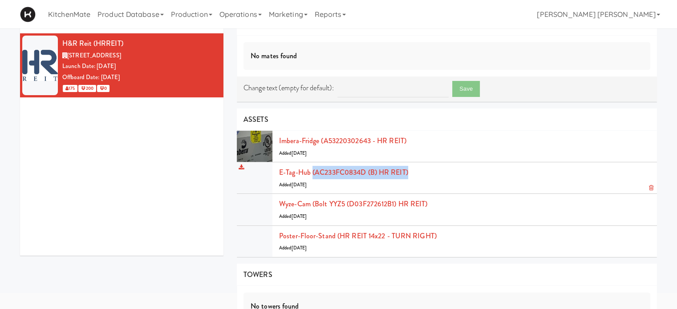
drag, startPoint x: 414, startPoint y: 173, endPoint x: 312, endPoint y: 171, distance: 101.9
click at [312, 171] on div "E-tag-hub (AC233FC0834D (B) HR REIT) Added 3 years ago" at bounding box center [464, 178] width 371 height 24
copy link "(AC233FC0834D (B) HR REIT)"
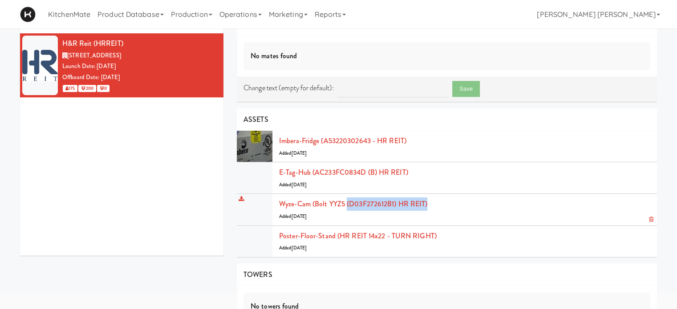
drag, startPoint x: 425, startPoint y: 204, endPoint x: 346, endPoint y: 201, distance: 79.3
click at [346, 201] on div "Wyze-cam (Bolt YYZ5 (D03F272612B1) HR REIT) Added 3 years ago" at bounding box center [464, 210] width 371 height 24
copy link "(D03F272612B1) HR REIT)"
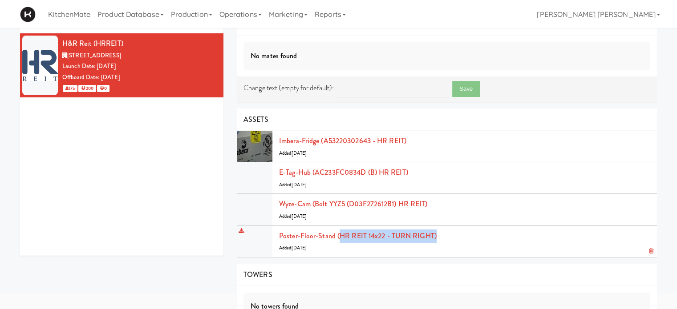
drag, startPoint x: 443, startPoint y: 236, endPoint x: 338, endPoint y: 242, distance: 105.7
click at [338, 242] on div "Poster-floor-stand (HR REIT 14x22 - TURN RIGHT) Added 2 years ago" at bounding box center [464, 242] width 371 height 24
copy link "HR REIT 14x22 - TURN RIGHT)"
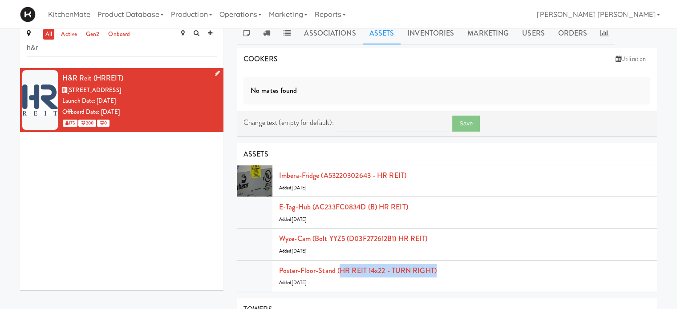
scroll to position [0, 0]
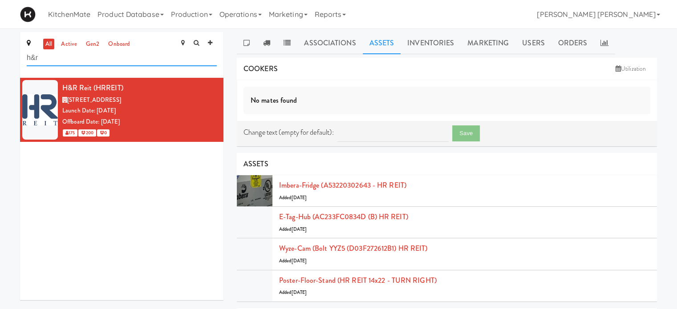
drag, startPoint x: 45, startPoint y: 57, endPoint x: 0, endPoint y: 57, distance: 44.5
click at [0, 57] on div "all active gen2 onboard h&r H&R Reit (HRREIT) 3625 Dufferin St, Toronto ON Laun…" at bounding box center [338, 275] width 677 height 486
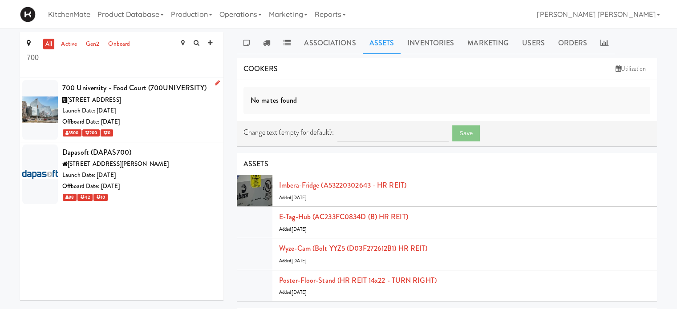
click at [34, 114] on div at bounding box center [40, 110] width 36 height 60
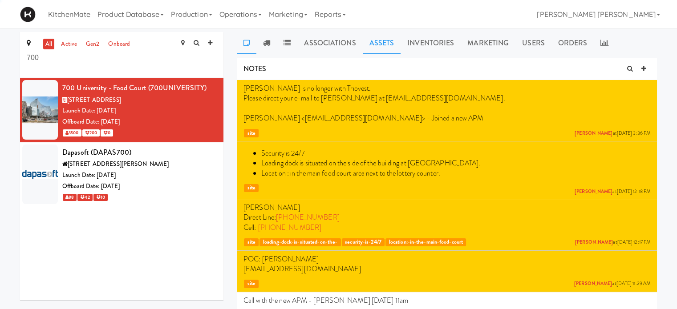
click at [375, 46] on link "Assets" at bounding box center [382, 43] width 38 height 22
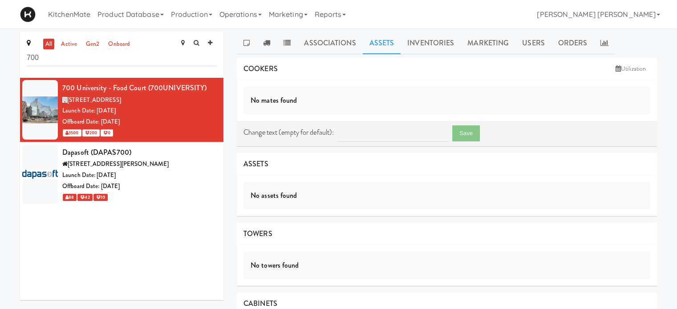
click at [0, 97] on div "all active gen2 onboard 700 700 University - Food Court (700UNIVERSITY) 700 Uni…" at bounding box center [338, 260] width 677 height 456
drag, startPoint x: 68, startPoint y: 54, endPoint x: 0, endPoint y: 46, distance: 68.6
click at [0, 46] on div "all active gen2 onboard 700 700 University - Food Court (700UNIVERSITY) 700 Uni…" at bounding box center [338, 260] width 677 height 456
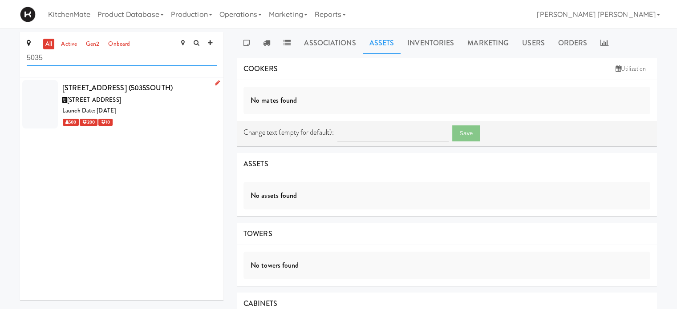
type input "5035"
click at [98, 97] on span "[STREET_ADDRESS]" at bounding box center [94, 100] width 54 height 8
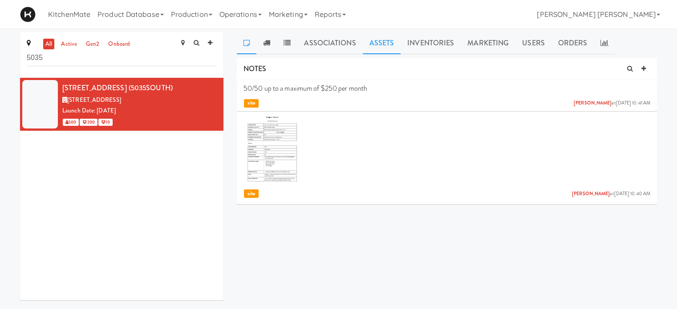
click at [391, 42] on link "Assets" at bounding box center [382, 43] width 38 height 22
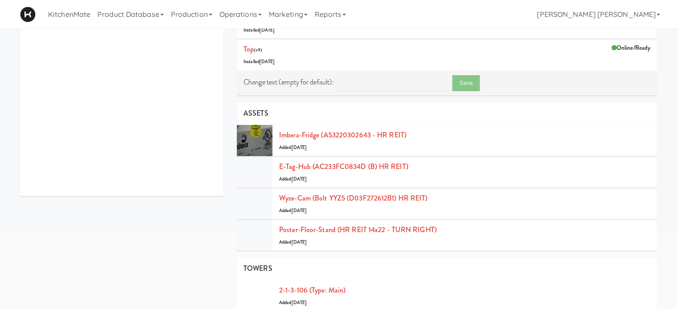
scroll to position [134, 0]
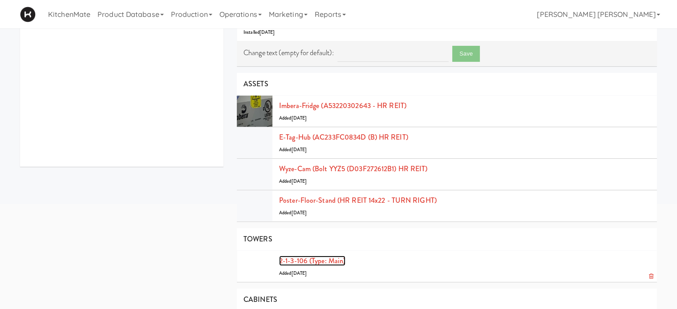
click at [282, 260] on link "2-1-3-106 (type: main)" at bounding box center [312, 261] width 66 height 10
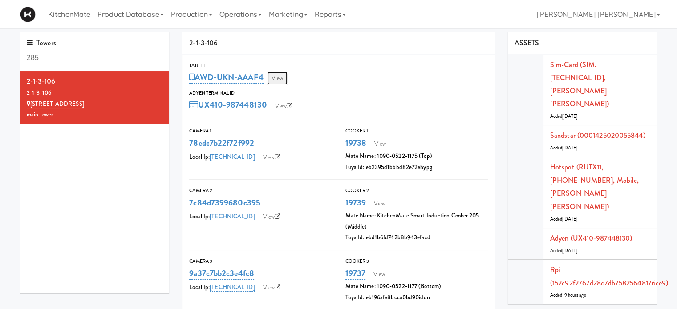
click at [282, 79] on link "View" at bounding box center [277, 78] width 20 height 13
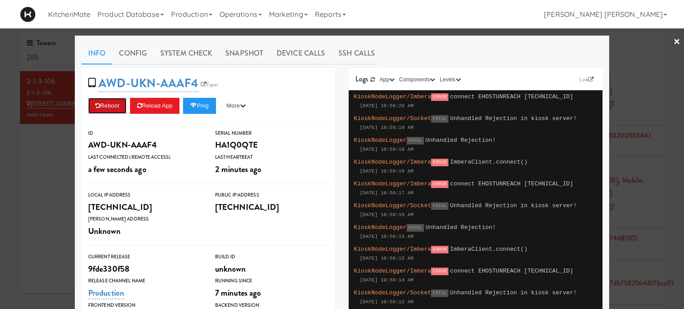
click at [113, 105] on button "Reboot" at bounding box center [107, 106] width 38 height 16
click at [0, 229] on div at bounding box center [342, 154] width 684 height 309
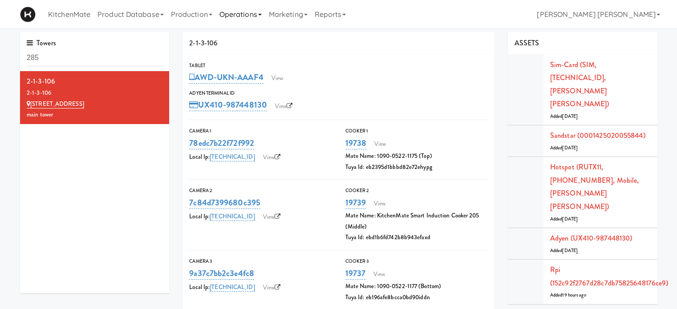
click at [228, 14] on link "Operations" at bounding box center [240, 14] width 49 height 28
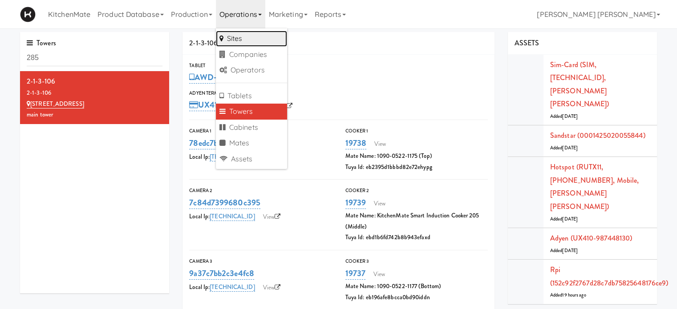
click at [231, 39] on link "Sites" at bounding box center [251, 39] width 71 height 16
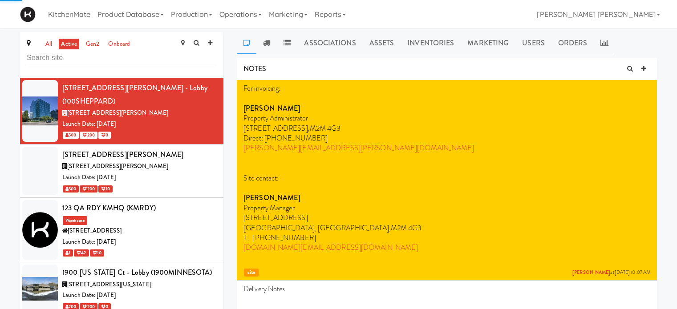
click at [63, 57] on input "text" at bounding box center [122, 58] width 190 height 16
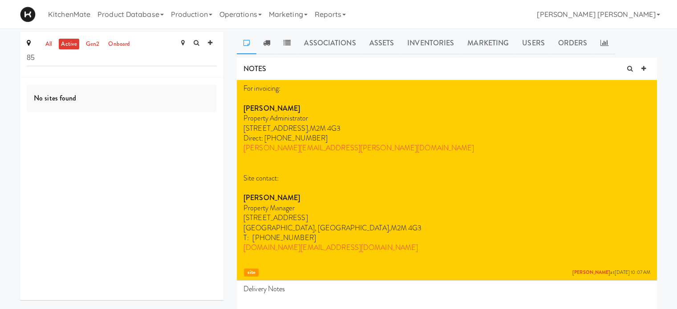
type input "8"
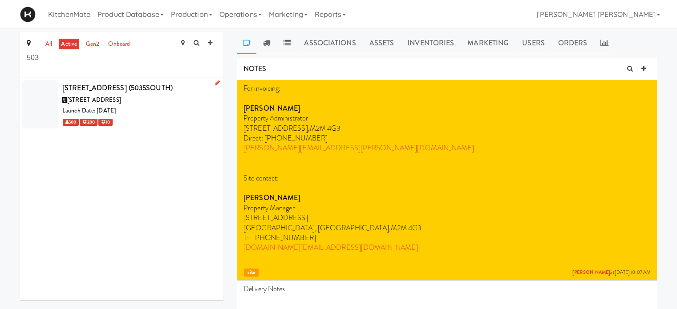
type input "503"
click at [85, 98] on span "[STREET_ADDRESS]" at bounding box center [94, 100] width 54 height 8
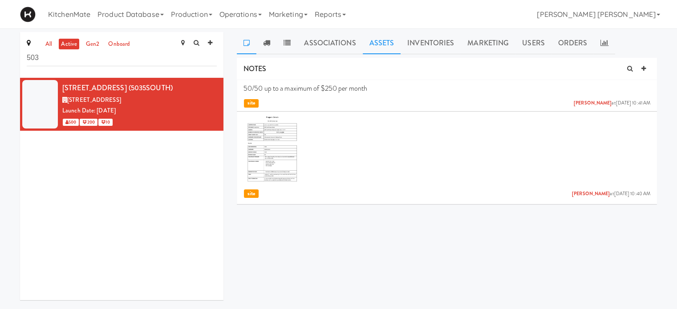
click at [367, 40] on link "Assets" at bounding box center [382, 43] width 38 height 22
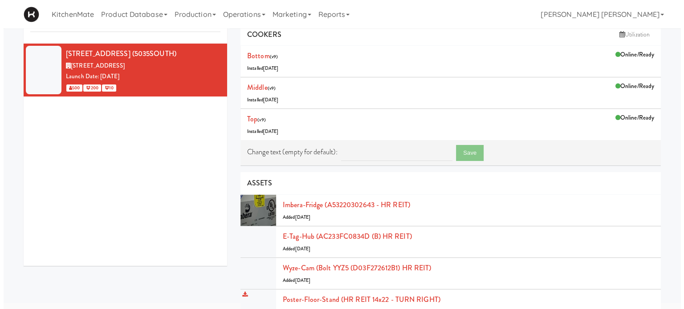
scroll to position [89, 0]
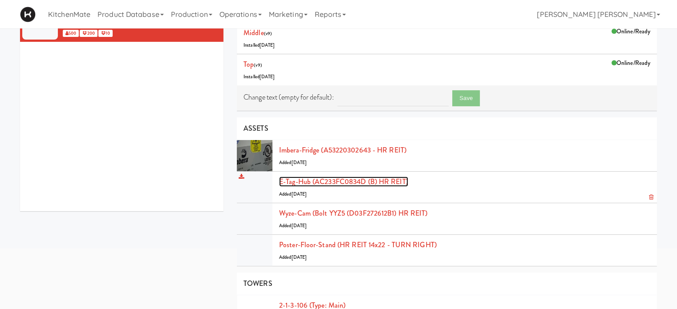
click at [348, 179] on link "E-tag-hub (AC233FC0834D (B) HR REIT)" at bounding box center [343, 182] width 129 height 10
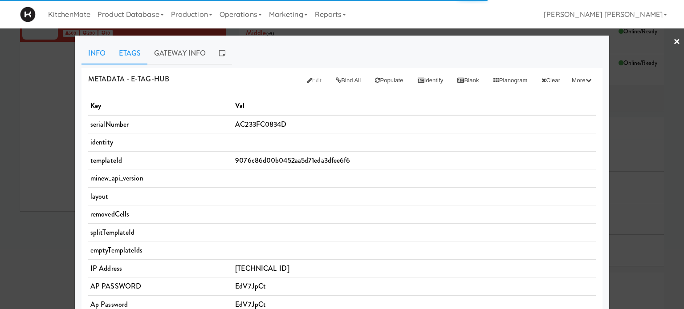
click at [124, 52] on link "Etags" at bounding box center [129, 53] width 35 height 22
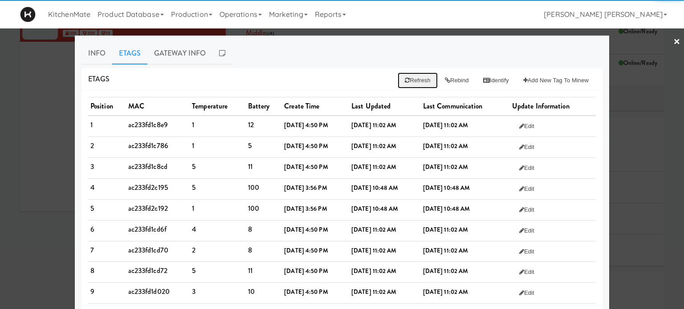
click at [407, 81] on button "Refresh" at bounding box center [418, 81] width 40 height 16
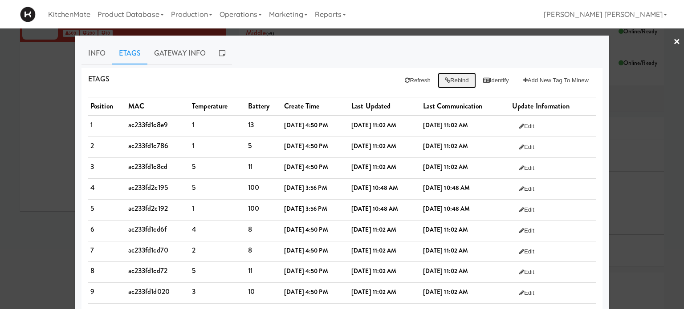
click at [442, 80] on button "Rebind" at bounding box center [457, 81] width 38 height 16
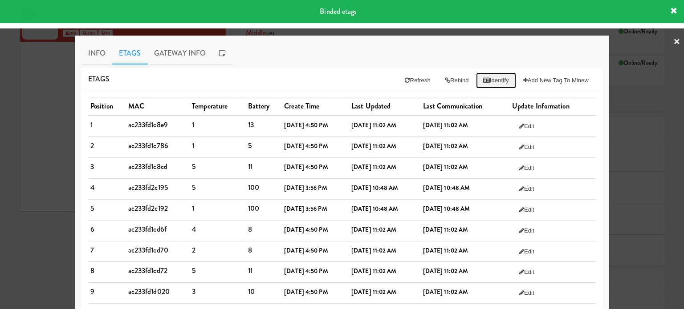
click at [488, 80] on button "Identify" at bounding box center [496, 81] width 40 height 16
